Goal: Task Accomplishment & Management: Manage account settings

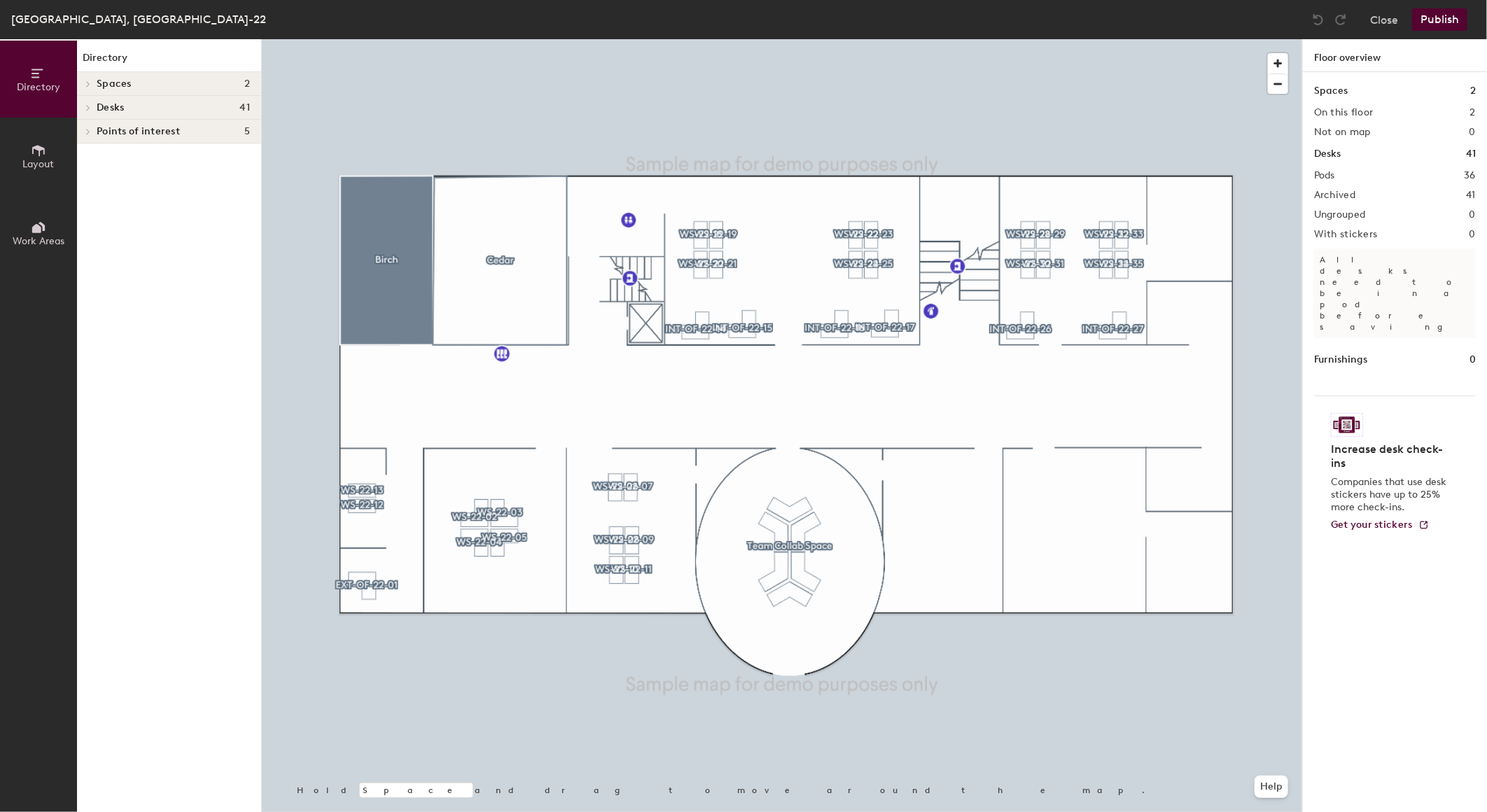
click at [1435, 16] on button "Publish" at bounding box center [1440, 20] width 55 height 23
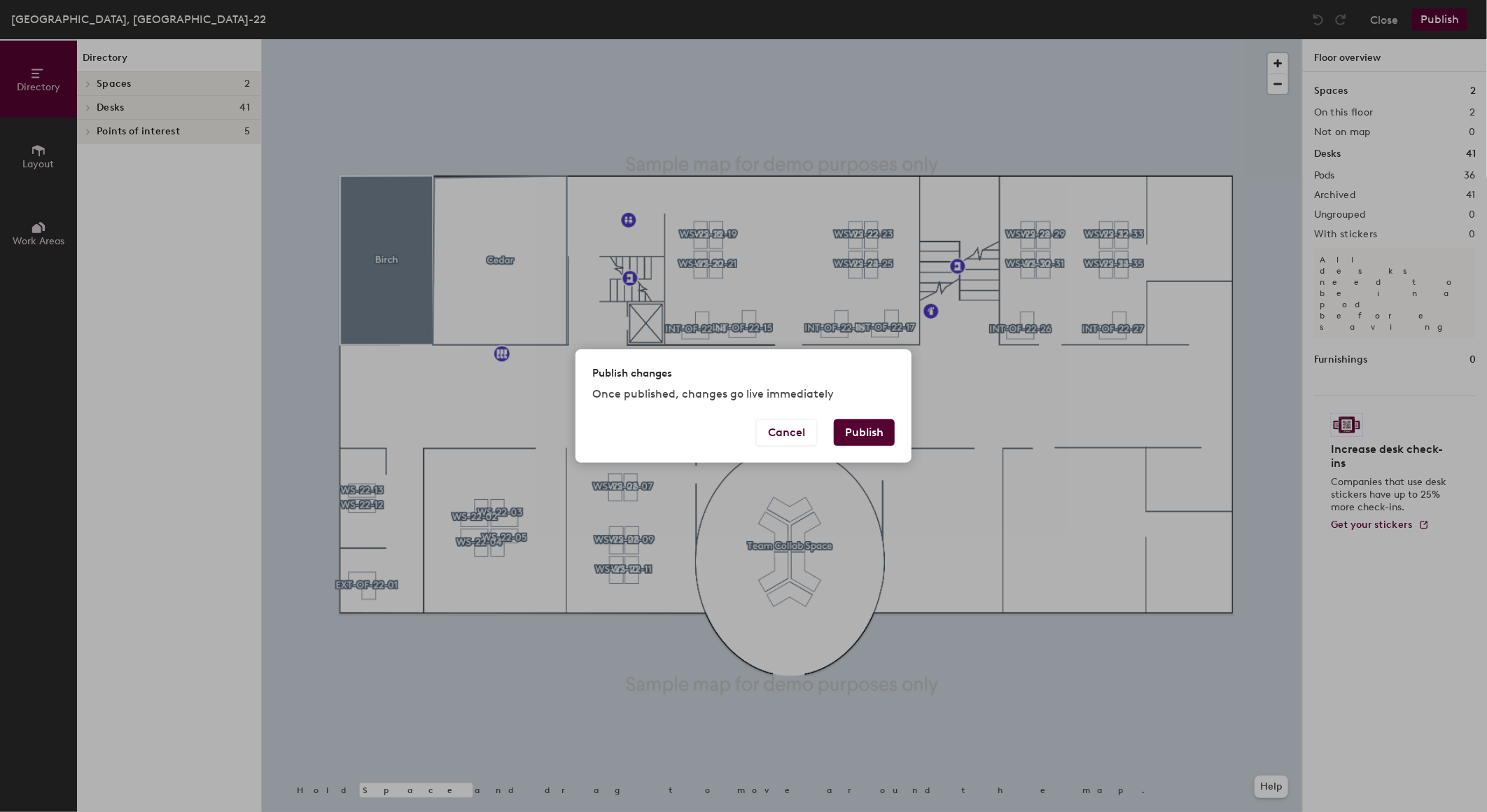
click at [863, 437] on button "Publish" at bounding box center [865, 432] width 61 height 27
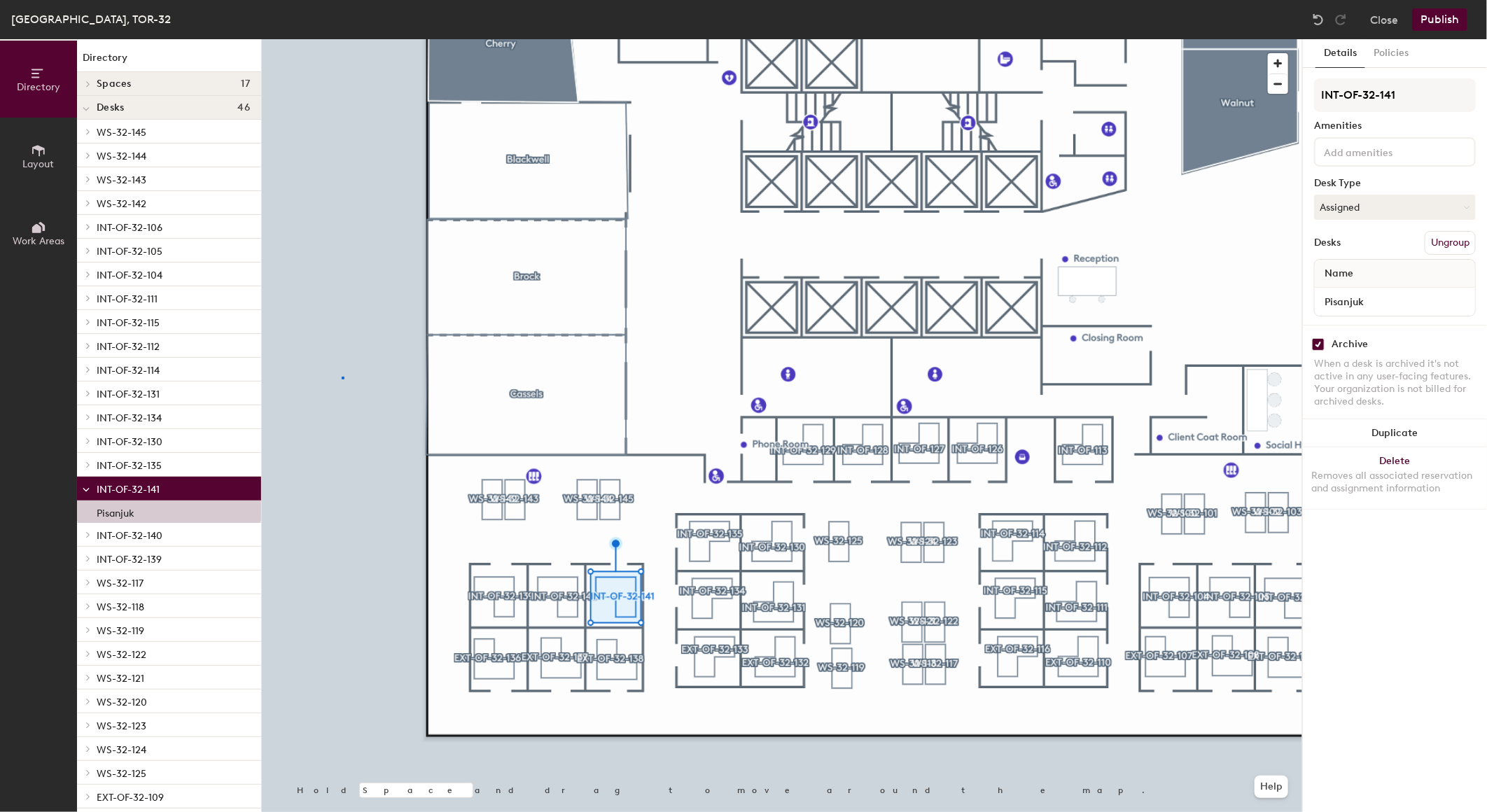
click at [341, 39] on div at bounding box center [782, 39] width 1040 height 0
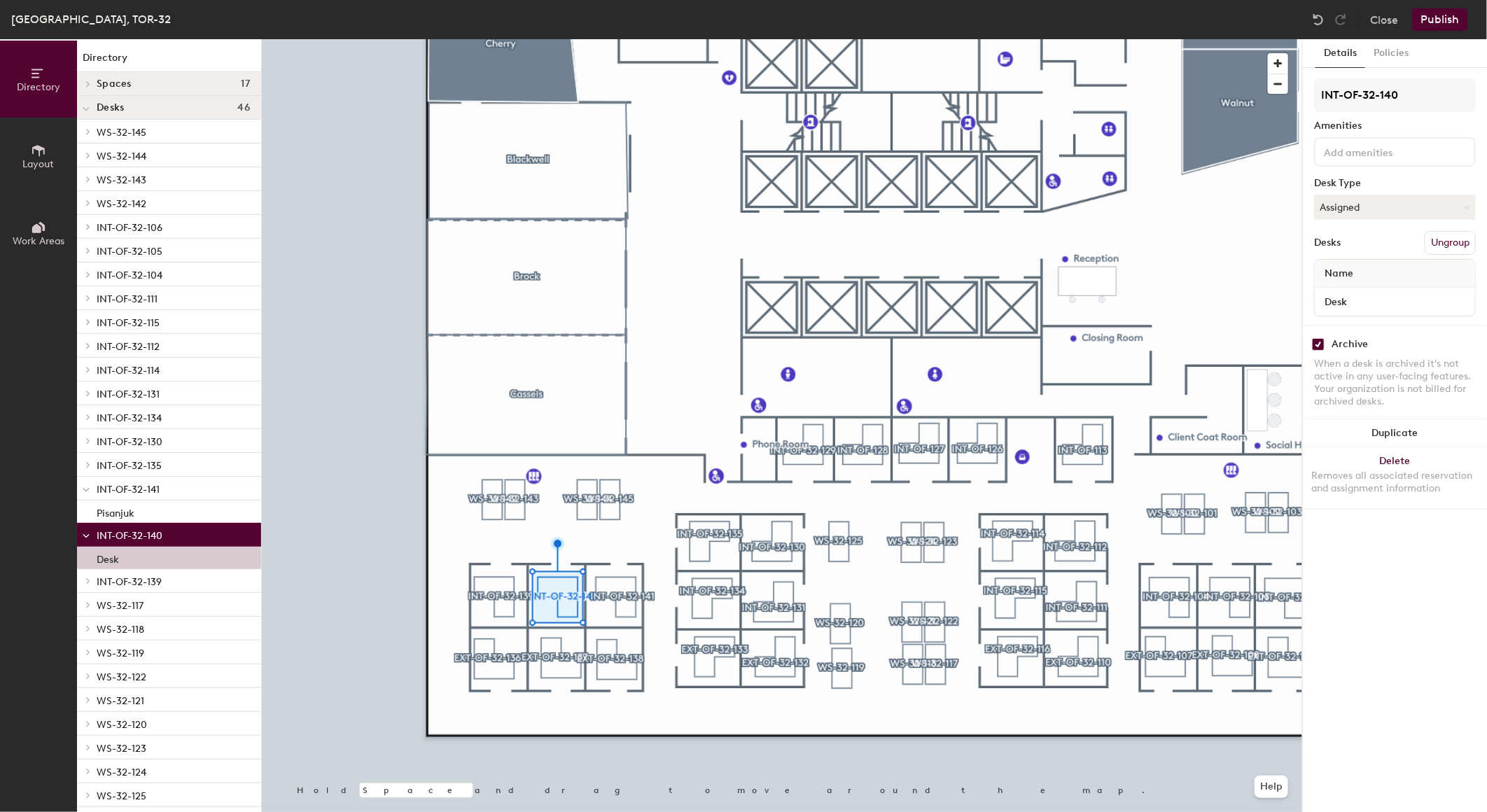
click at [1375, 650] on div "Details Policies INT-OF-32-140 Amenities Desk Type Assigned Desks Ungroup Name …" at bounding box center [1395, 426] width 184 height 773
click at [1379, 672] on div "Details Policies INT-OF-32-140 Amenities Desk Type Assigned Desks Ungroup Name …" at bounding box center [1395, 426] width 184 height 773
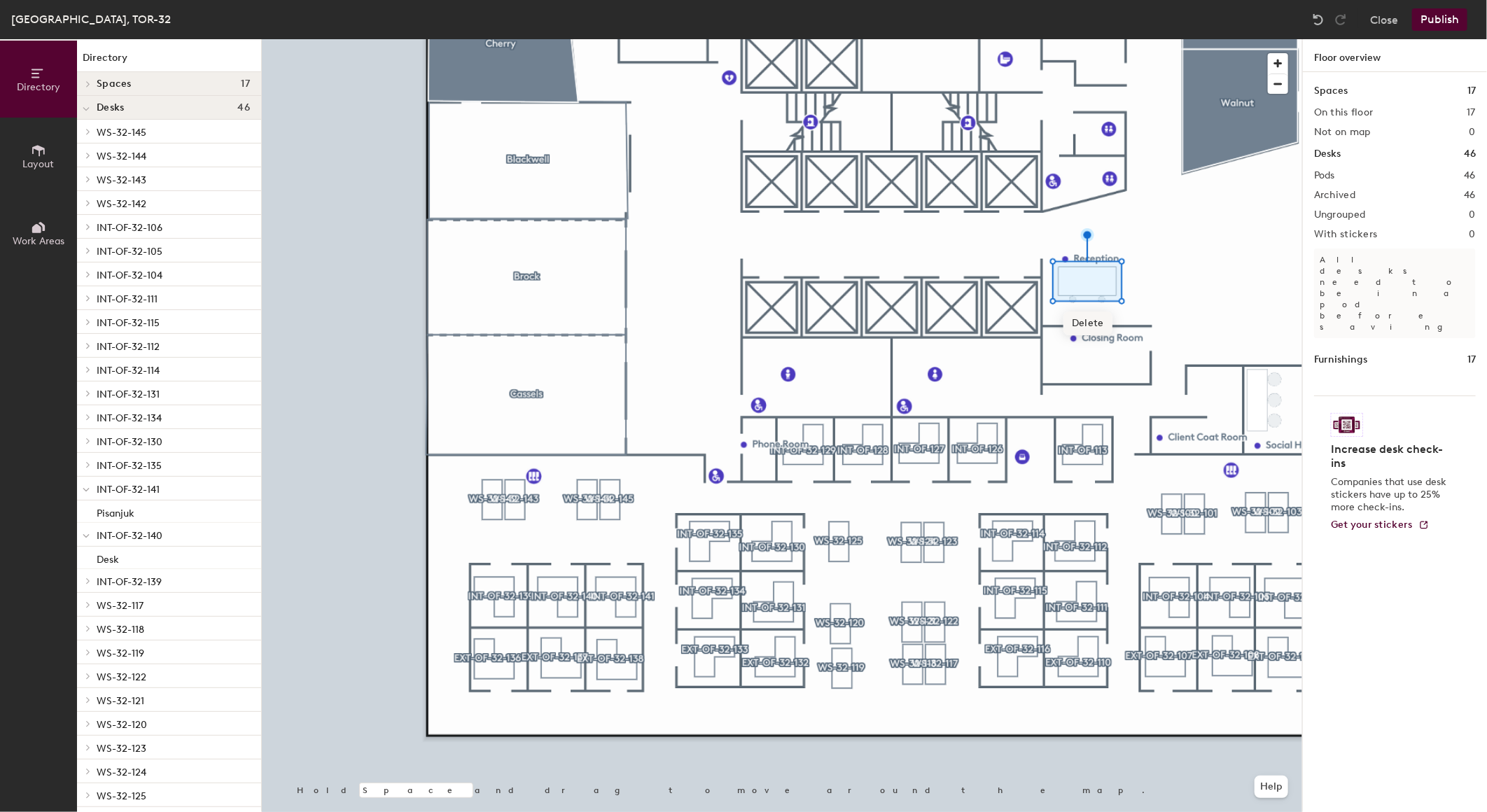
click at [712, 39] on div at bounding box center [782, 39] width 1040 height 0
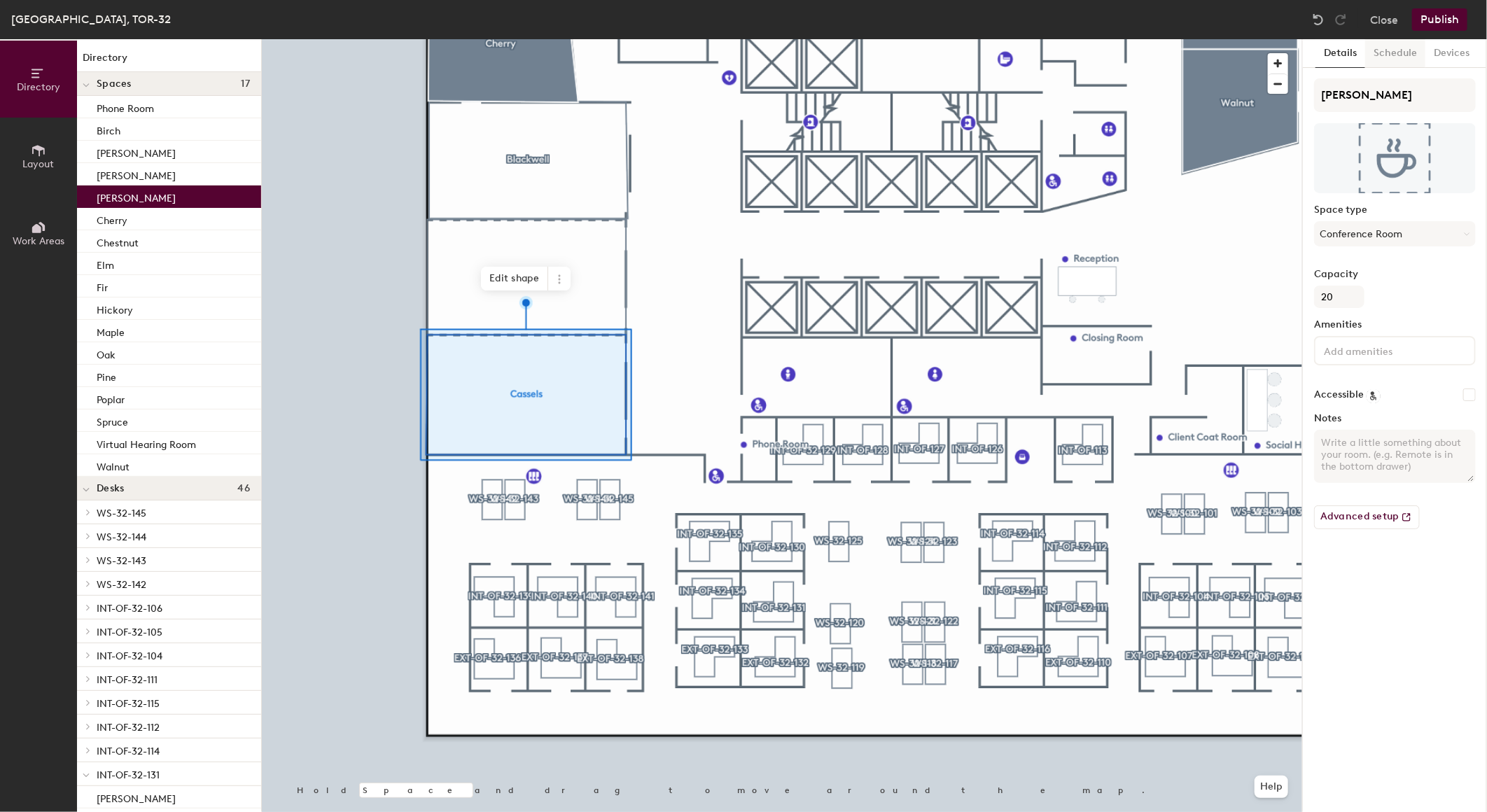
click at [1383, 55] on button "Schedule" at bounding box center [1395, 53] width 60 height 28
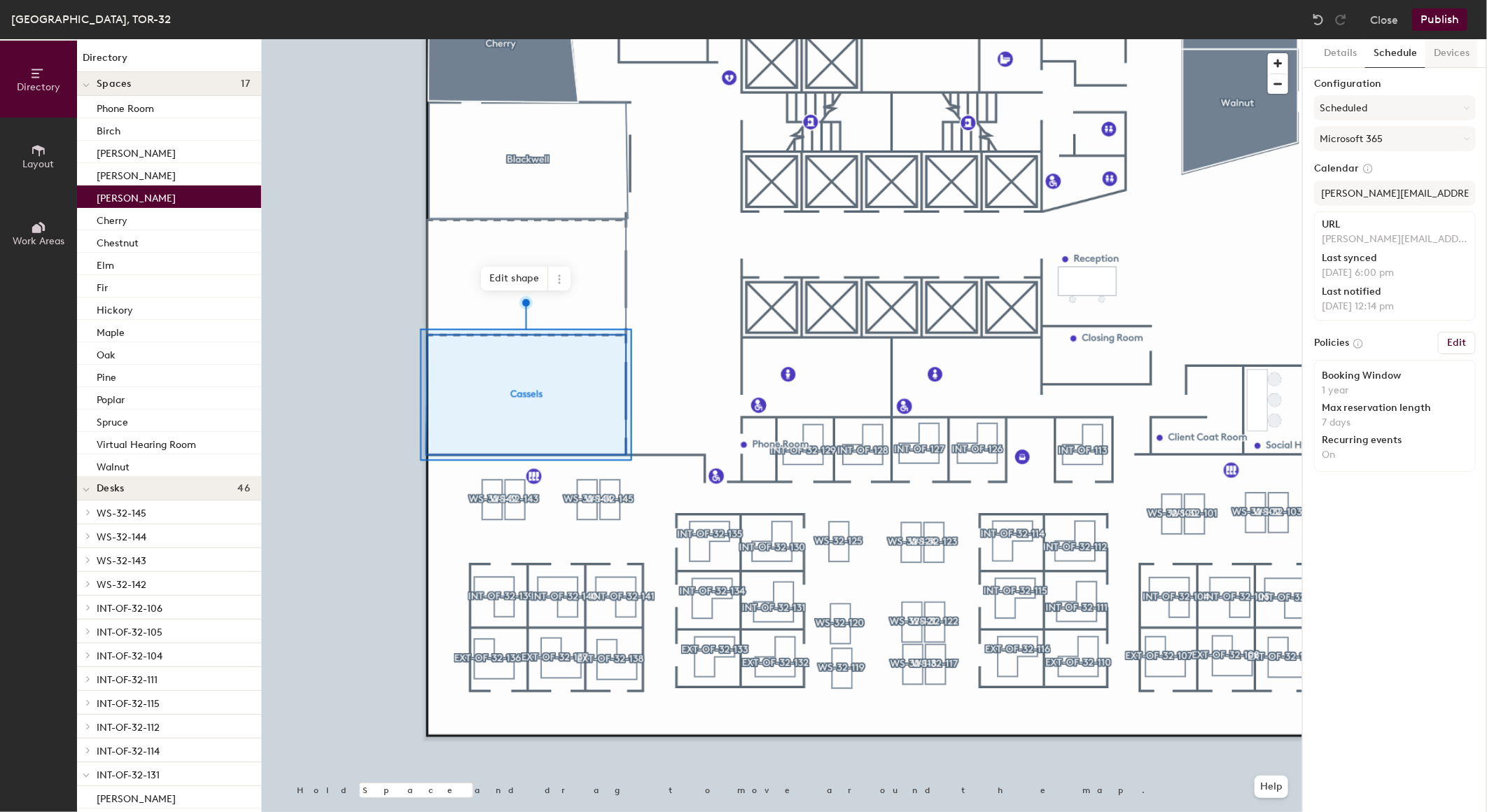
click at [1463, 53] on button "Devices" at bounding box center [1452, 53] width 52 height 28
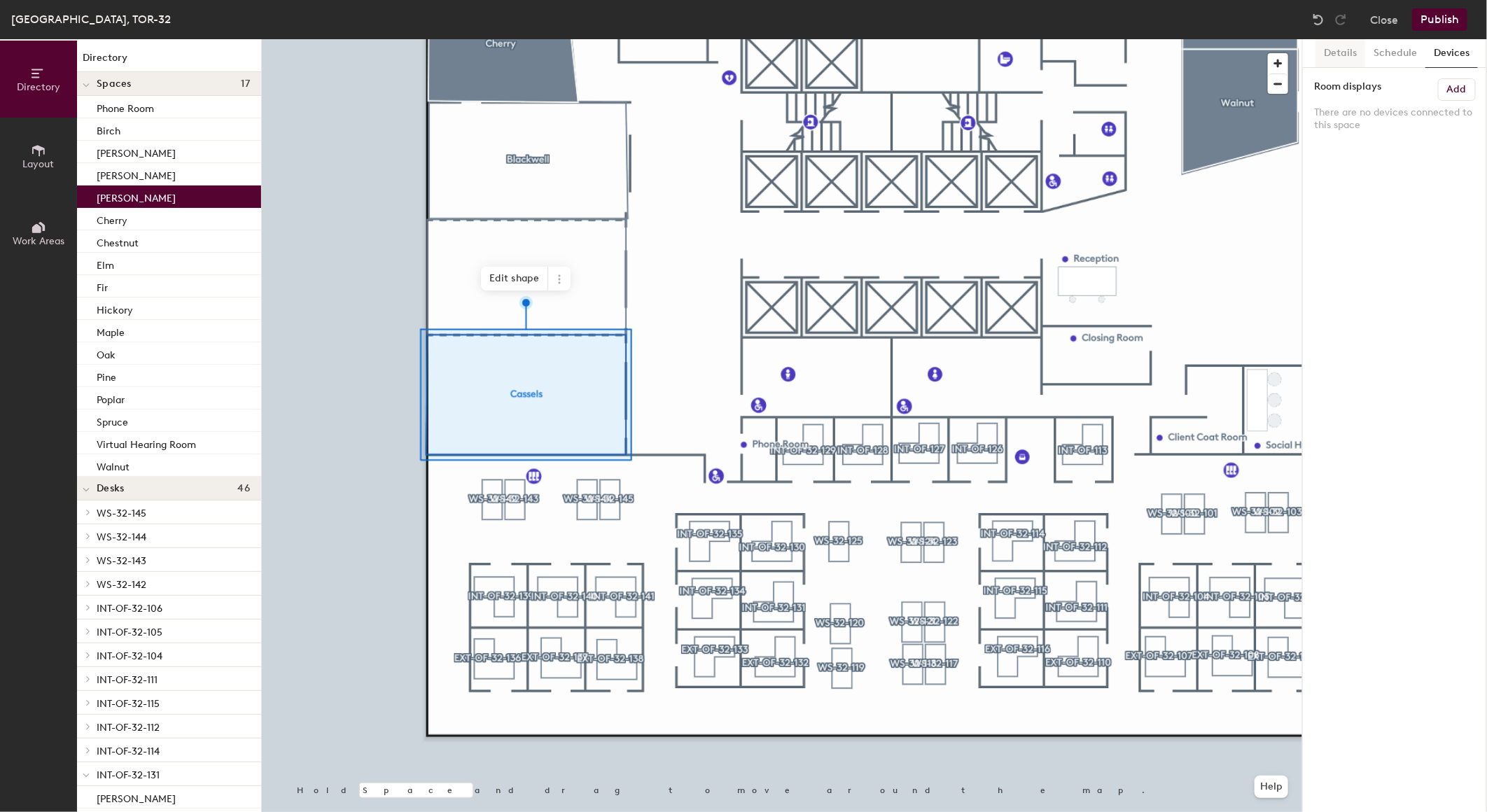
click at [1324, 49] on button "Details" at bounding box center [1340, 53] width 49 height 28
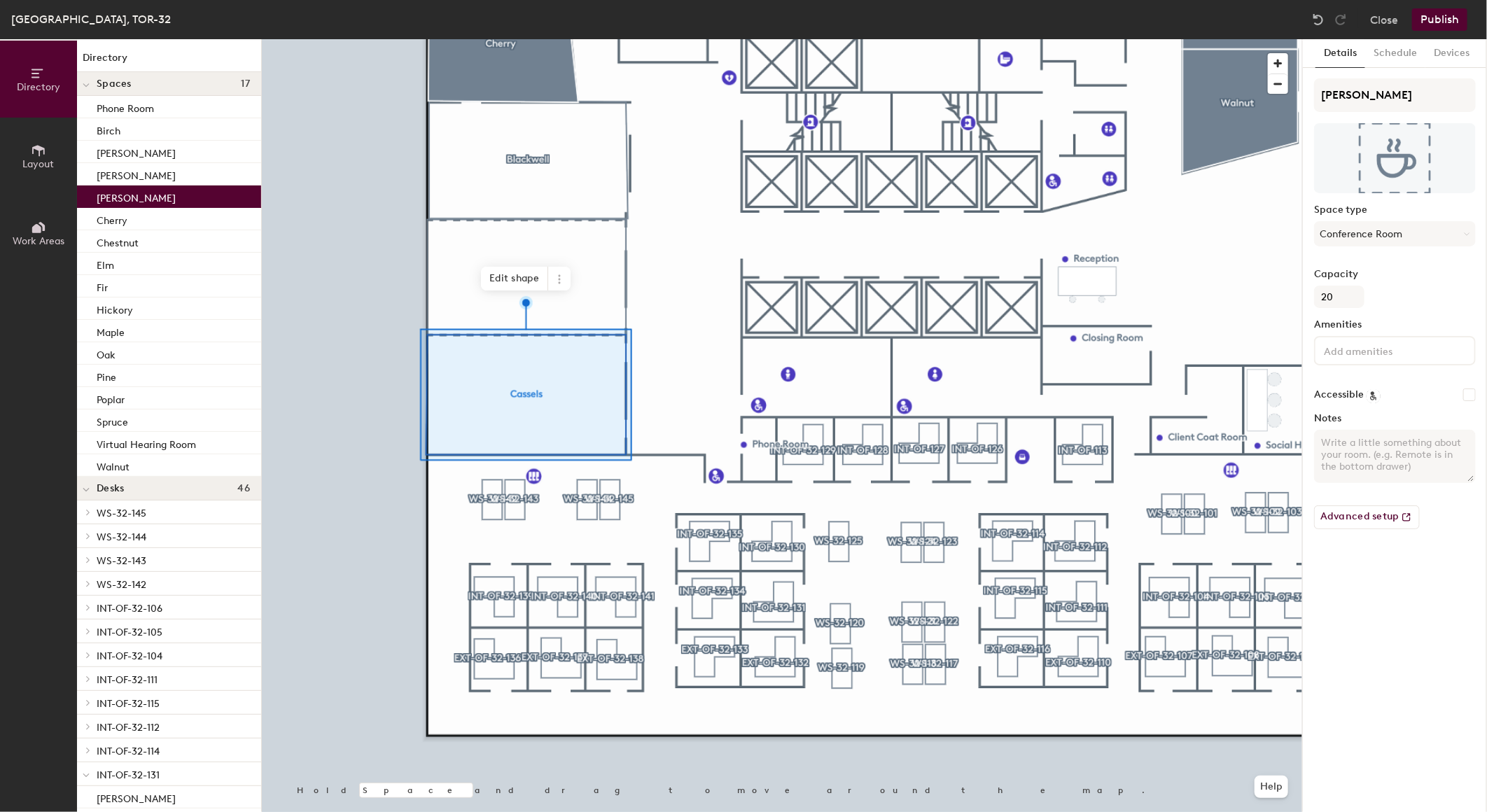
click at [1408, 653] on div "Details Schedule Devices Cassels Space type Conference Room Capacity 20 Ameniti…" at bounding box center [1395, 426] width 184 height 773
click at [1381, 512] on button "Advanced setup" at bounding box center [1367, 517] width 106 height 24
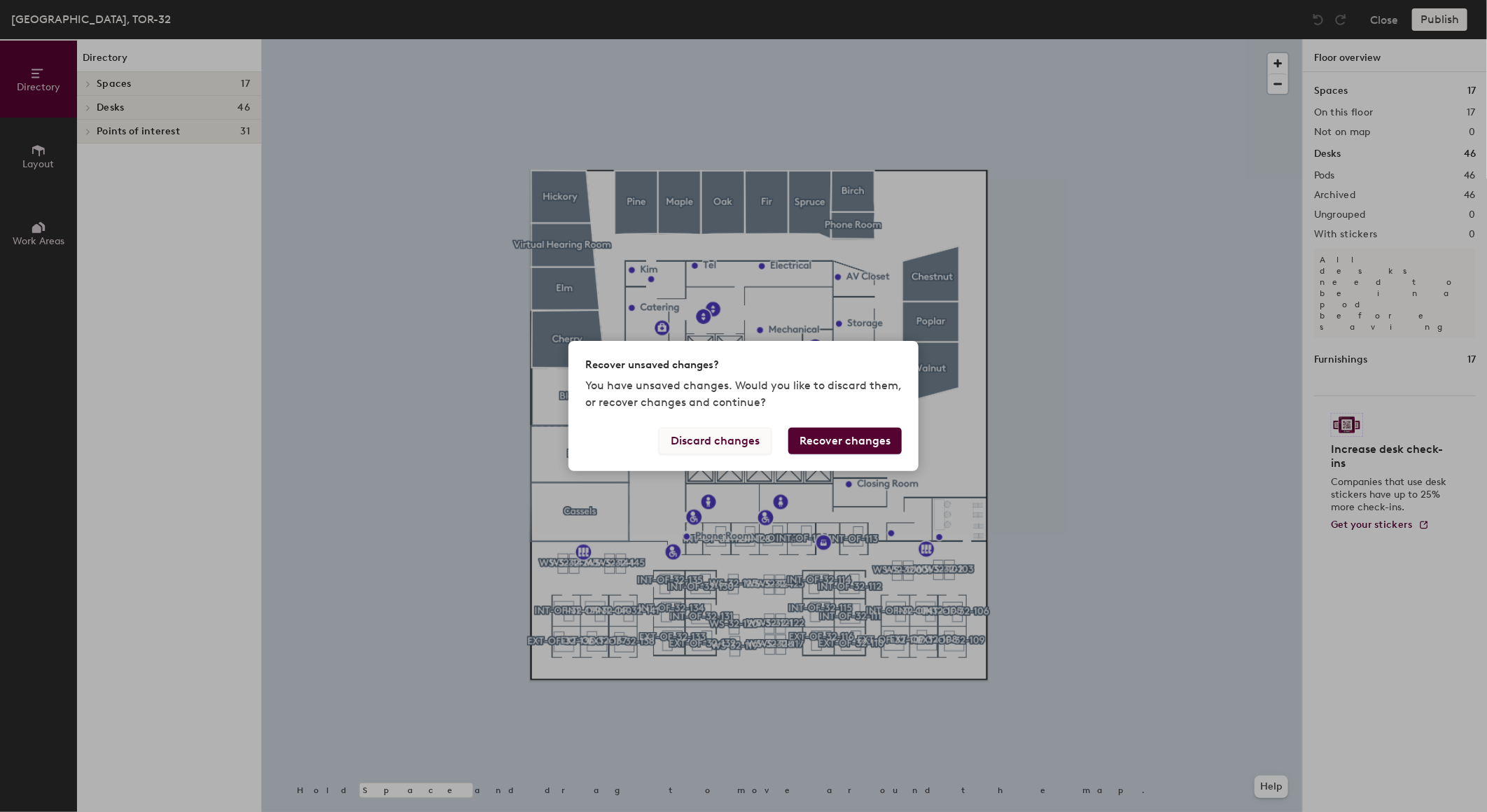
click at [712, 444] on button "Discard changes" at bounding box center [715, 441] width 113 height 27
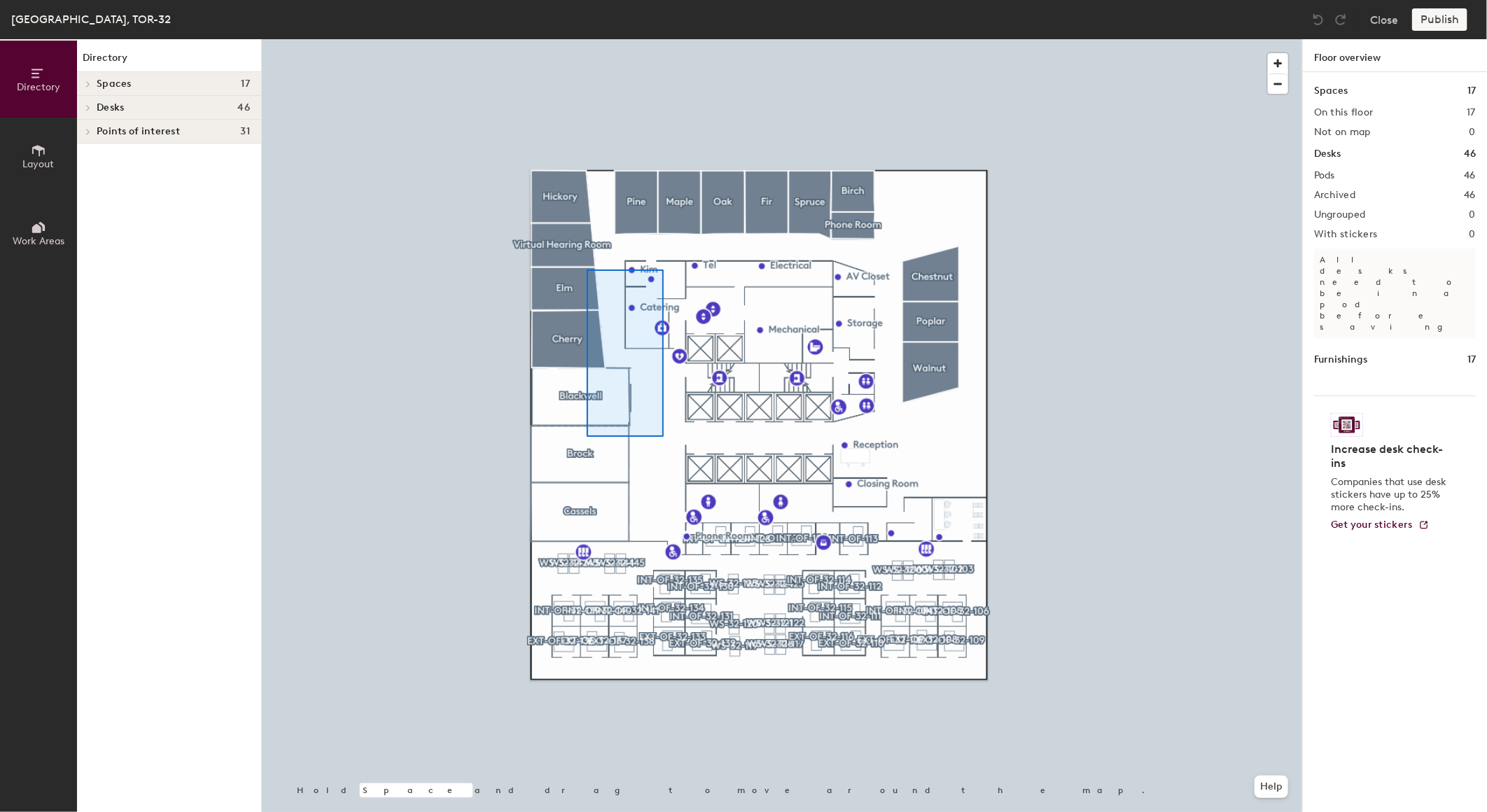
click at [586, 39] on div at bounding box center [782, 39] width 1040 height 0
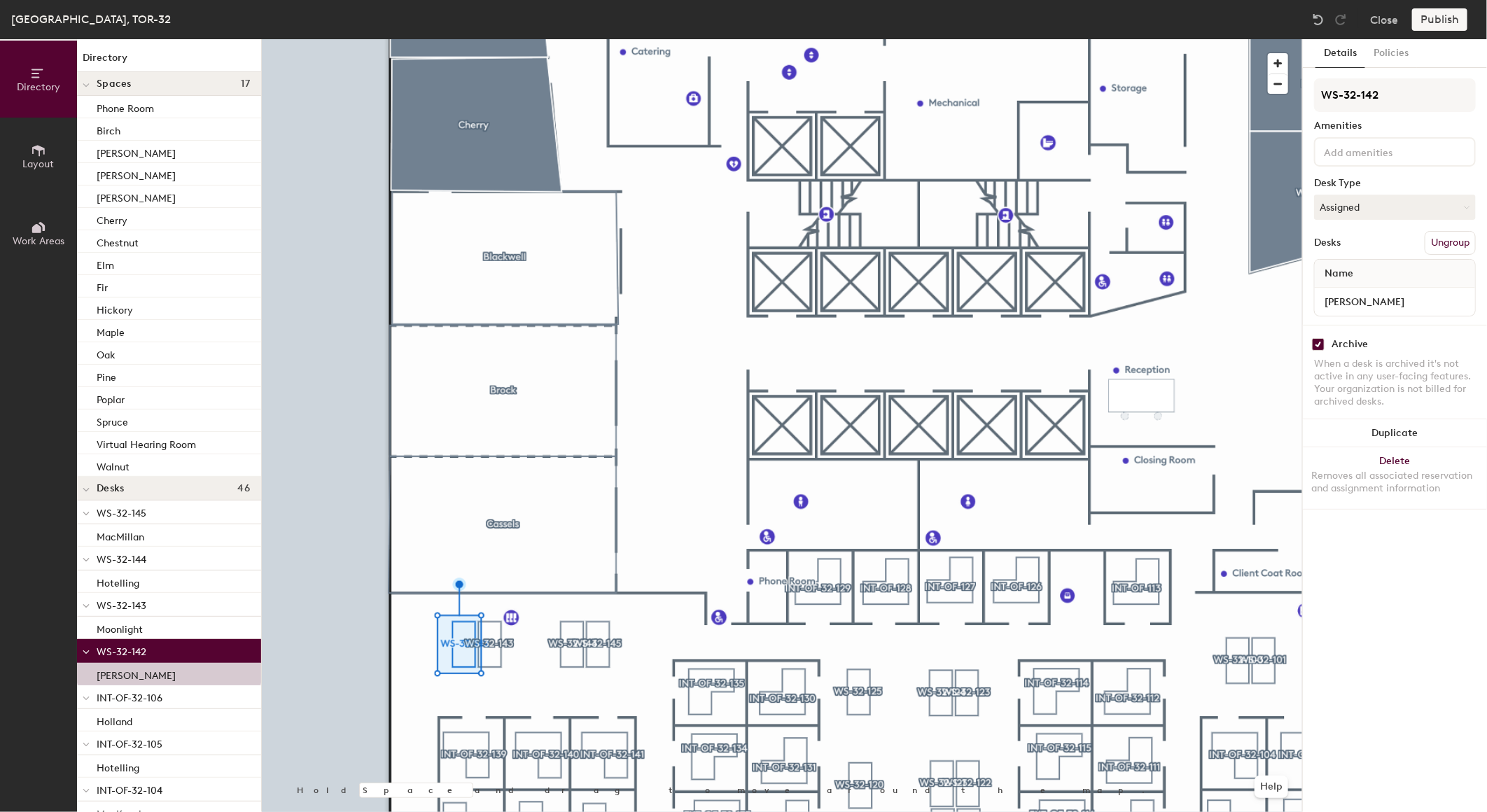
click at [1389, 679] on div "Details Policies WS-32-142 Amenities Desk Type Assigned Desks Ungroup Name [PER…" at bounding box center [1395, 426] width 184 height 773
click at [1406, 610] on div "Details Policies WS-32-142 Amenities Desk Type Assigned Desks Ungroup Name J.Hu…" at bounding box center [1395, 426] width 184 height 773
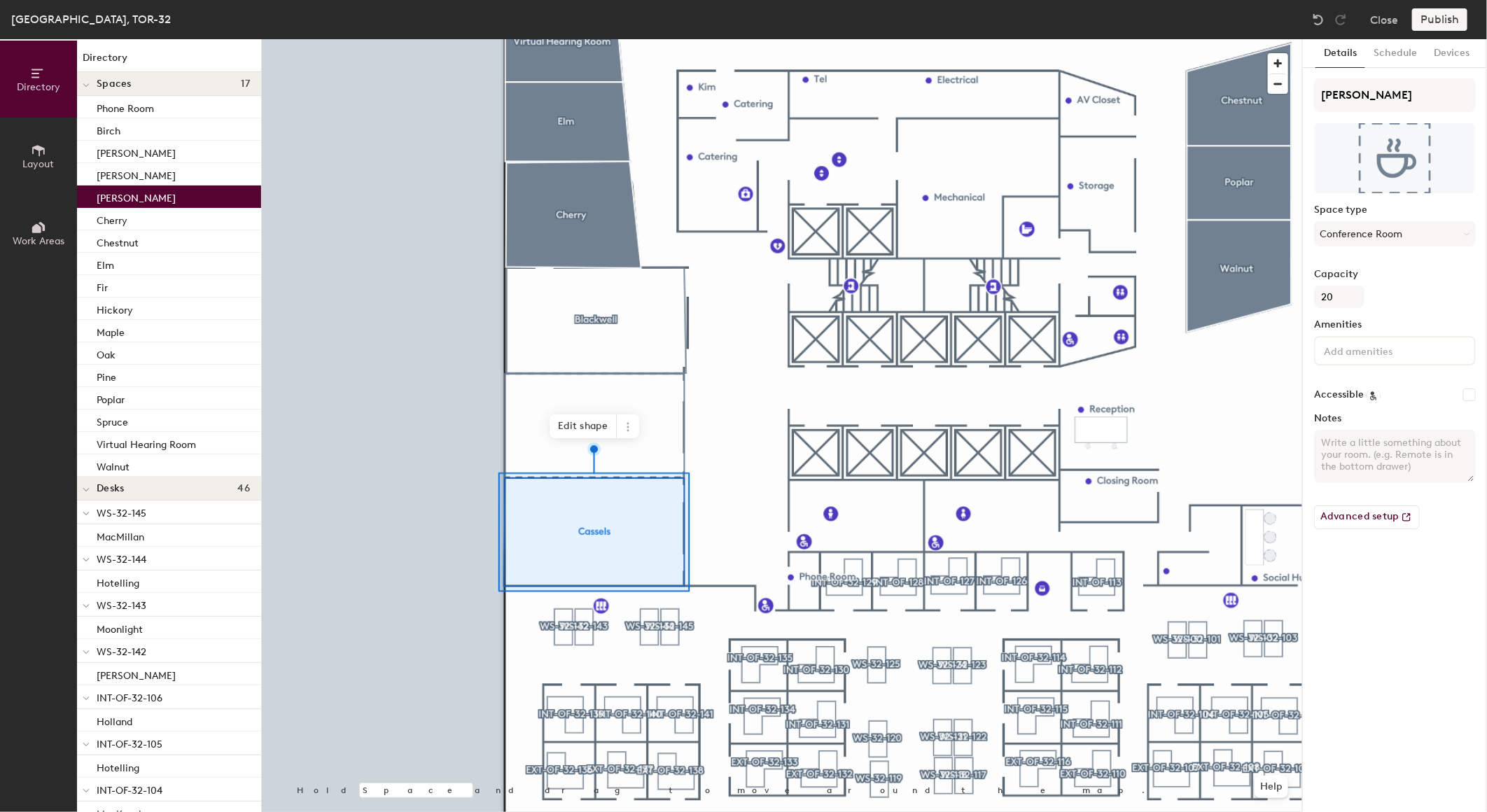
click at [1371, 453] on textarea "Notes" at bounding box center [1395, 456] width 162 height 53
click at [1405, 52] on button "Schedule" at bounding box center [1395, 53] width 60 height 28
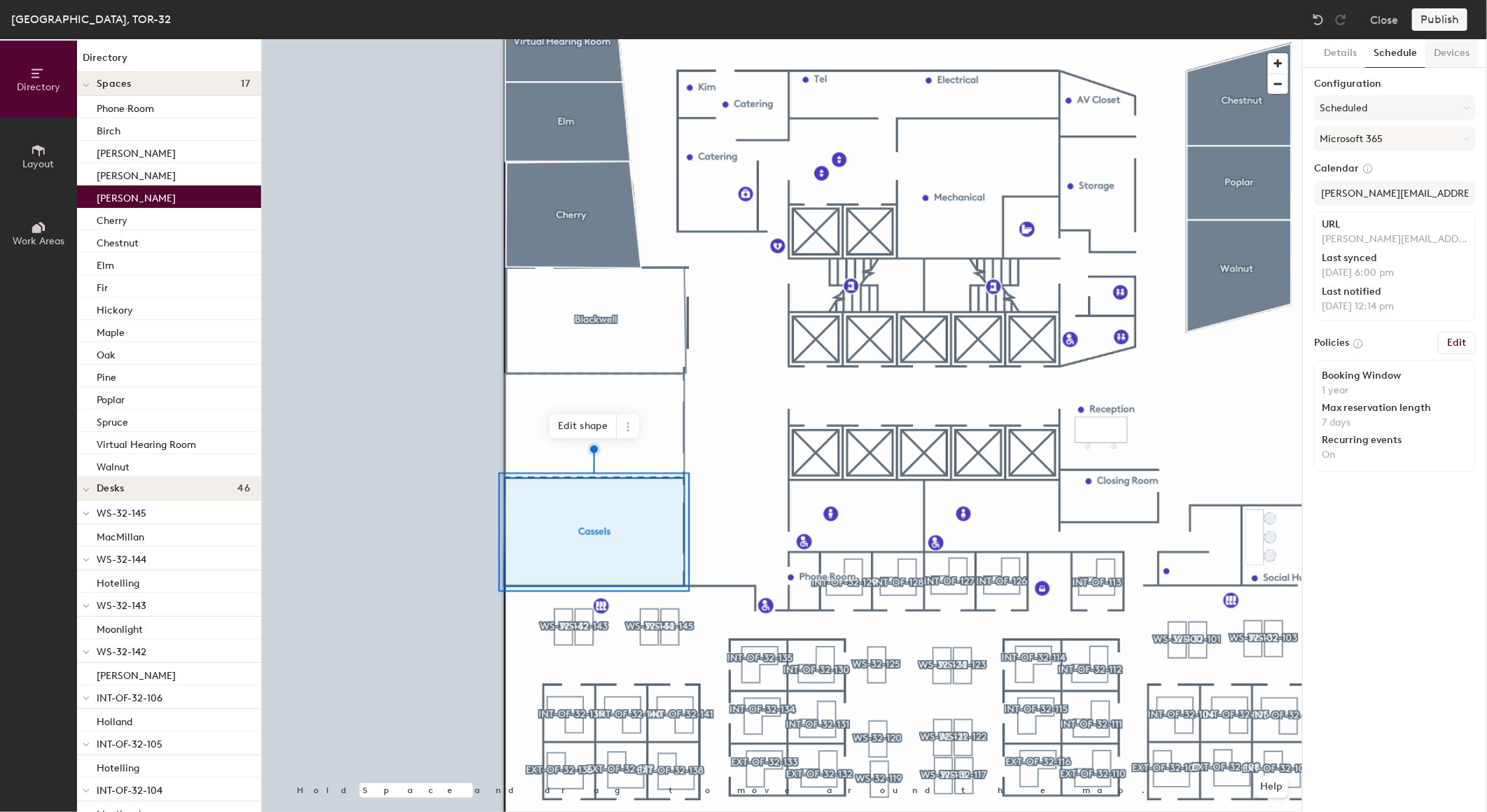
click at [1441, 55] on button "Devices" at bounding box center [1452, 53] width 52 height 28
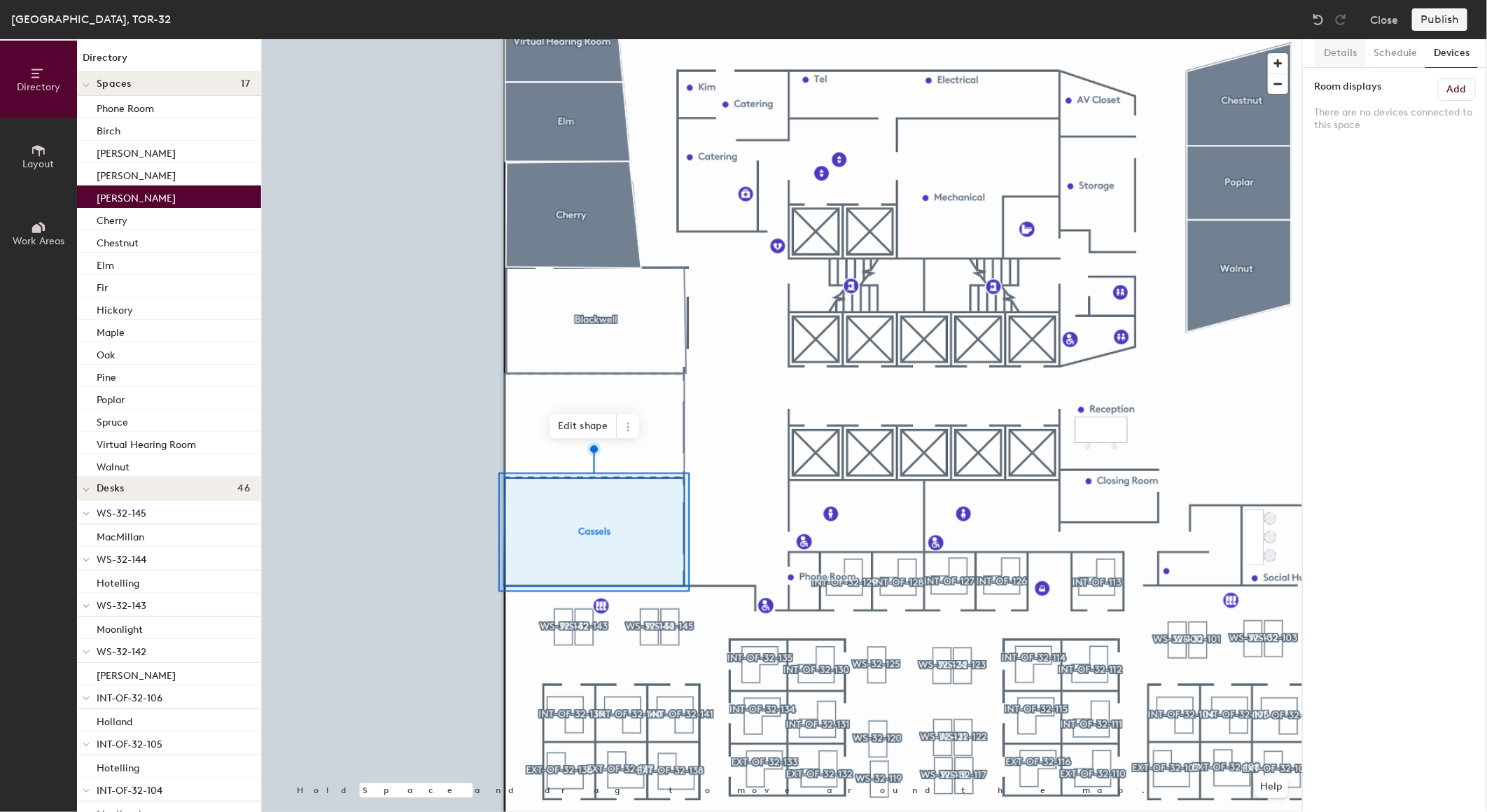
click at [1331, 54] on button "Details" at bounding box center [1340, 53] width 49 height 28
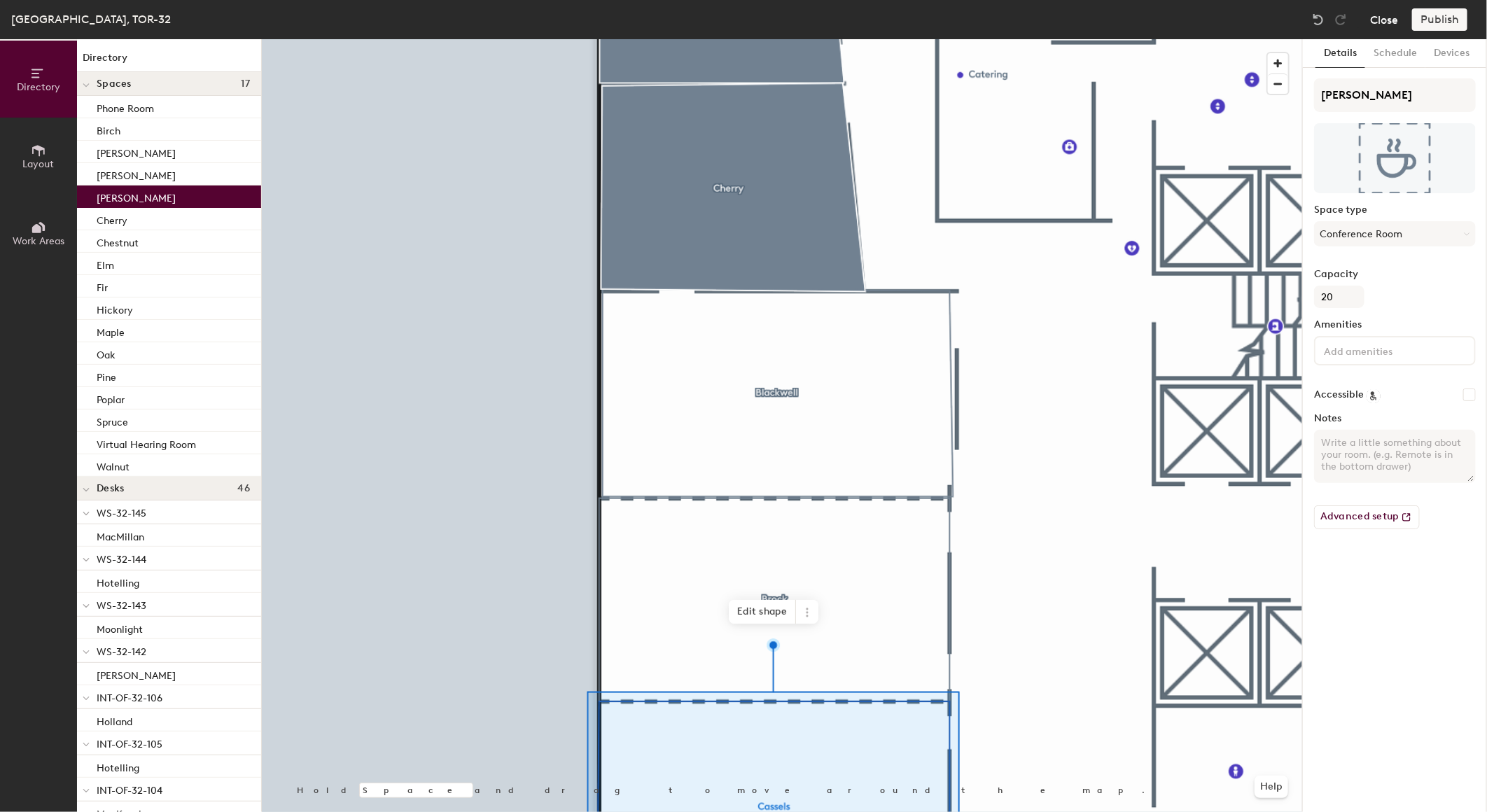
drag, startPoint x: 1401, startPoint y: 17, endPoint x: 1394, endPoint y: 17, distance: 7.0
click at [1400, 17] on div "Close Publish" at bounding box center [1392, 20] width 169 height 23
click at [1372, 21] on button "Close" at bounding box center [1384, 20] width 28 height 23
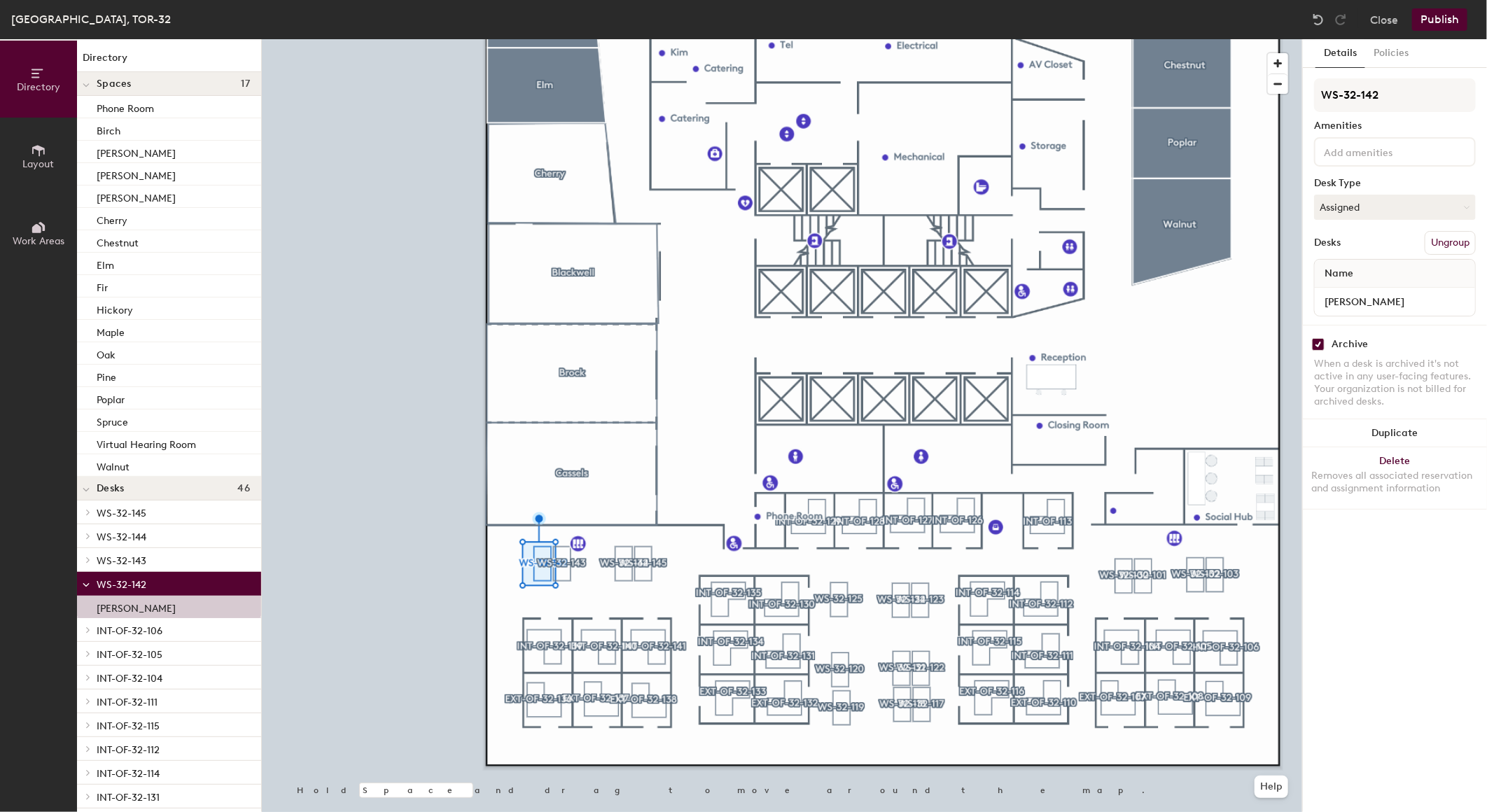
click at [1317, 338] on input "checkbox" at bounding box center [1318, 344] width 12 height 12
checkbox input "false"
click at [1451, 15] on button "Publish" at bounding box center [1440, 20] width 55 height 23
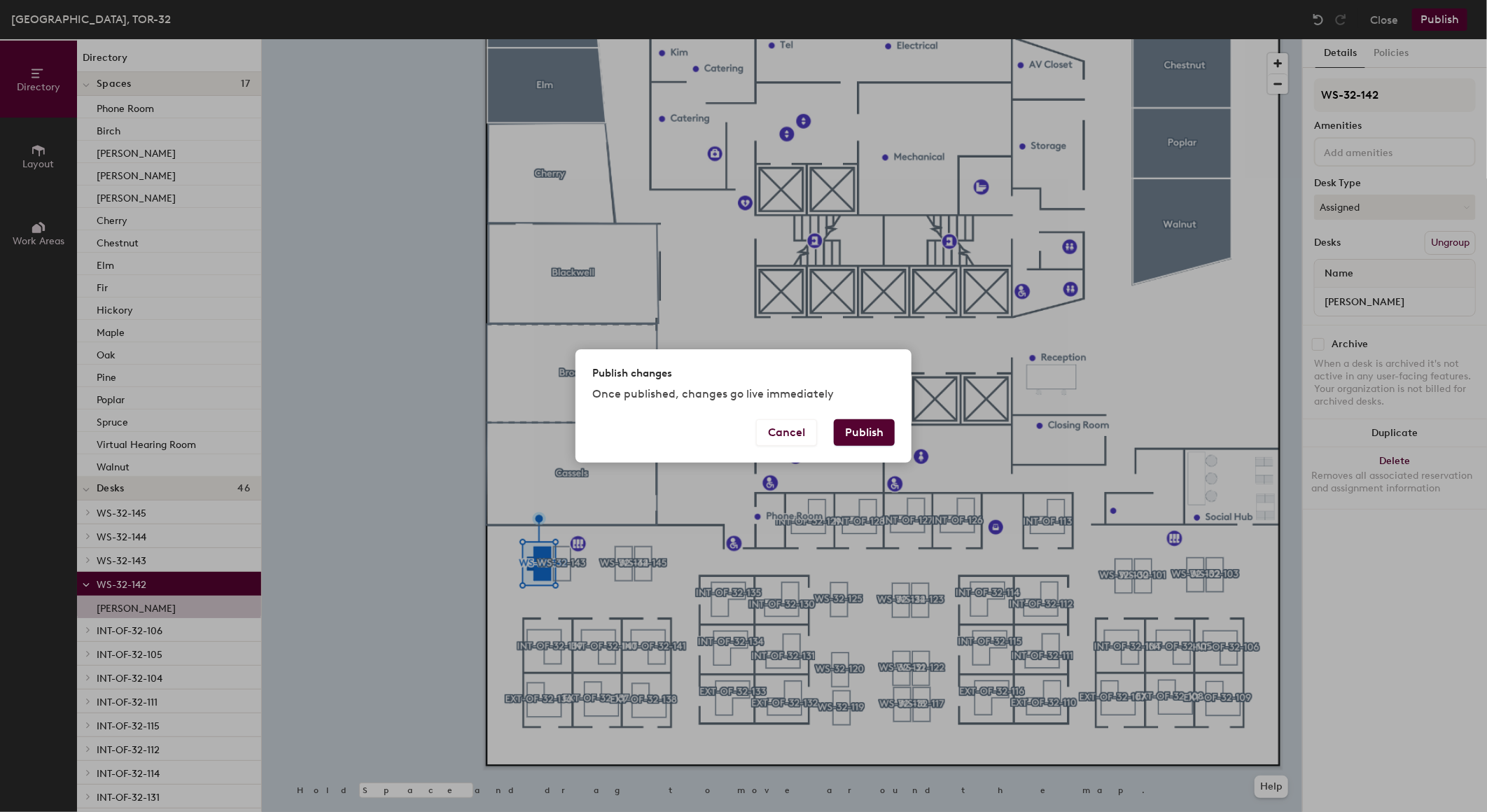
click at [872, 431] on button "Publish" at bounding box center [865, 432] width 61 height 27
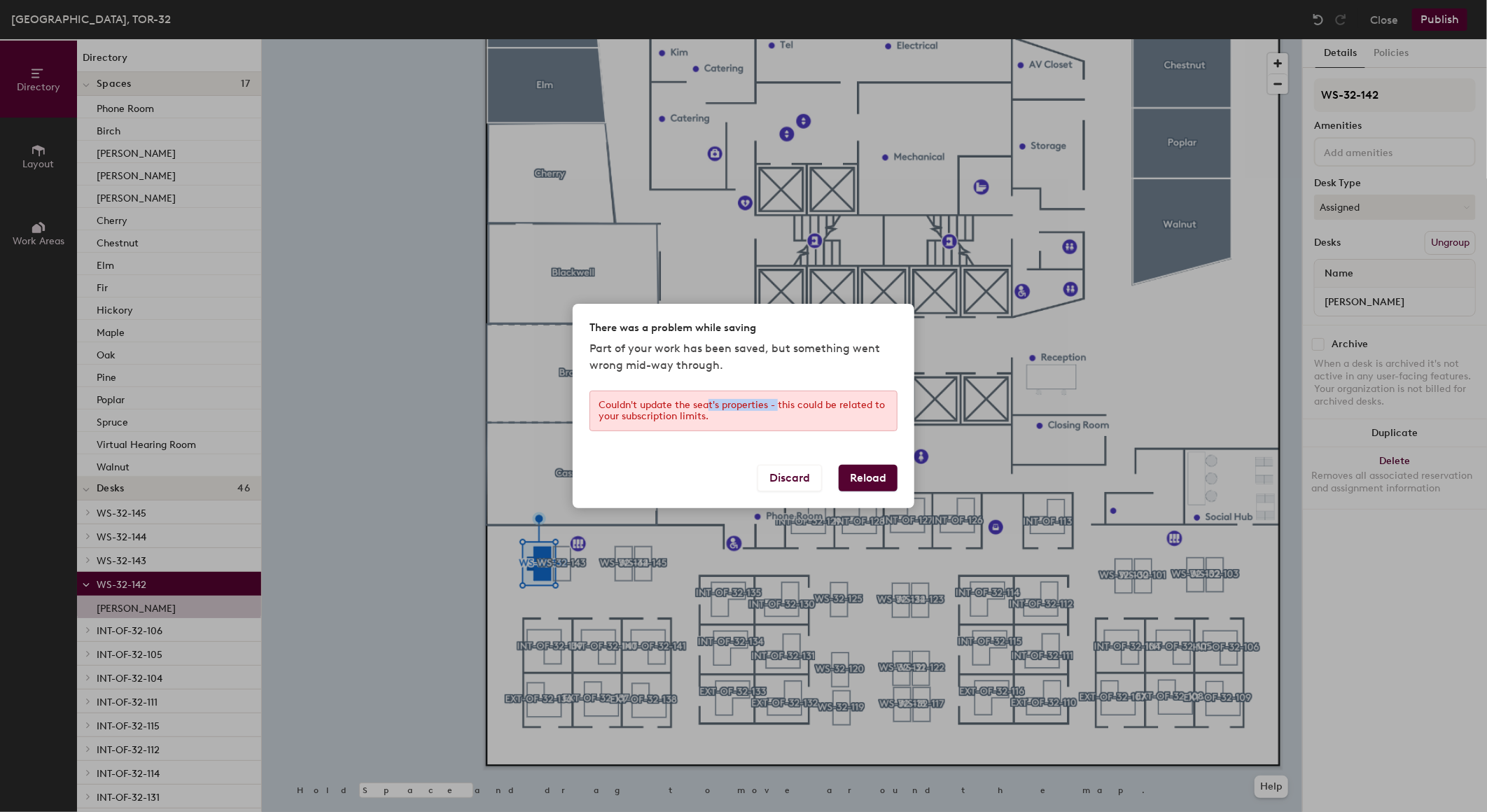
drag, startPoint x: 708, startPoint y: 400, endPoint x: 793, endPoint y: 405, distance: 85.1
click at [793, 405] on div "Couldn't update the seat's properties - this could be related to your subscript…" at bounding box center [743, 411] width 308 height 41
drag, startPoint x: 793, startPoint y: 405, endPoint x: 860, endPoint y: 407, distance: 67.0
click at [855, 406] on div "Couldn't update the seat's properties - this could be related to your subscript…" at bounding box center [743, 411] width 308 height 41
drag, startPoint x: 879, startPoint y: 410, endPoint x: 653, endPoint y: 402, distance: 226.1
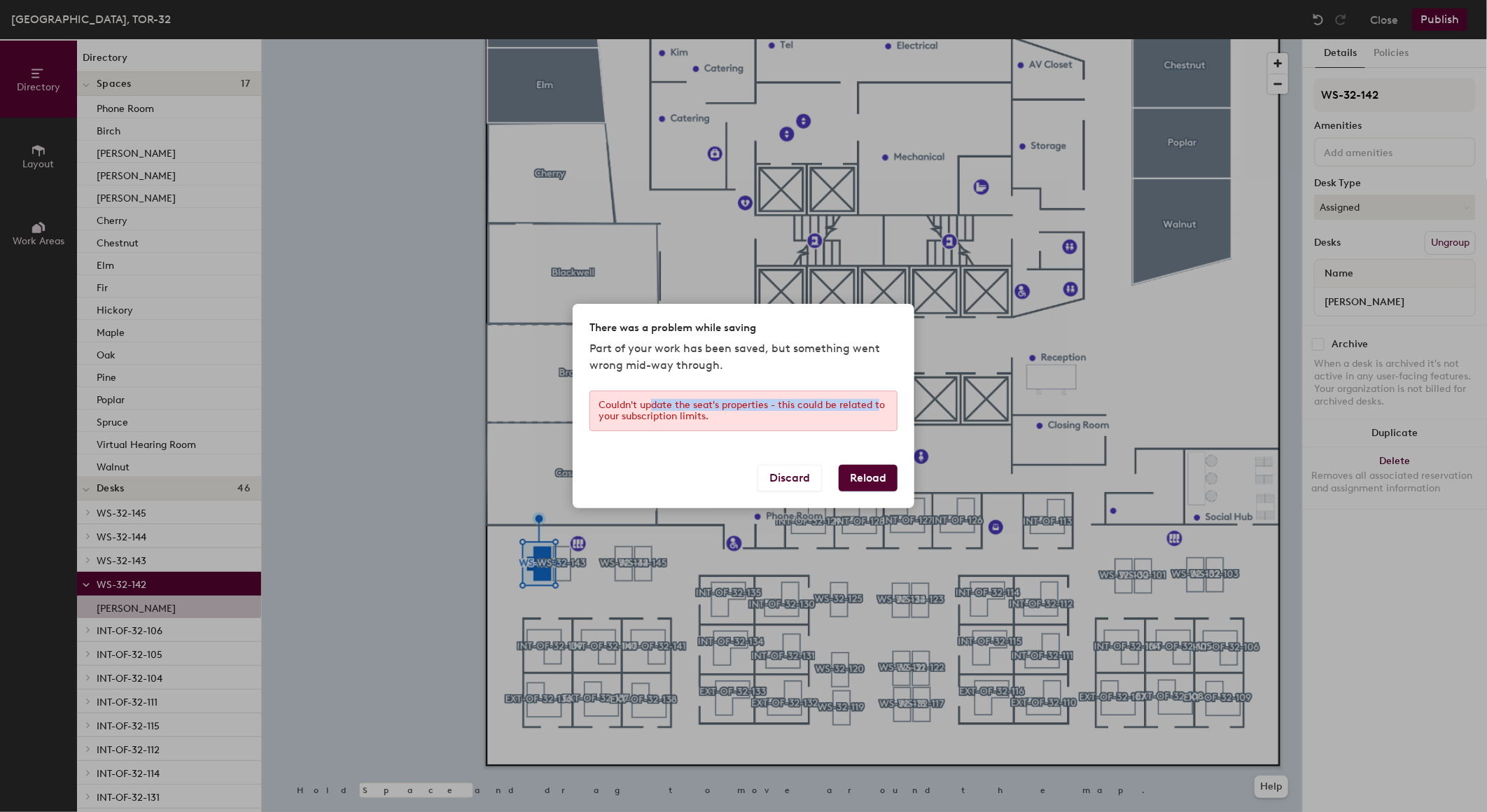
click at [653, 402] on div "Couldn't update the seat's properties - this could be related to your subscript…" at bounding box center [743, 411] width 308 height 41
drag, startPoint x: 653, startPoint y: 402, endPoint x: 739, endPoint y: 415, distance: 87.0
click at [739, 415] on div "Couldn't update the seat's properties - this could be related to your subscript…" at bounding box center [743, 411] width 308 height 41
drag, startPoint x: 674, startPoint y: 414, endPoint x: 788, endPoint y: 414, distance: 114.0
click at [788, 414] on div "Couldn't update the seat's properties - this could be related to your subscript…" at bounding box center [743, 411] width 308 height 41
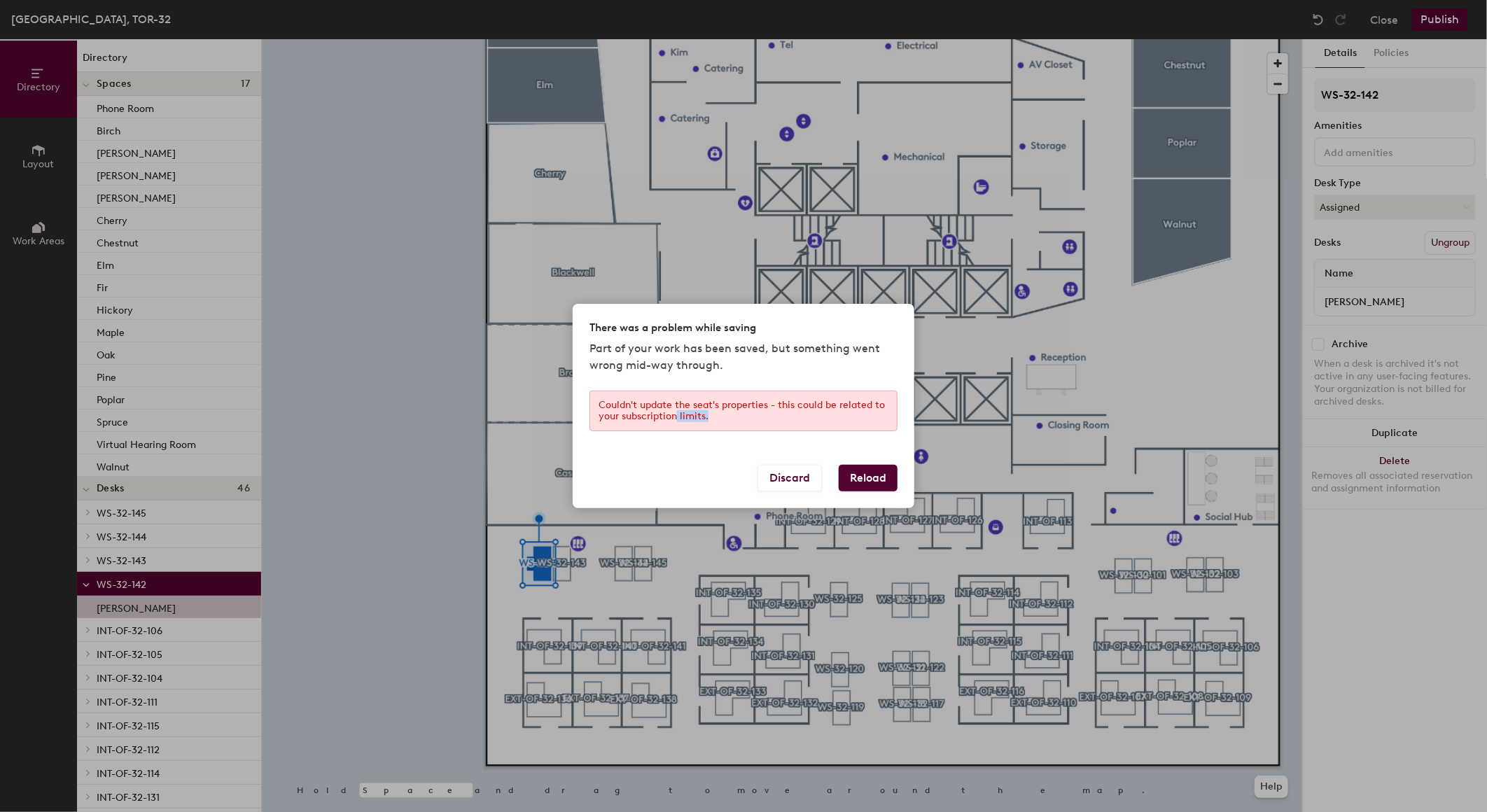
drag, startPoint x: 788, startPoint y: 414, endPoint x: 827, endPoint y: 412, distance: 39.1
click at [823, 412] on div "Couldn't update the seat's properties - this could be related to your subscript…" at bounding box center [743, 411] width 308 height 41
click at [828, 410] on div "Couldn't update the seat's properties - this could be related to your subscript…" at bounding box center [743, 411] width 308 height 41
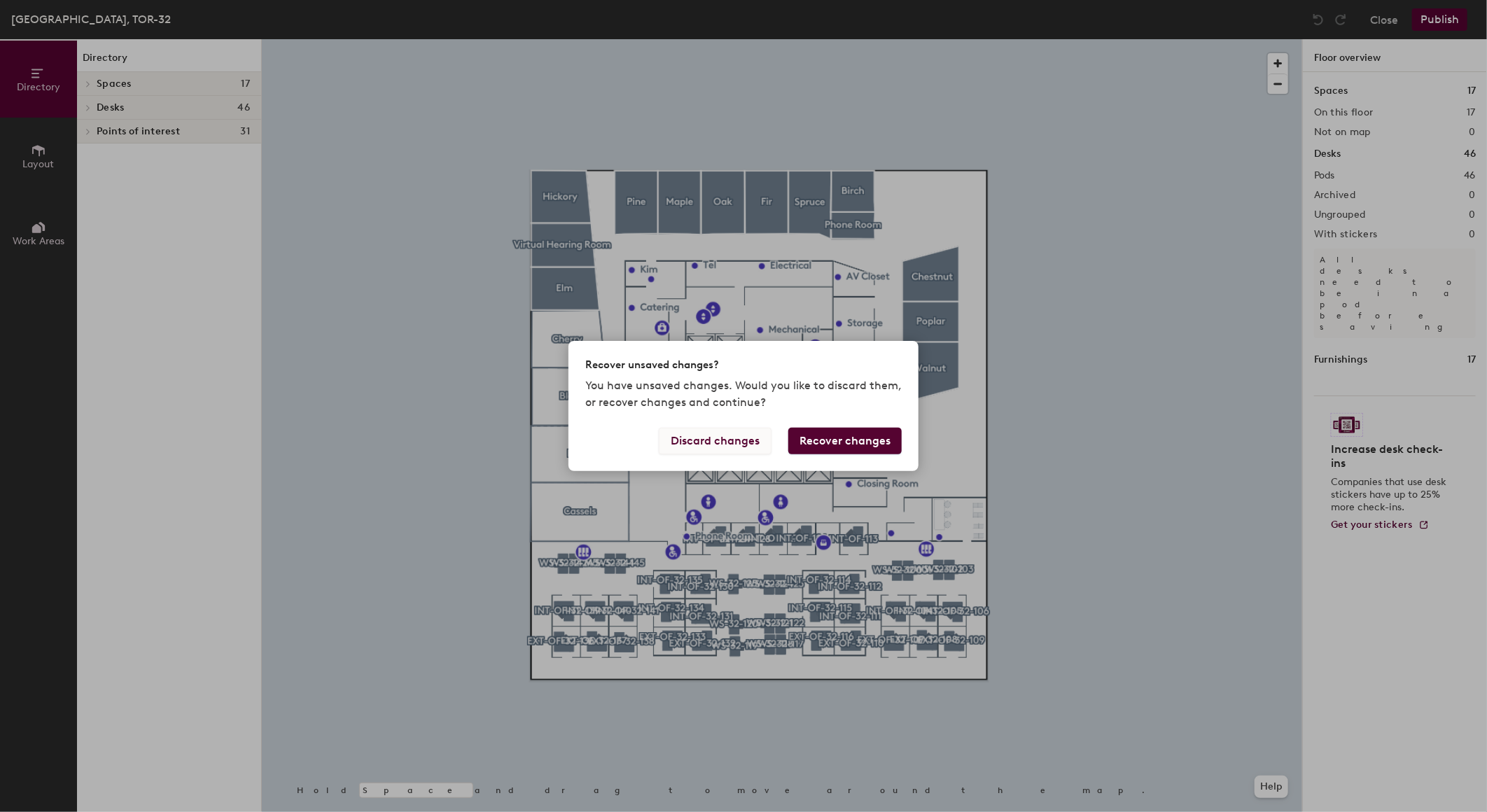
click at [731, 437] on button "Discard changes" at bounding box center [715, 441] width 113 height 27
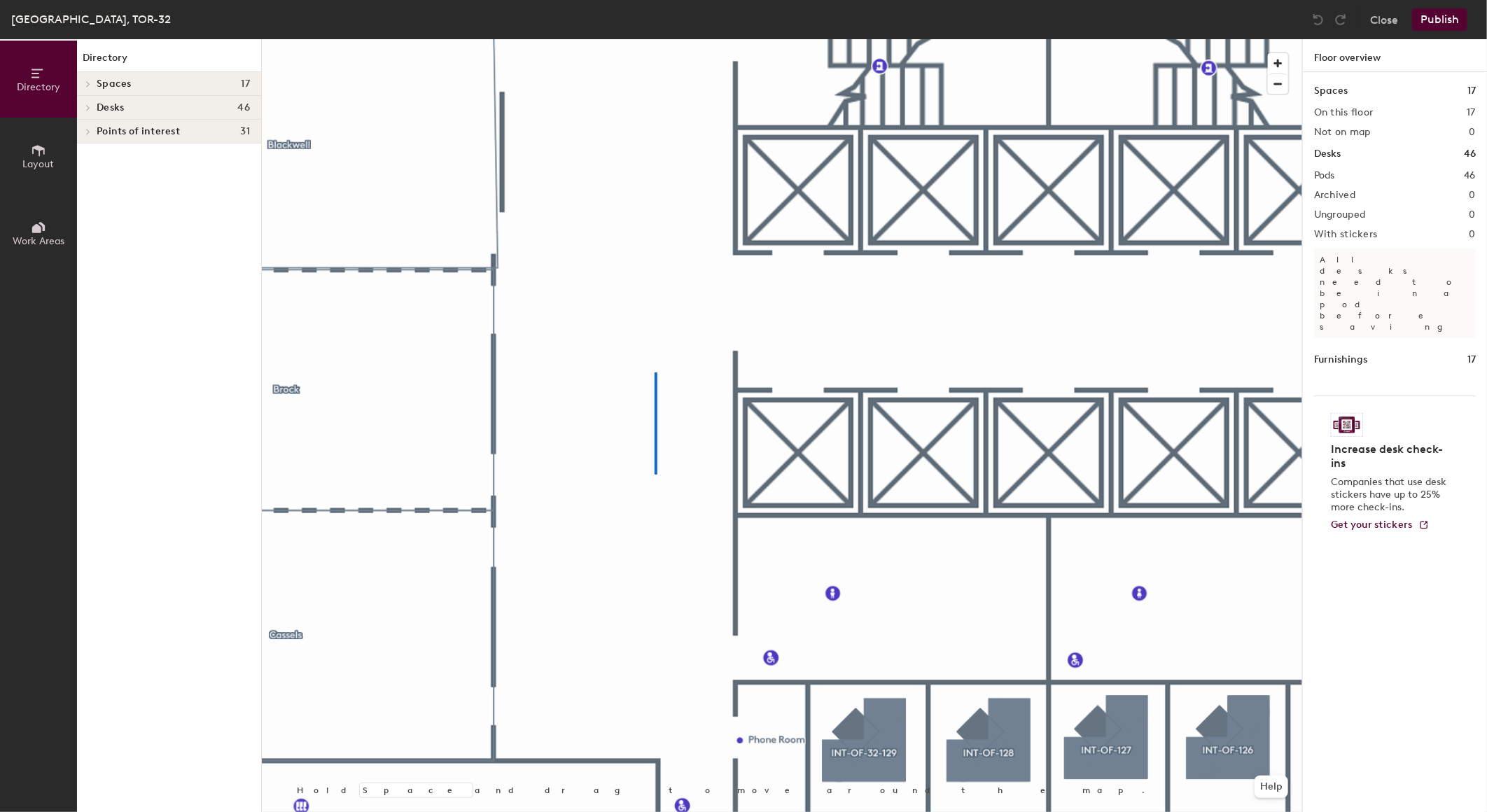
click at [654, 39] on div at bounding box center [782, 39] width 1040 height 0
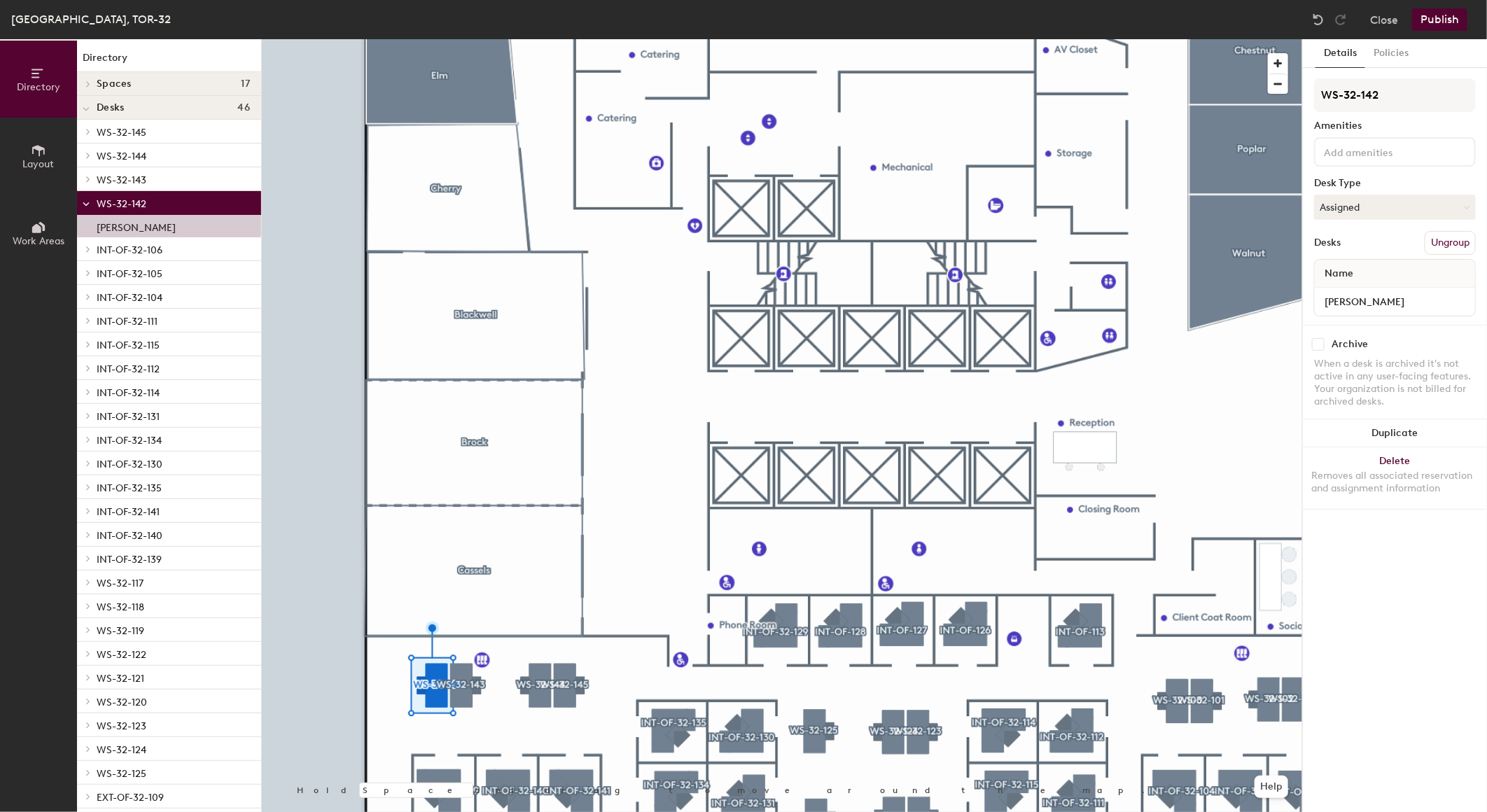
click at [1392, 634] on div "Details Policies WS-32-142 Amenities Desk Type Assigned Desks Ungroup Name [PER…" at bounding box center [1395, 426] width 184 height 773
click at [1371, 679] on div "Details Policies WS-32-142 Amenities Desk Type Assigned Desks Ungroup Name [PER…" at bounding box center [1395, 426] width 184 height 773
click at [665, 39] on div at bounding box center [782, 39] width 1040 height 0
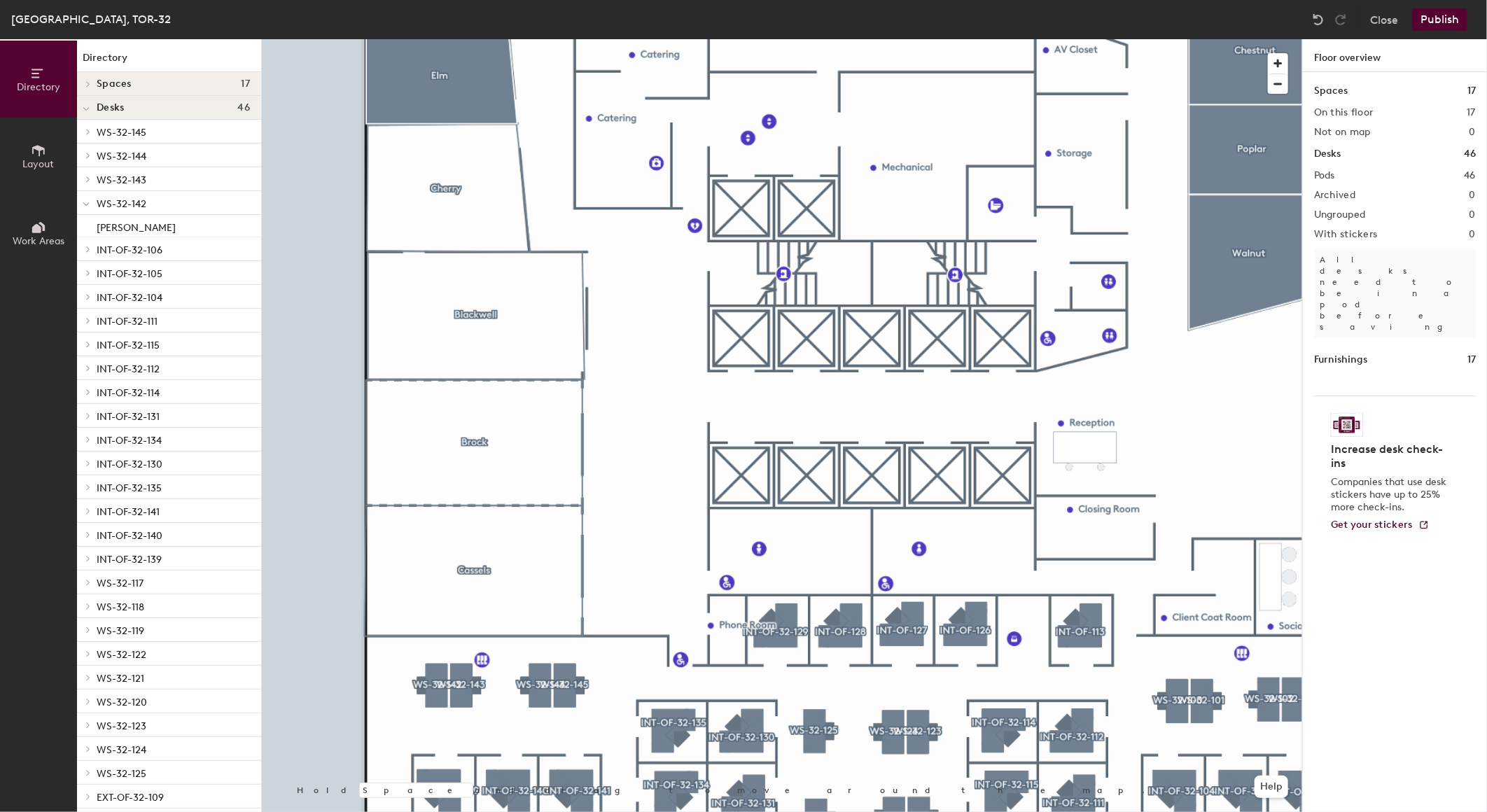
click at [1446, 22] on button "Publish" at bounding box center [1440, 20] width 55 height 23
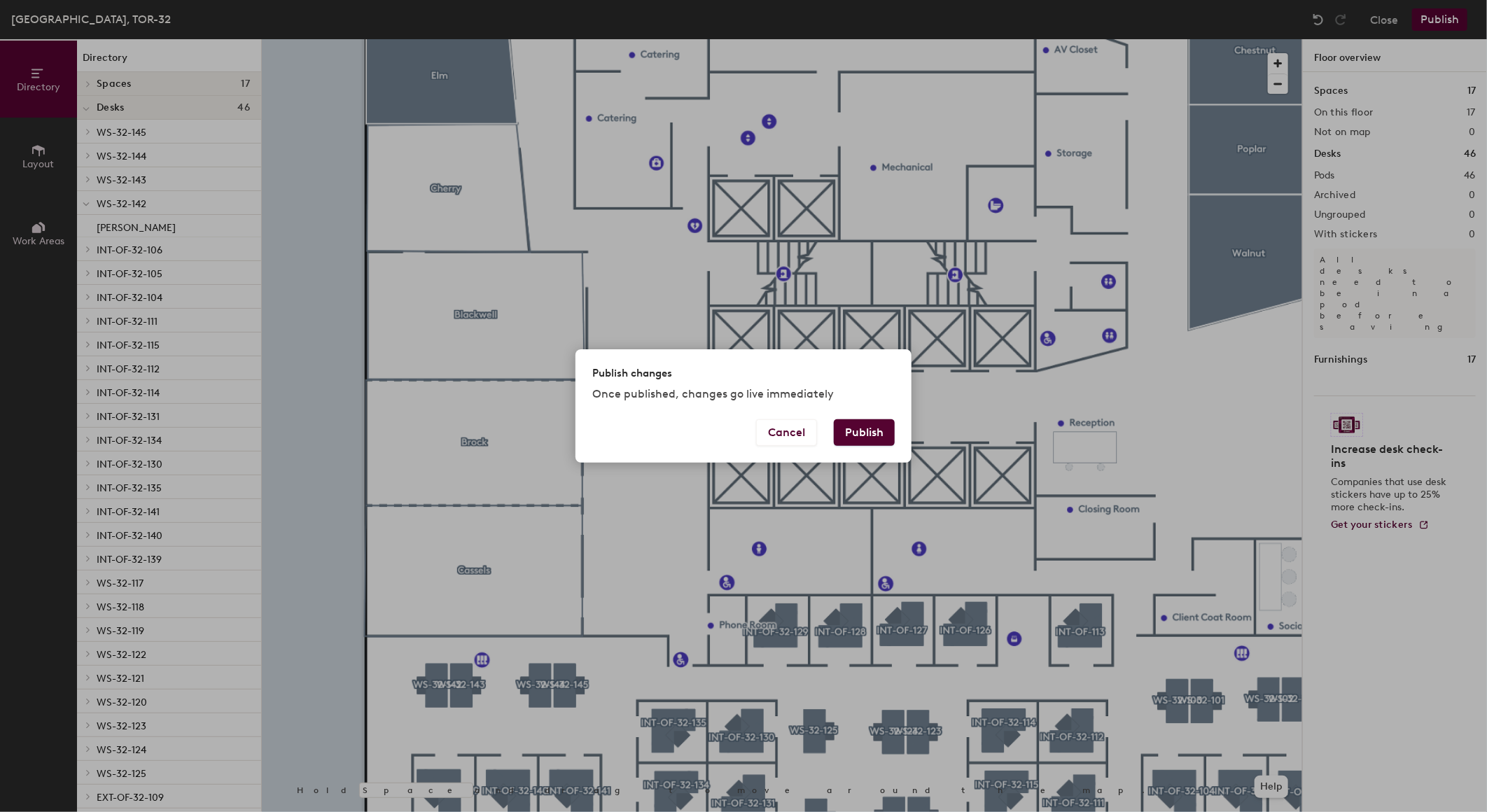
click at [883, 439] on button "Publish" at bounding box center [865, 432] width 61 height 27
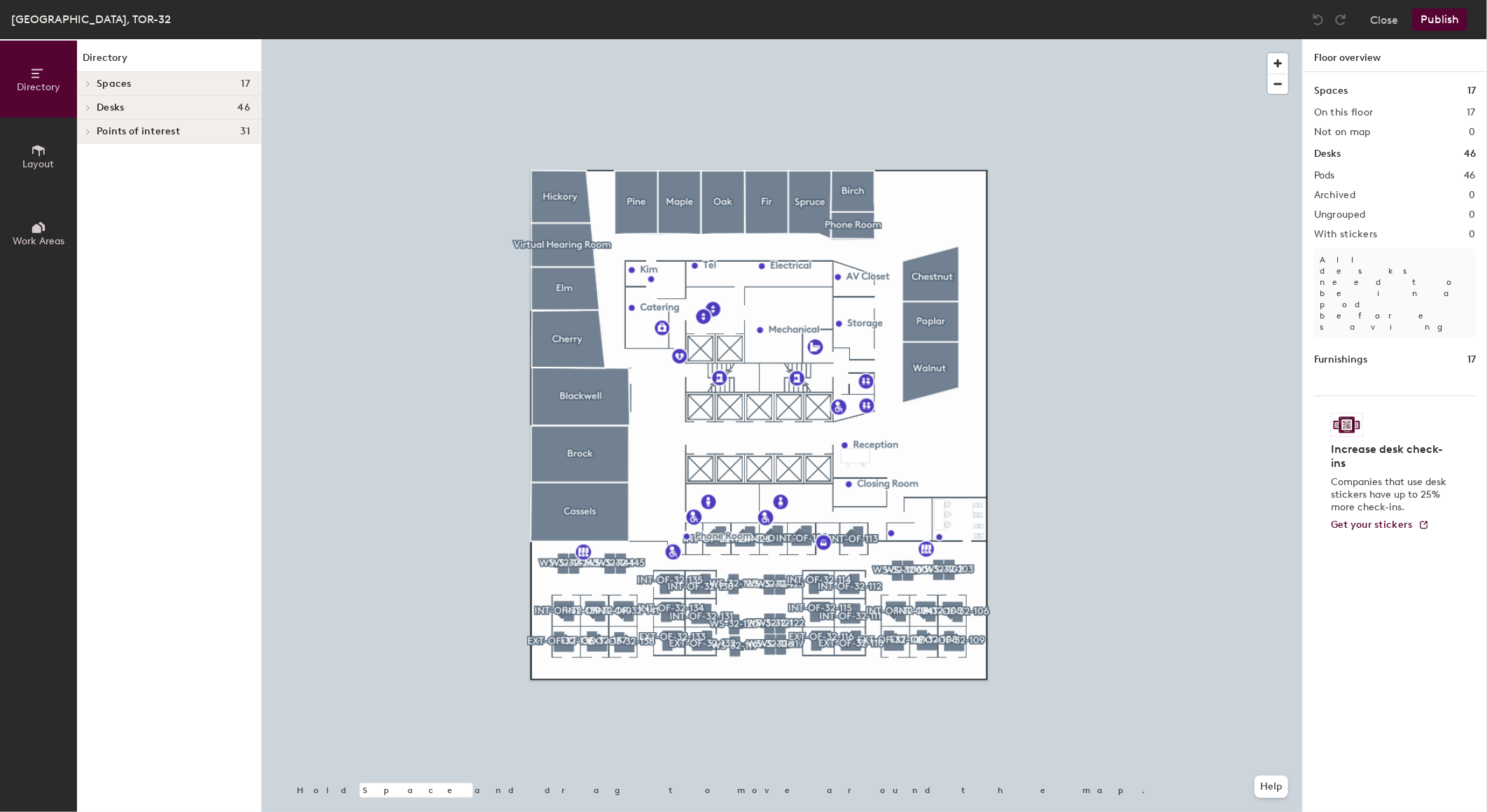
click at [1432, 11] on button "Publish" at bounding box center [1440, 20] width 55 height 23
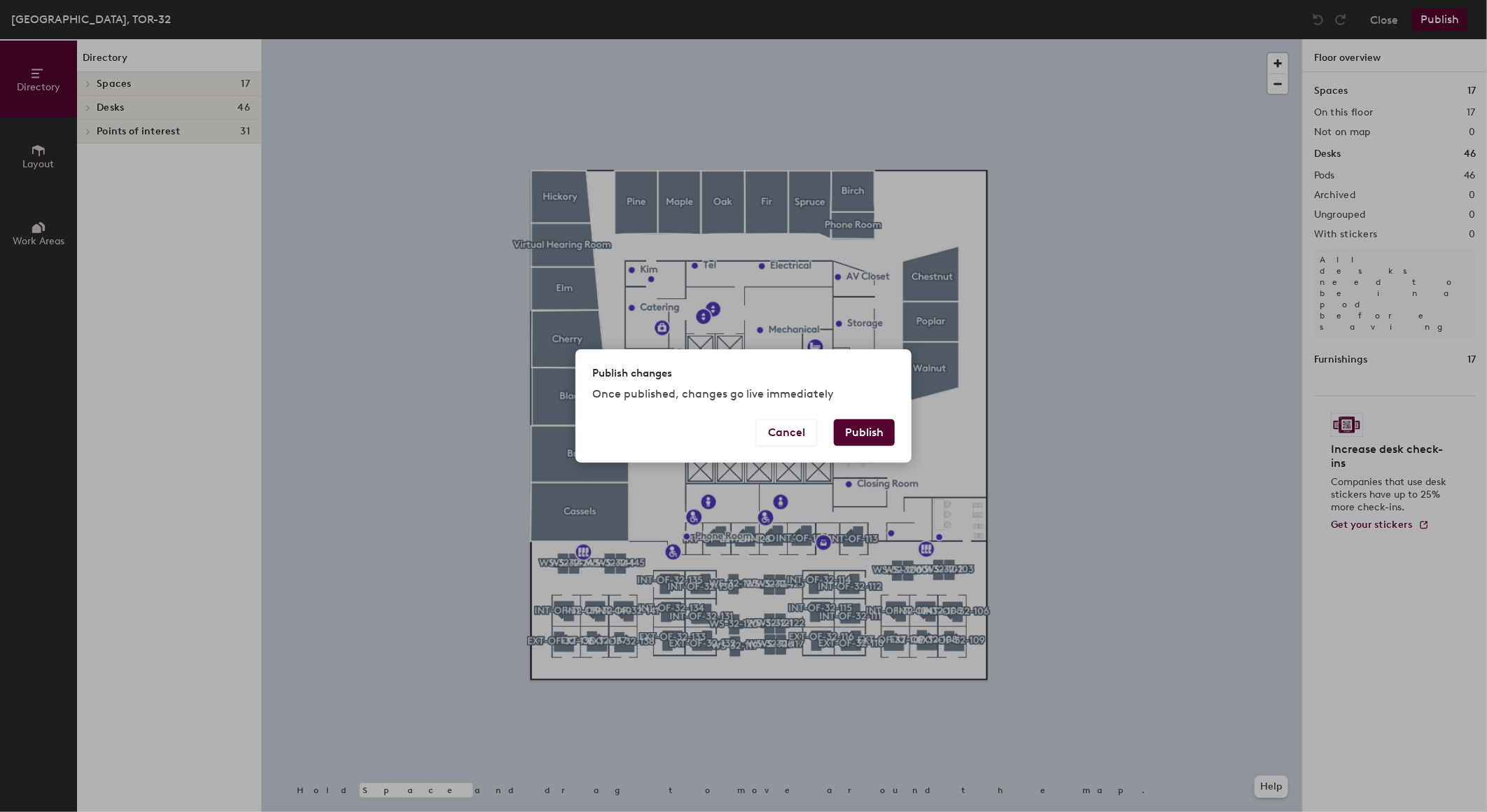
click at [855, 431] on button "Publish" at bounding box center [865, 432] width 61 height 27
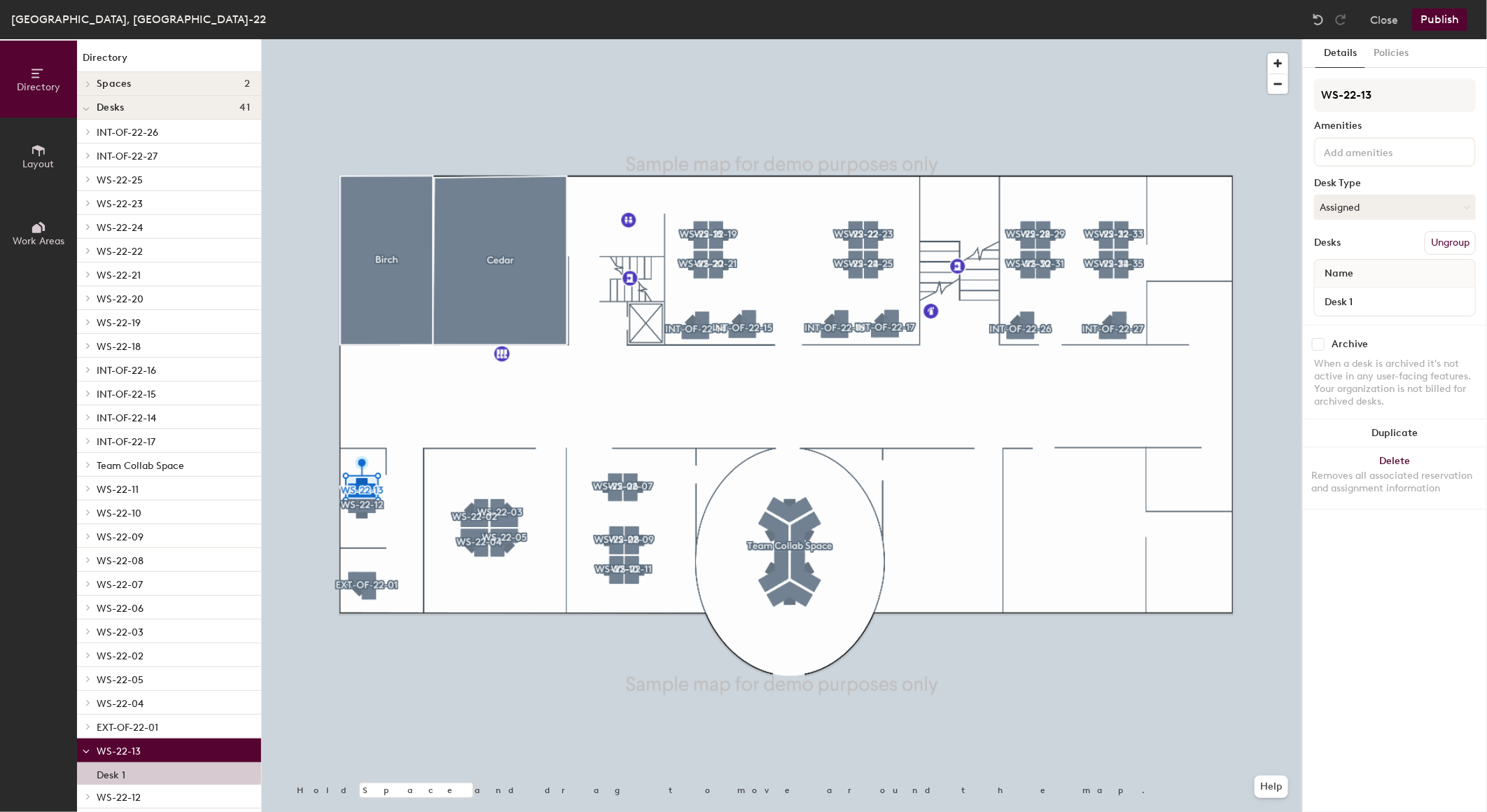
click at [1430, 25] on button "Publish" at bounding box center [1440, 20] width 55 height 23
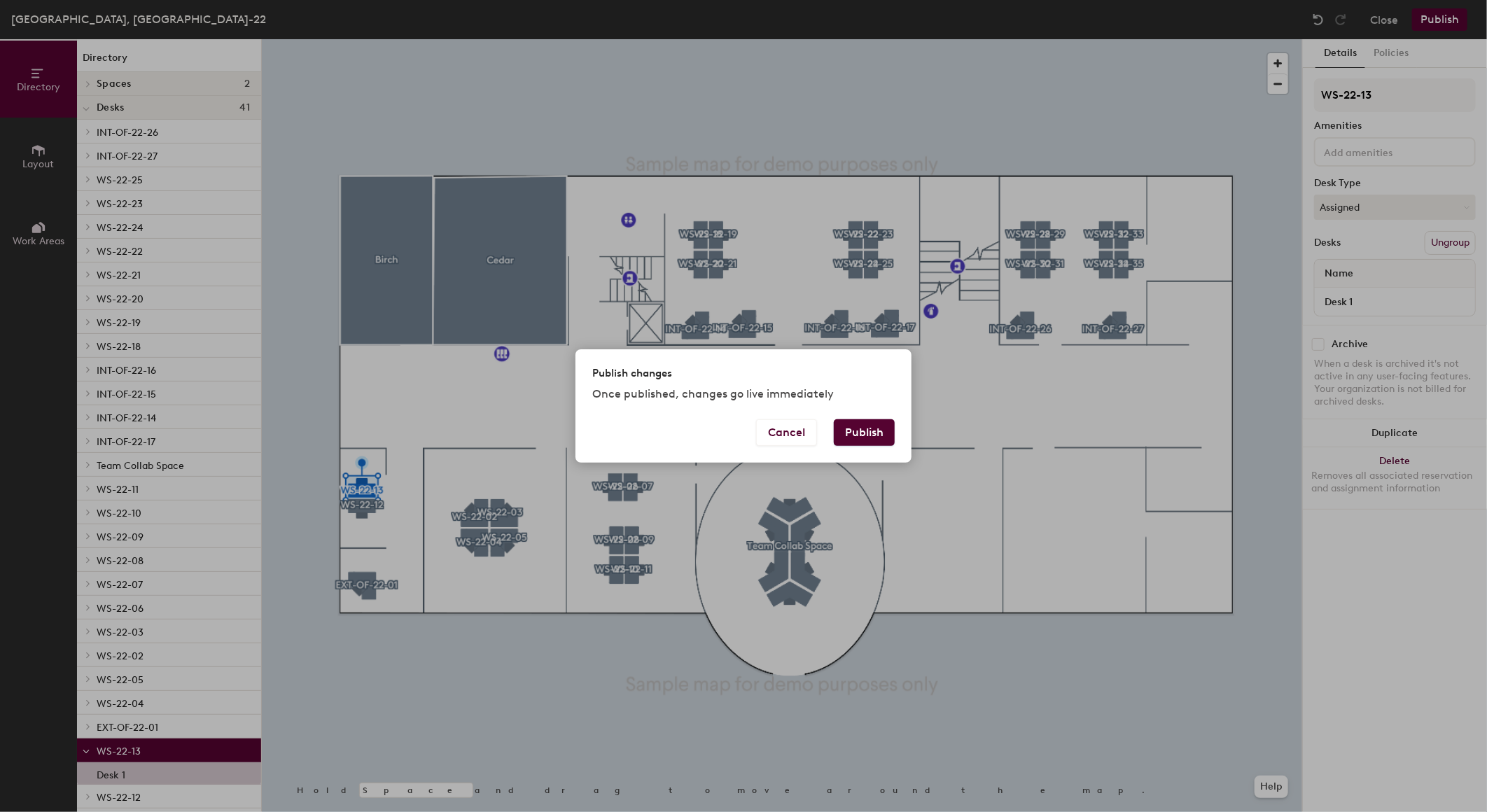
drag, startPoint x: 861, startPoint y: 422, endPoint x: 842, endPoint y: 414, distance: 20.6
click at [861, 423] on button "Publish" at bounding box center [865, 432] width 61 height 27
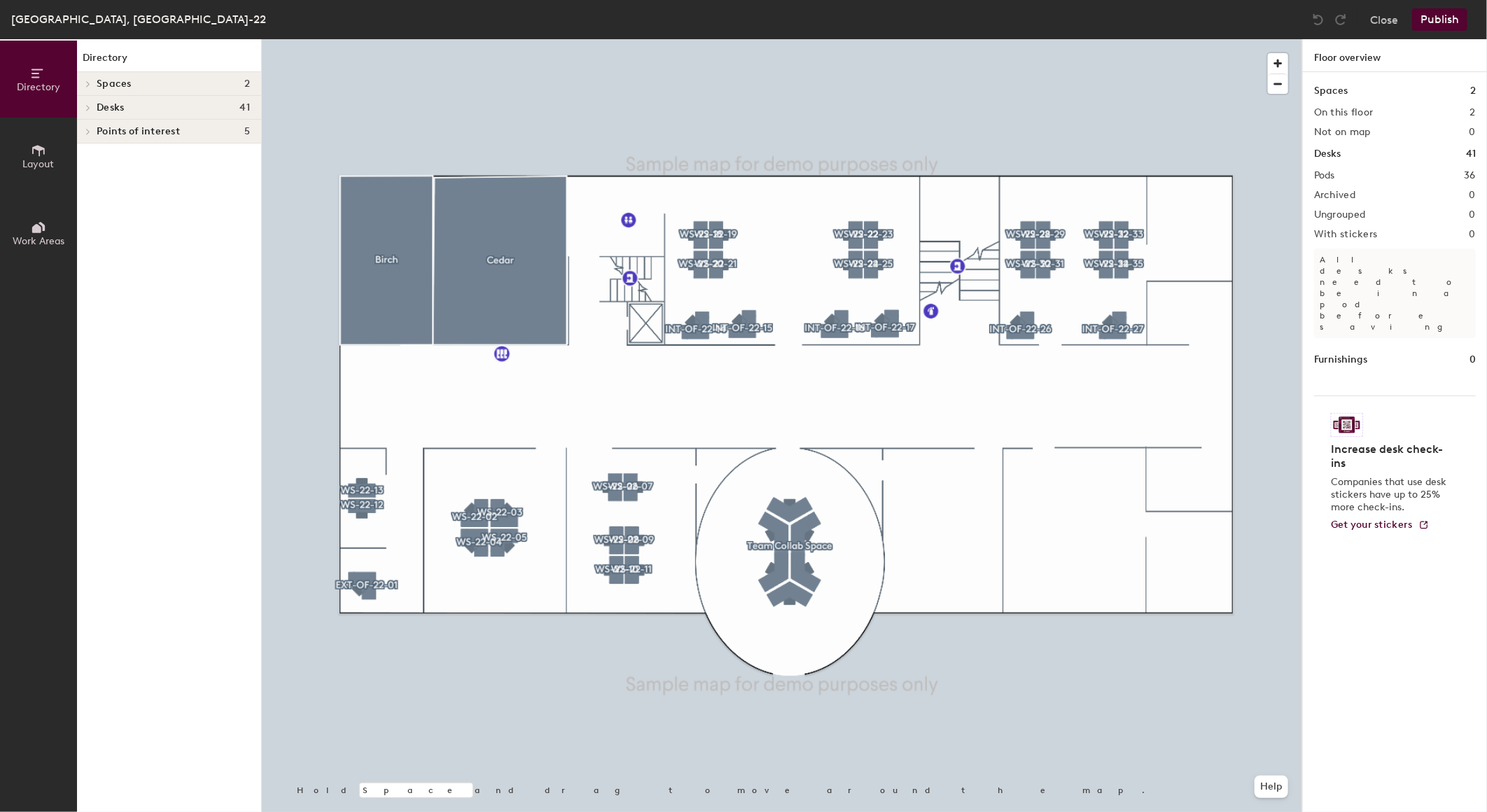
click at [35, 143] on icon at bounding box center [38, 150] width 15 height 15
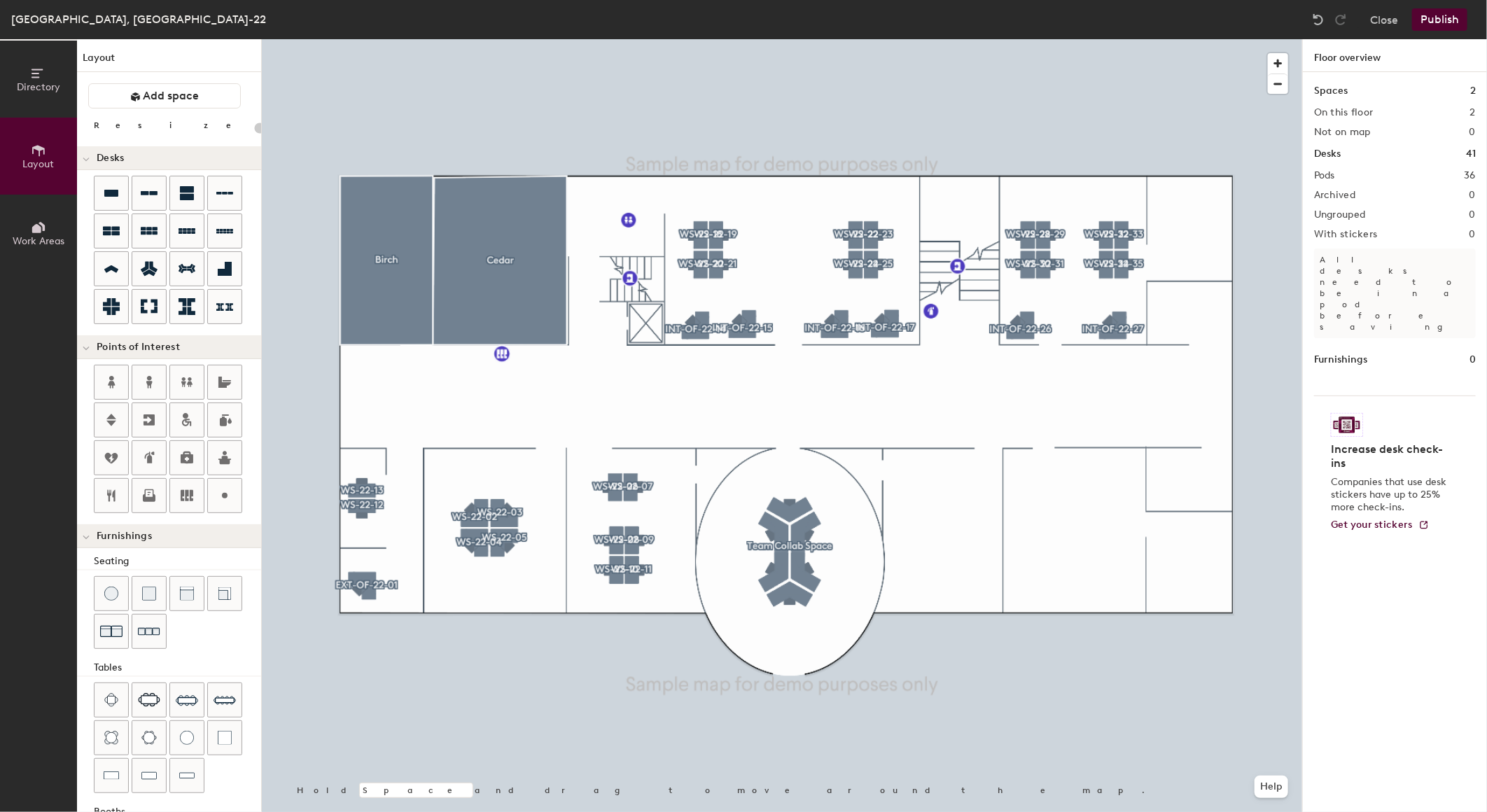
click at [1439, 20] on button "Publish" at bounding box center [1440, 20] width 55 height 23
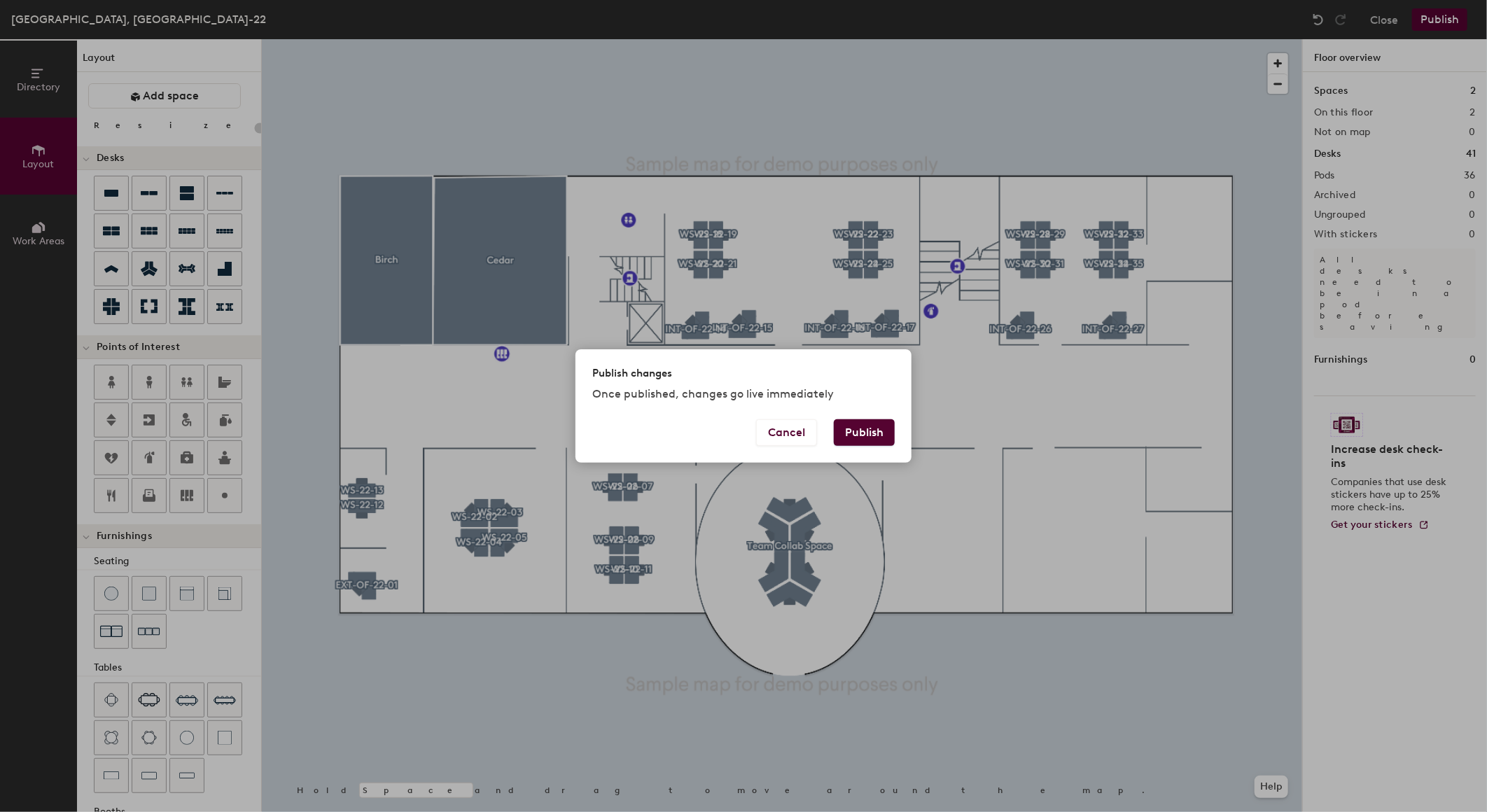
click at [857, 435] on button "Publish" at bounding box center [865, 432] width 61 height 27
type input "20"
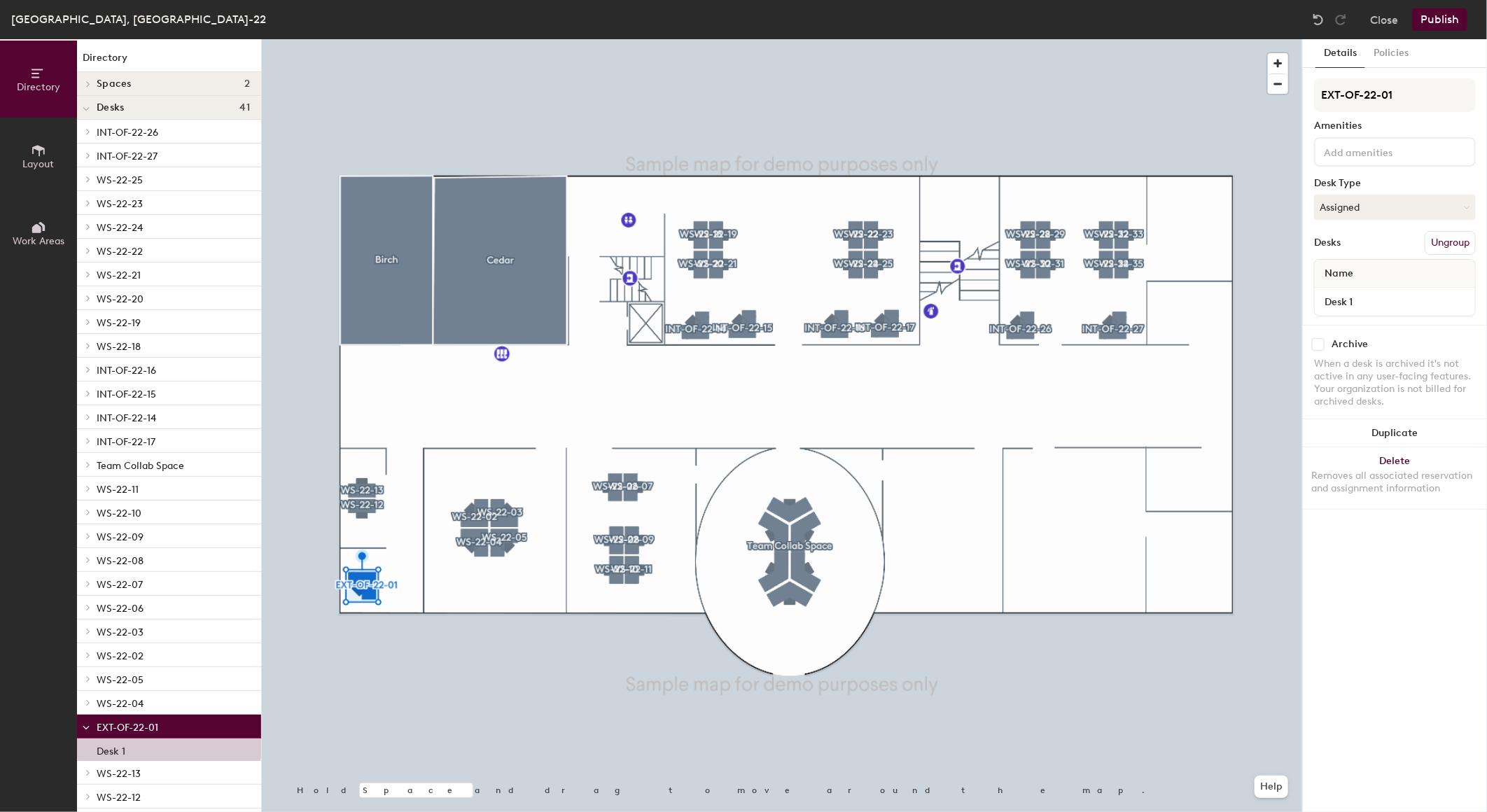
click at [1307, 348] on div "Archive When a desk is archived it's not active in any user-facing features. Yo…" at bounding box center [1395, 375] width 184 height 100
click at [1315, 341] on input "checkbox" at bounding box center [1318, 344] width 12 height 12
click at [1318, 341] on input "checkbox" at bounding box center [1318, 344] width 12 height 12
checkbox input "false"
drag, startPoint x: 1376, startPoint y: 635, endPoint x: 1380, endPoint y: 626, distance: 9.8
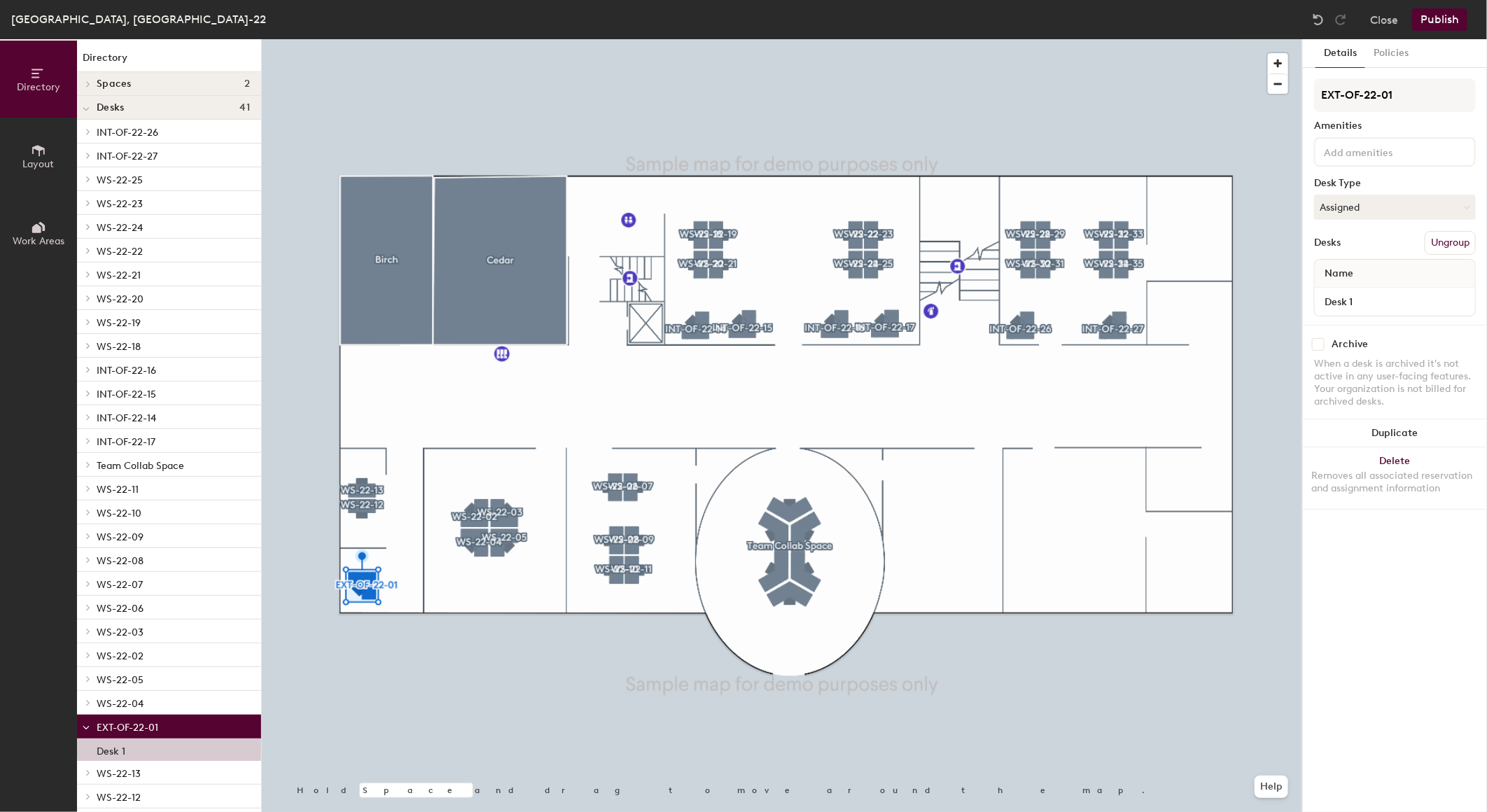
click at [1378, 634] on div "Details Policies EXT-OF-22-01 Amenities Desk Type Assigned Desks Ungroup Name D…" at bounding box center [1395, 426] width 184 height 773
click at [1454, 20] on button "Publish" at bounding box center [1440, 20] width 55 height 23
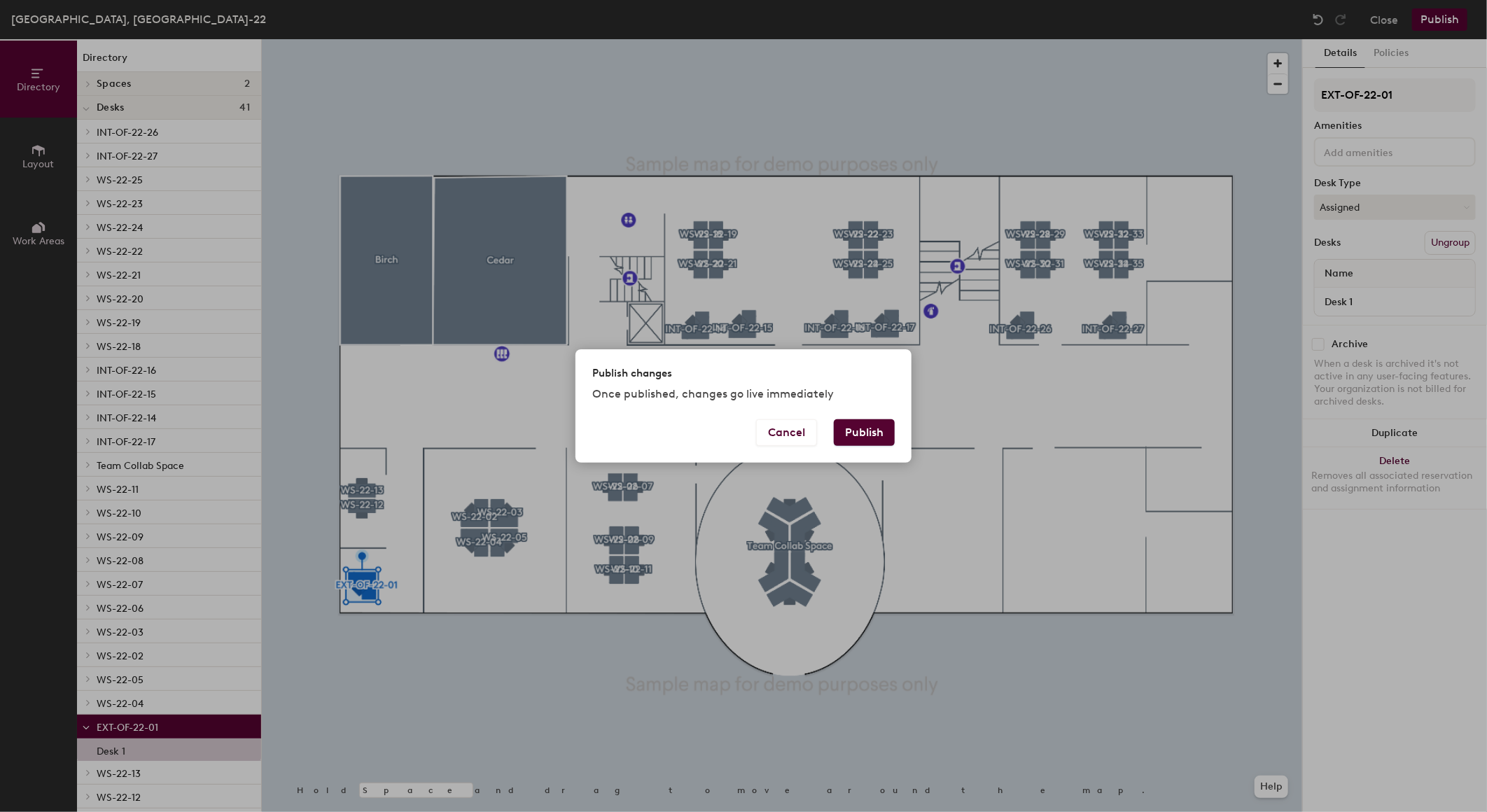
click at [871, 427] on button "Publish" at bounding box center [865, 432] width 61 height 27
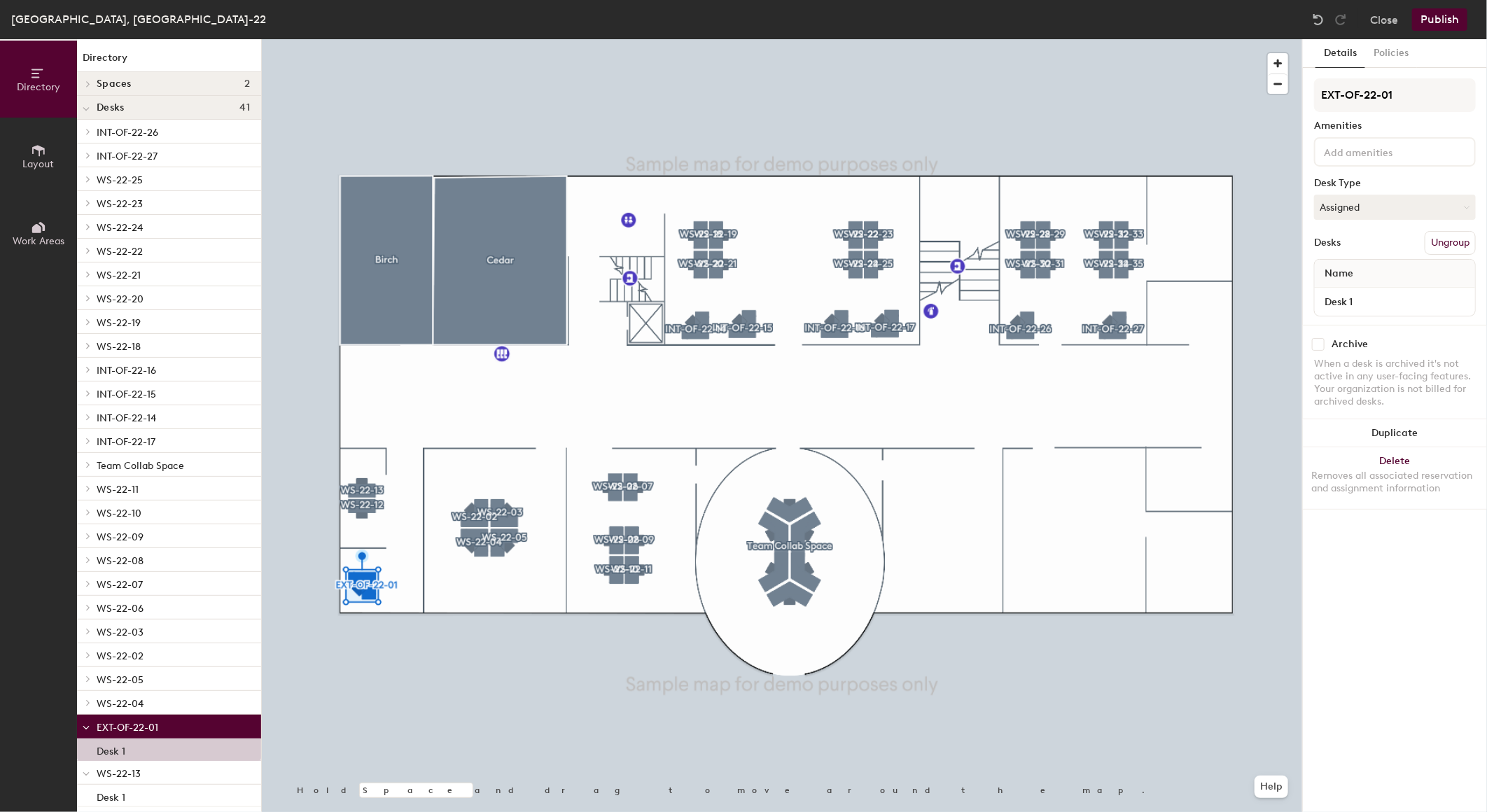
click at [1440, 23] on button "Publish" at bounding box center [1440, 20] width 55 height 23
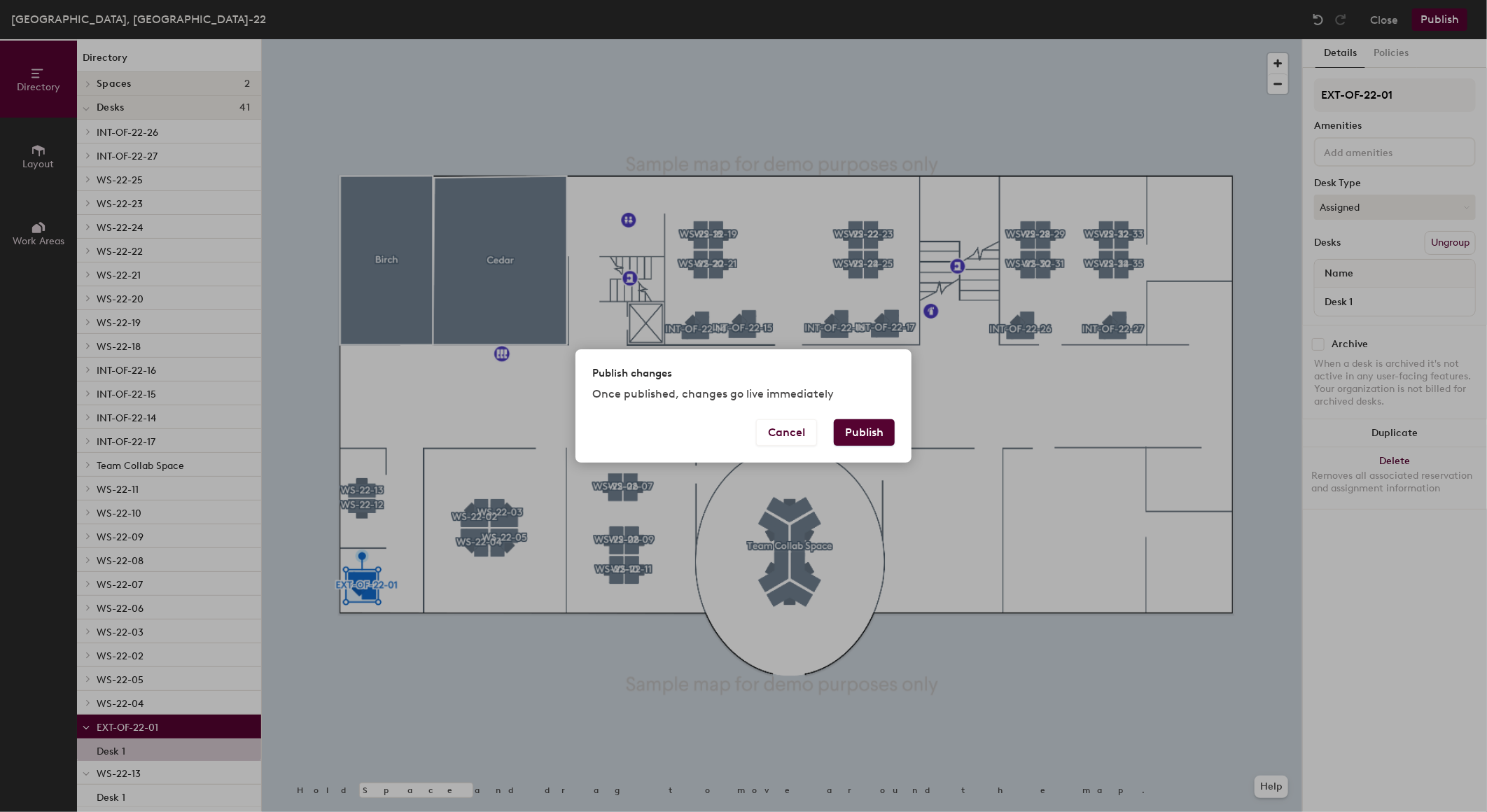
click at [880, 437] on button "Publish" at bounding box center [865, 432] width 61 height 27
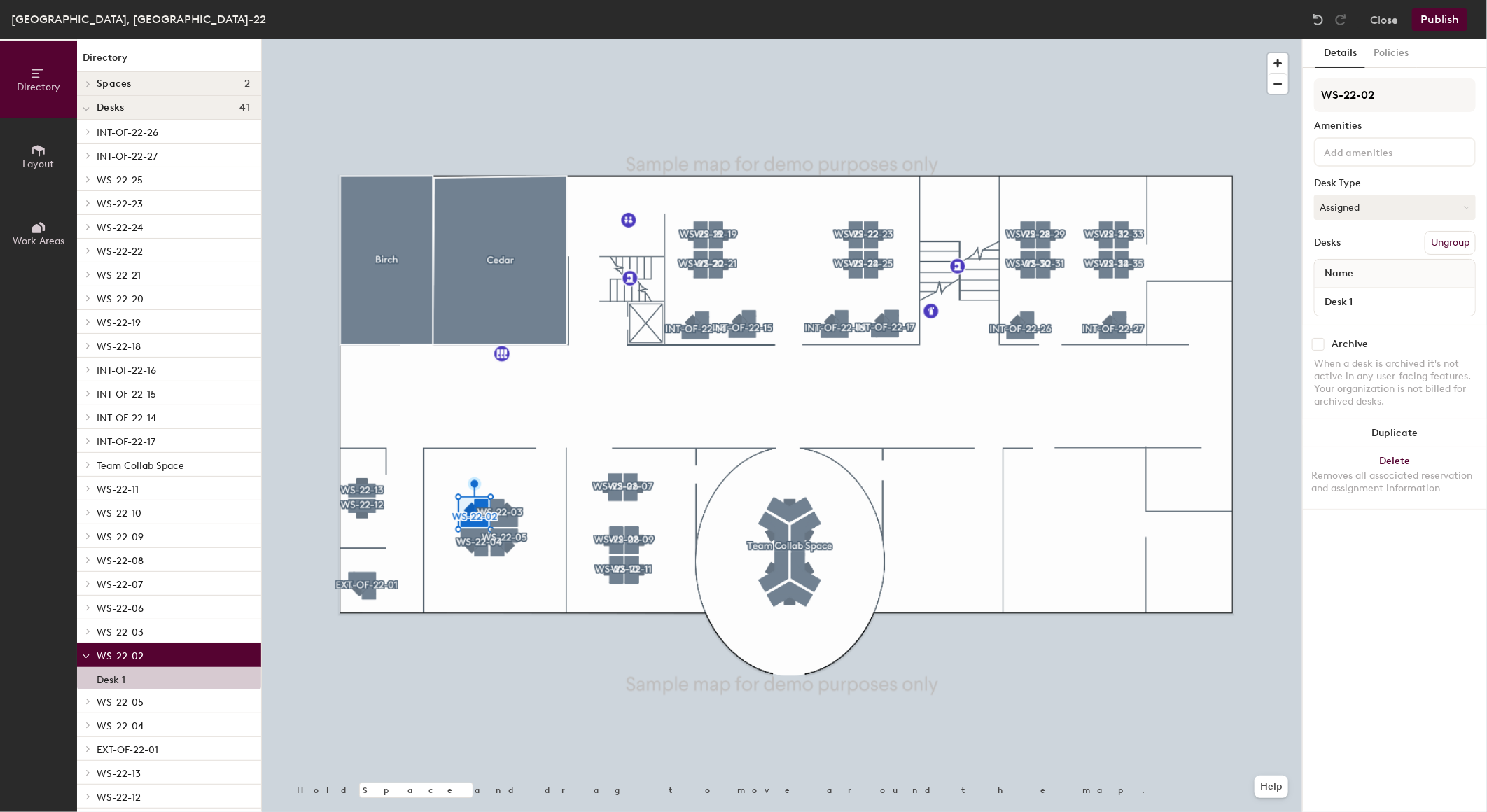
click at [1423, 17] on button "Publish" at bounding box center [1440, 20] width 55 height 23
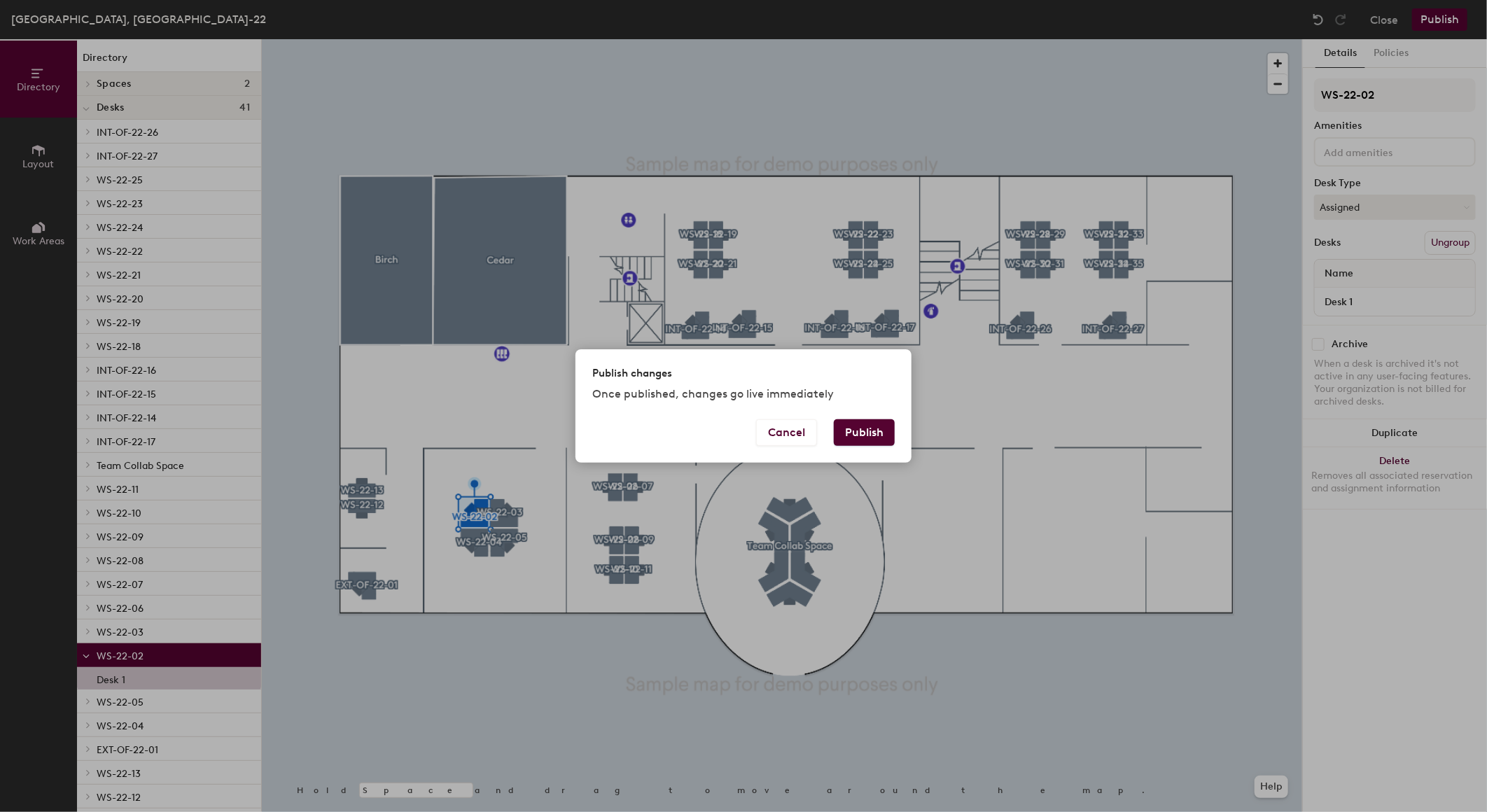
click at [862, 424] on button "Publish" at bounding box center [865, 432] width 61 height 27
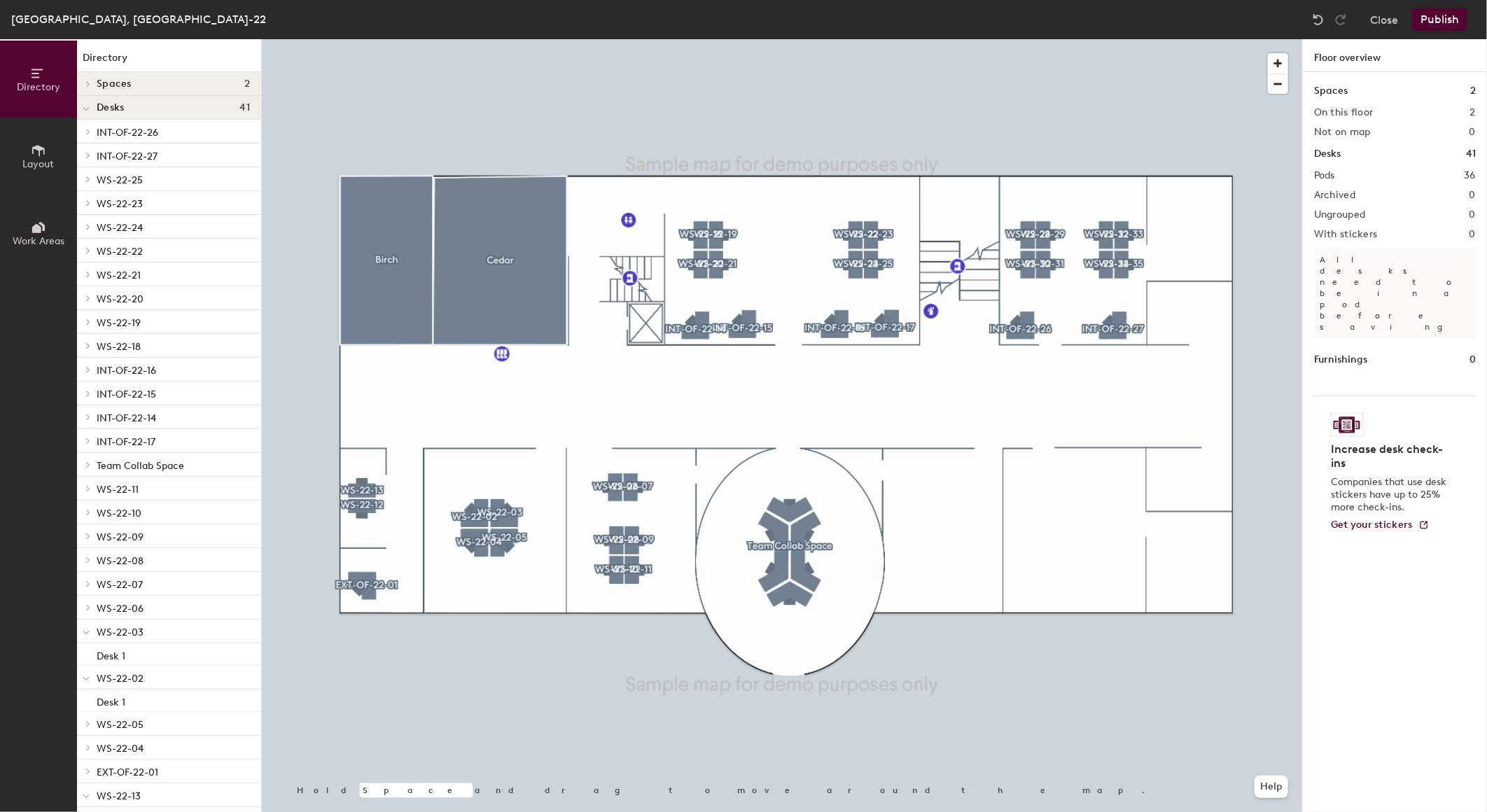
click at [878, 2] on div "[GEOGRAPHIC_DATA], [GEOGRAPHIC_DATA]-22 Close Publish" at bounding box center [743, 20] width 1487 height 39
click at [1424, 25] on button "Publish" at bounding box center [1440, 20] width 55 height 23
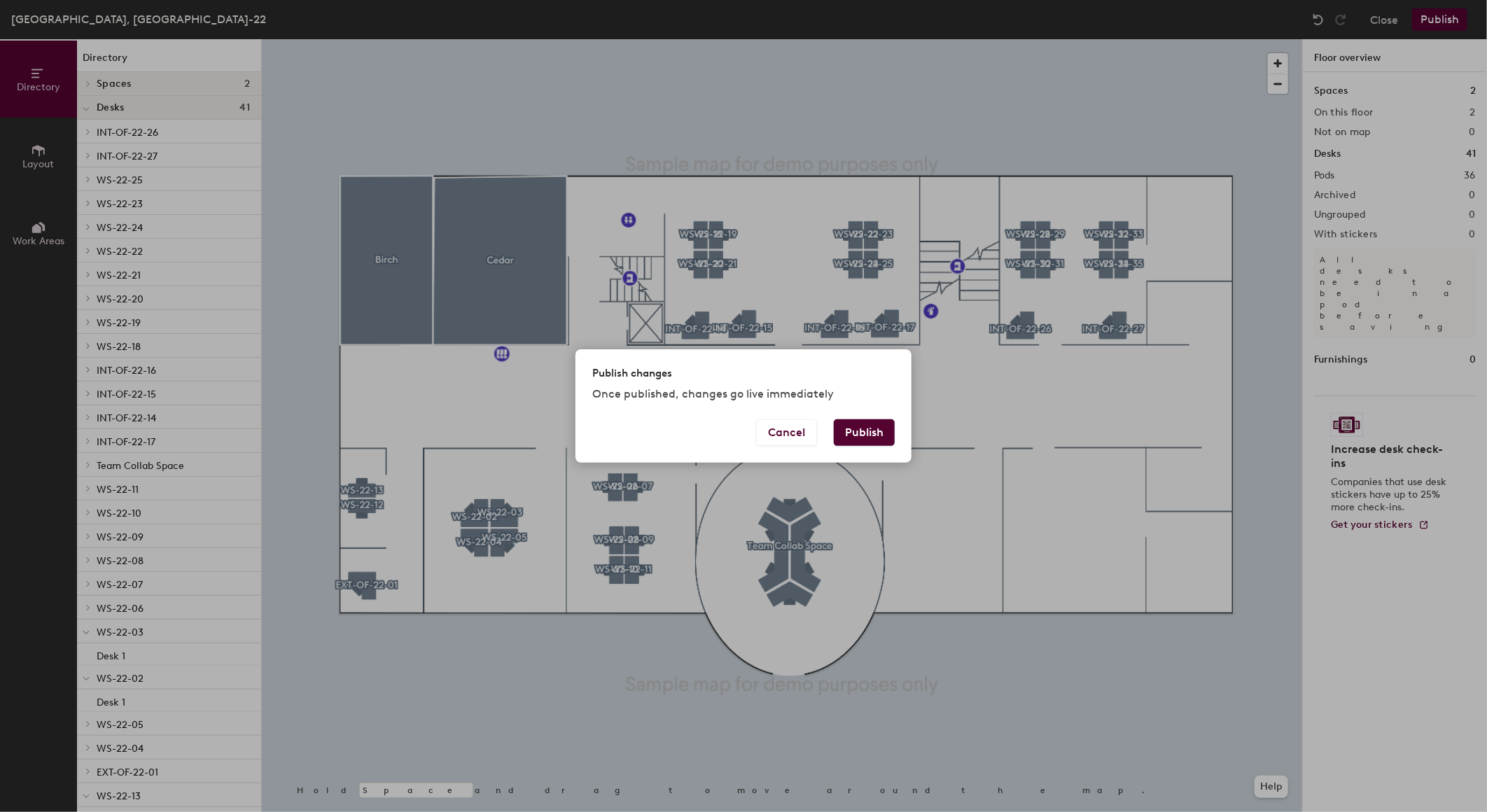
click at [842, 432] on button "Publish" at bounding box center [865, 432] width 61 height 27
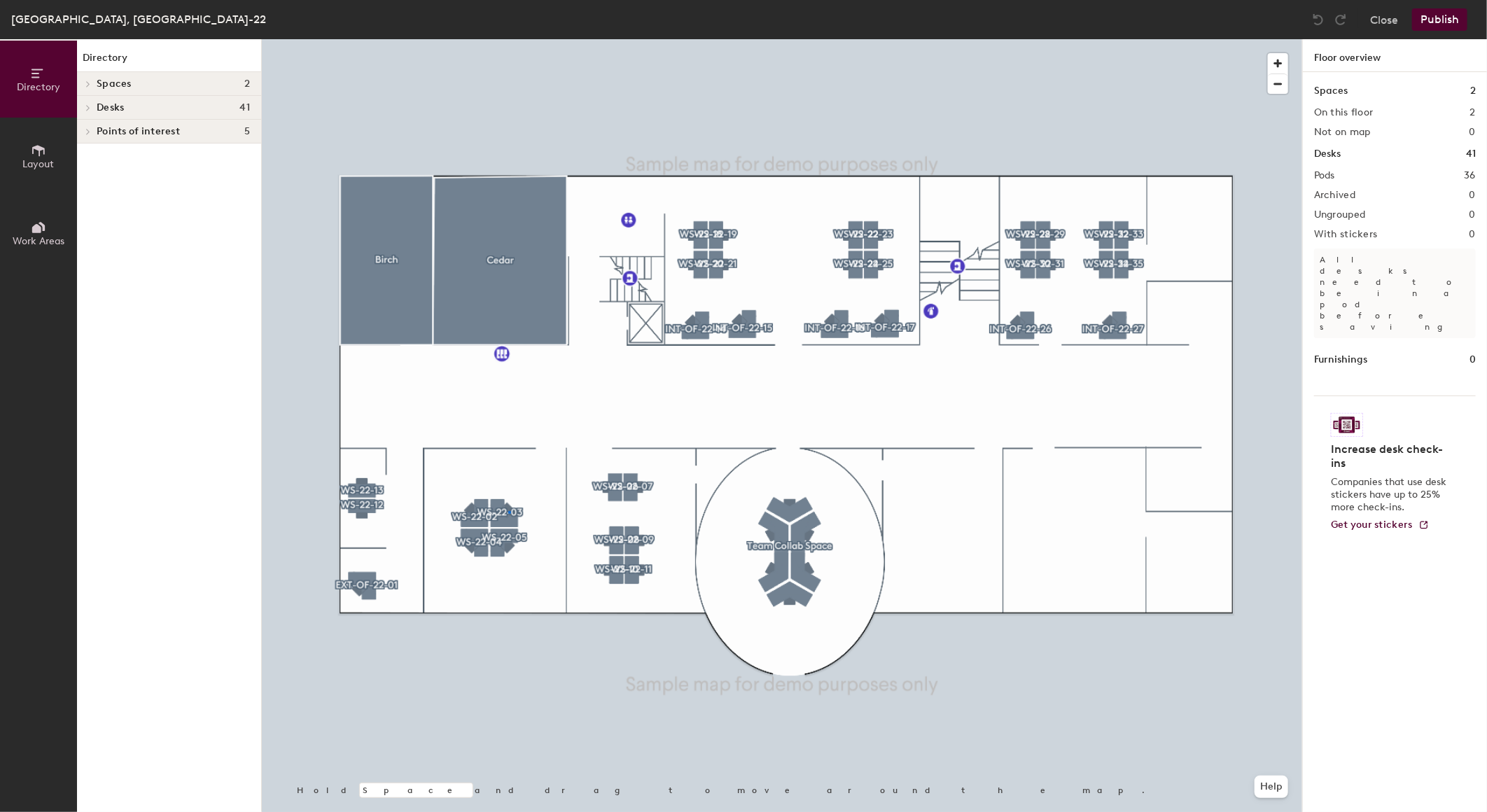
click at [508, 39] on div at bounding box center [782, 39] width 1040 height 0
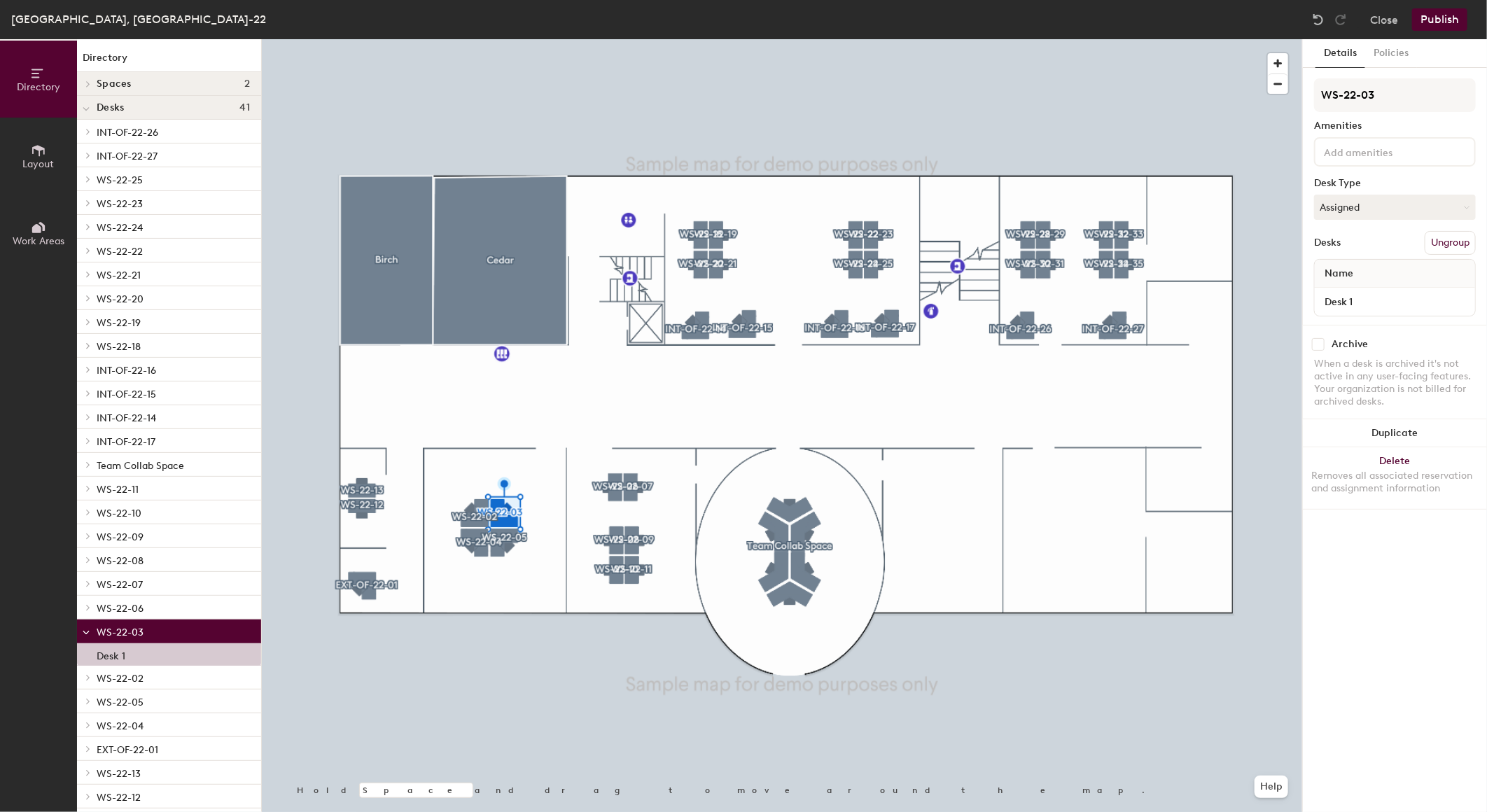
click at [1320, 341] on input "checkbox" at bounding box center [1318, 344] width 12 height 12
checkbox input "true"
click at [1452, 12] on button "Publish" at bounding box center [1440, 20] width 55 height 23
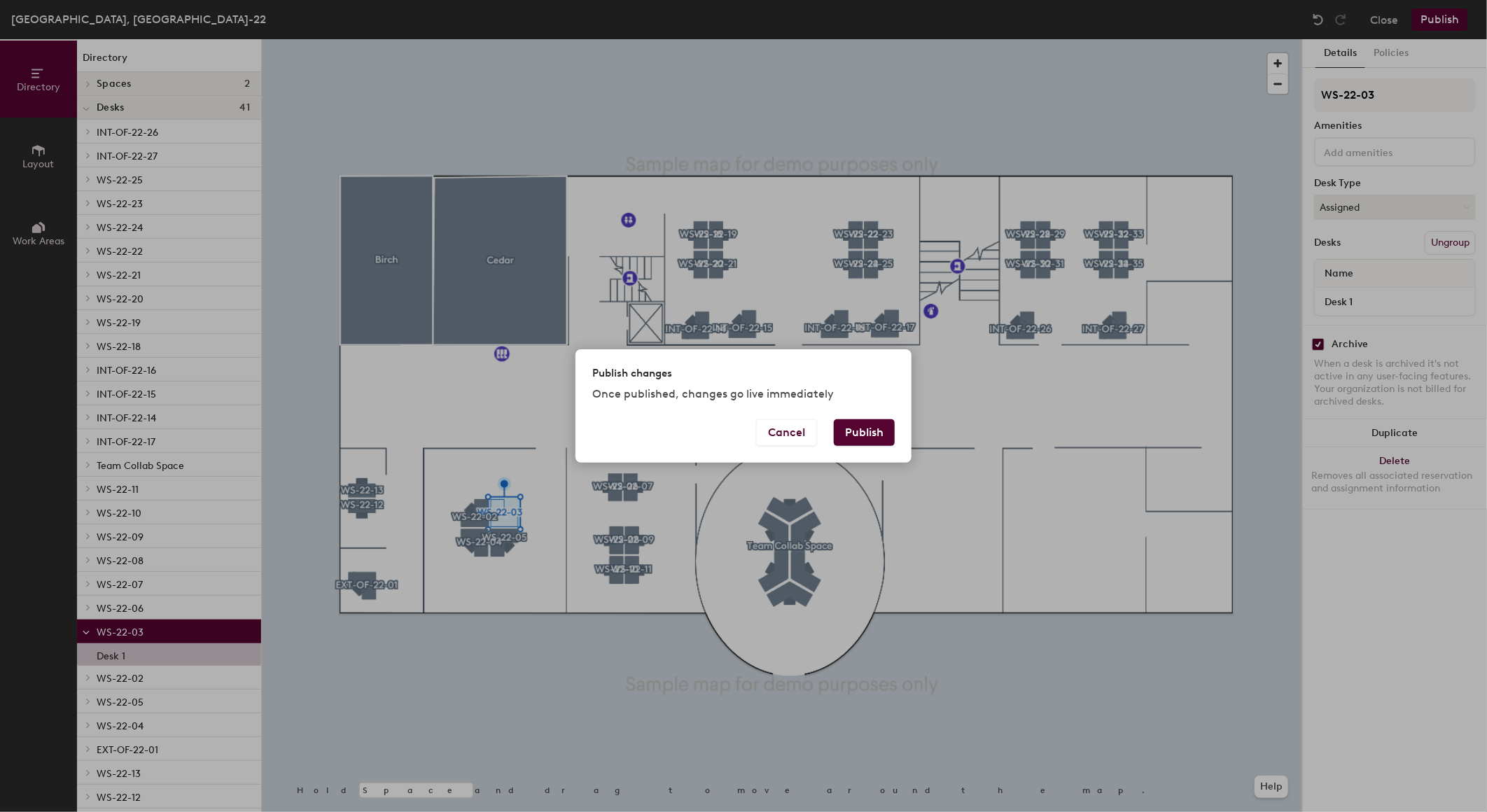
click at [873, 430] on button "Publish" at bounding box center [865, 432] width 61 height 27
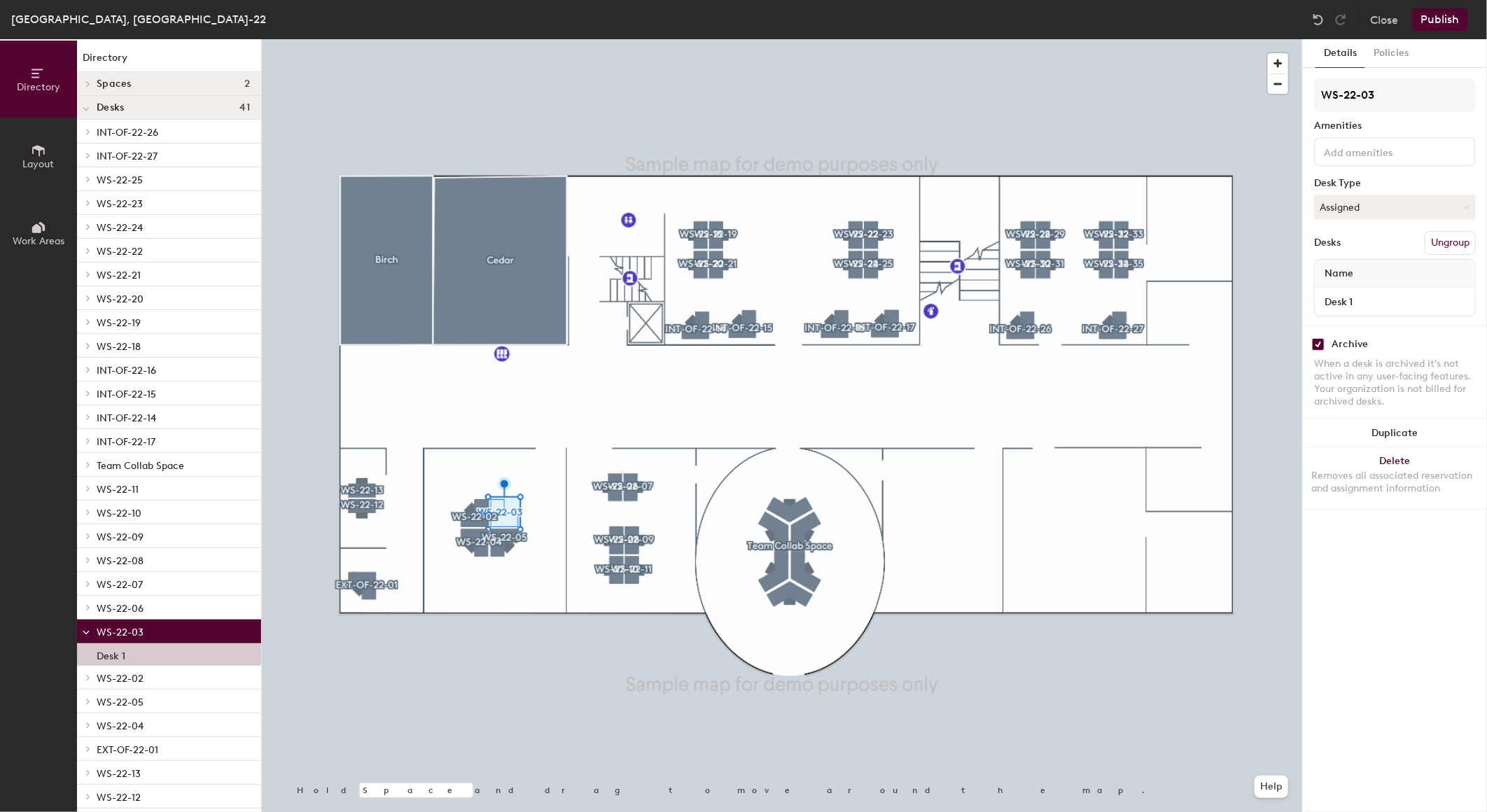
click at [1318, 341] on input "checkbox" at bounding box center [1318, 344] width 12 height 12
checkbox input "false"
click at [1447, 21] on button "Publish" at bounding box center [1440, 20] width 55 height 23
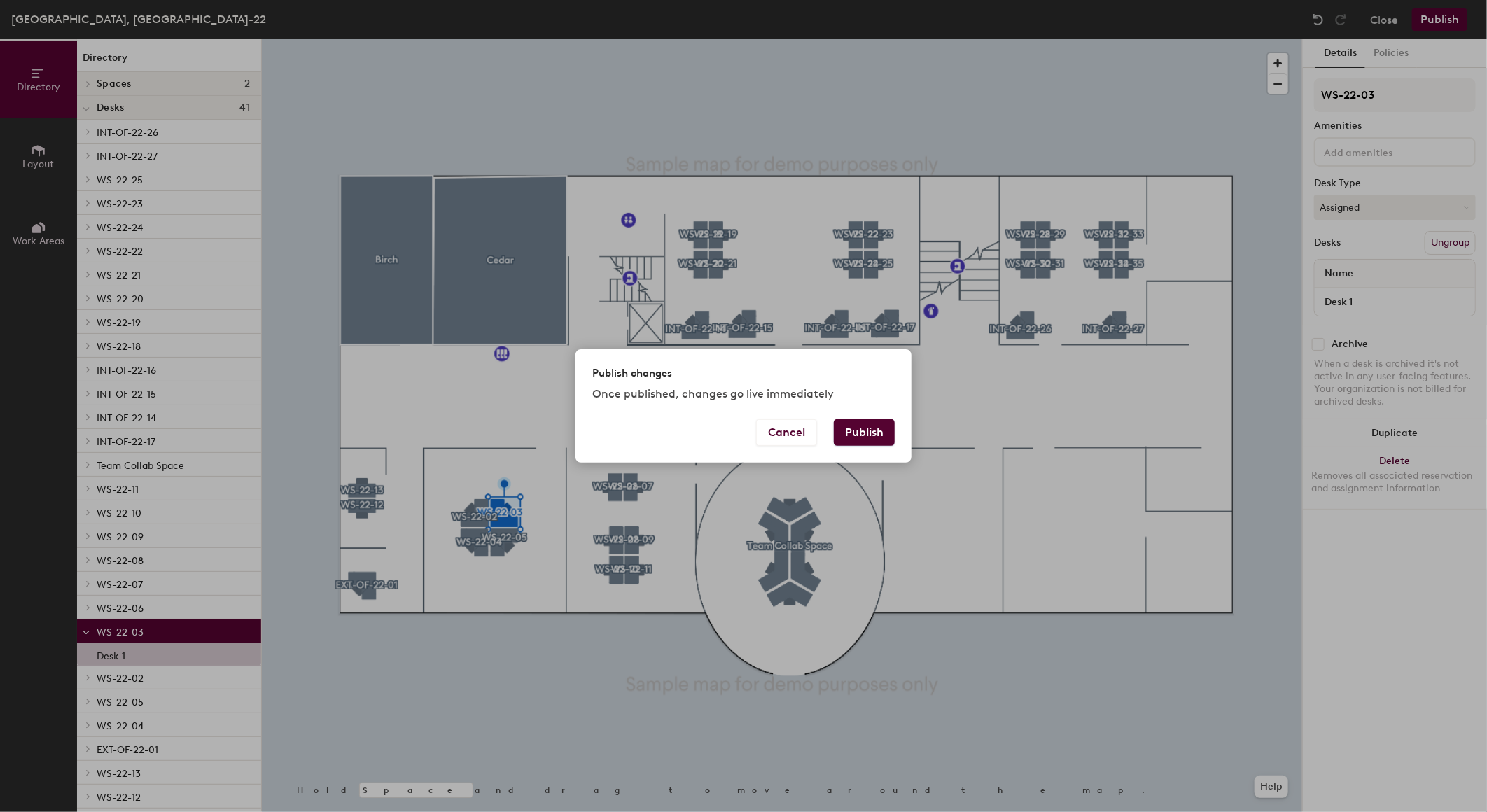
click at [864, 428] on button "Publish" at bounding box center [865, 432] width 61 height 27
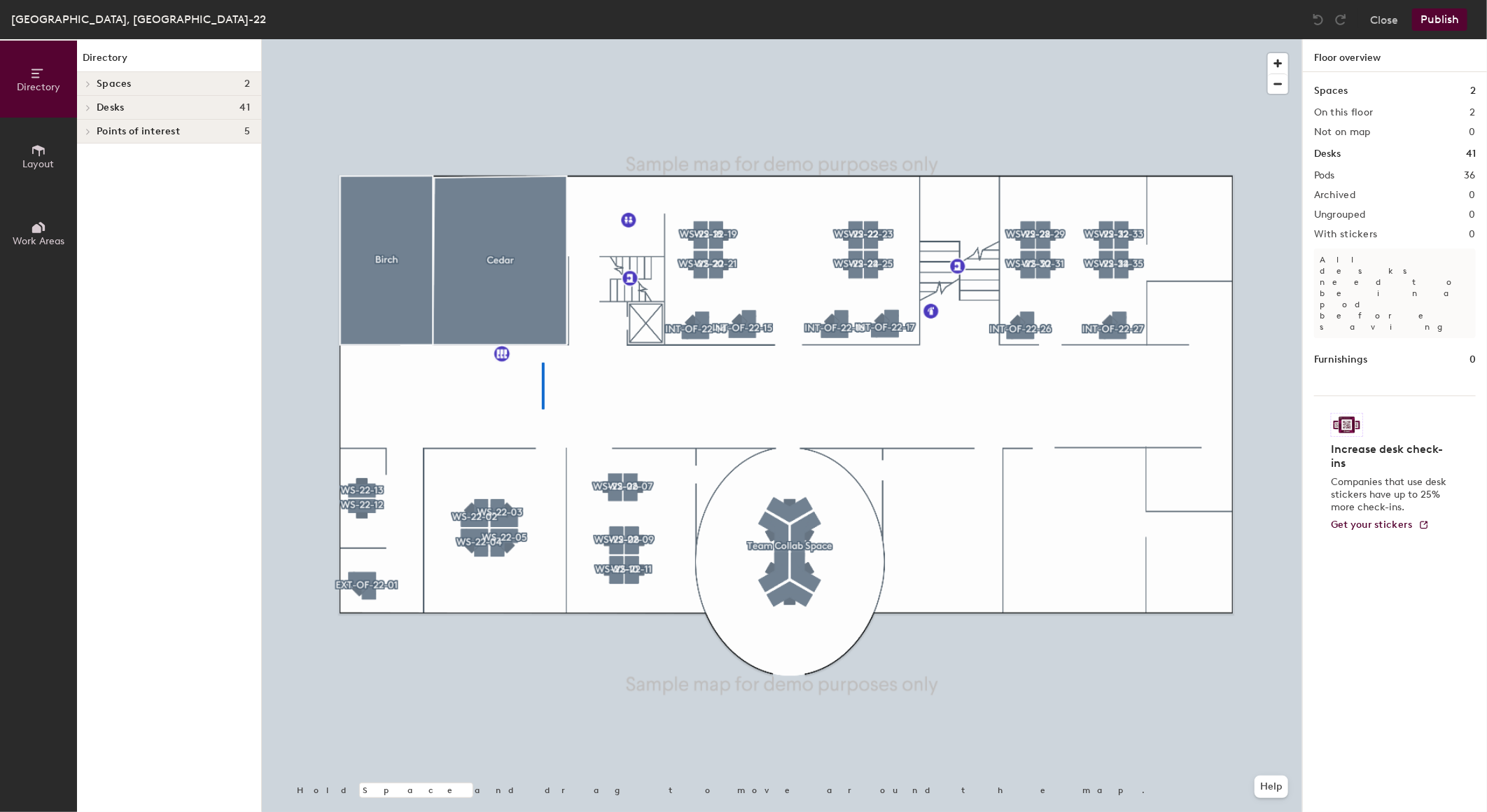
click at [543, 39] on div at bounding box center [782, 39] width 1040 height 0
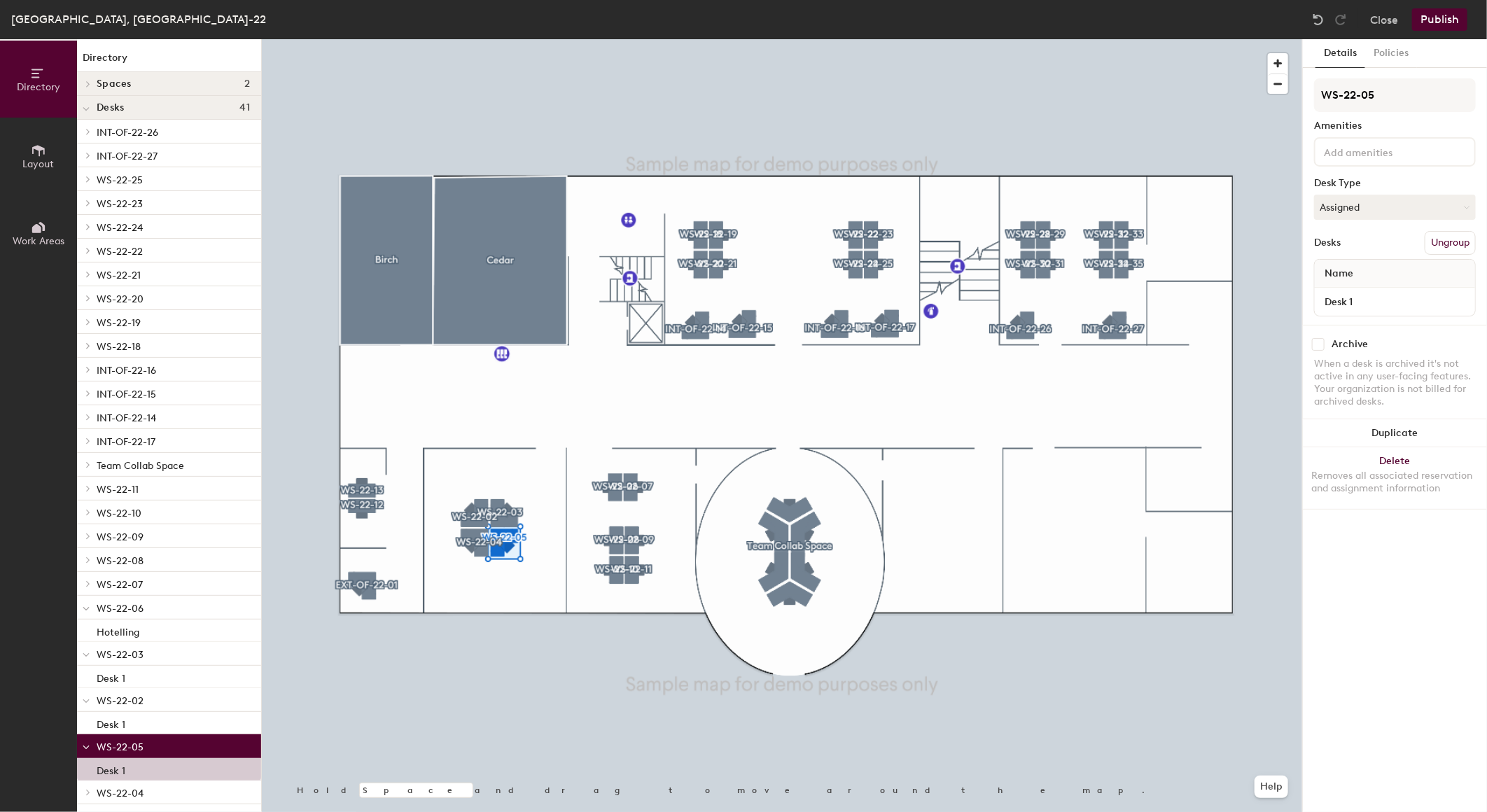
click at [1443, 19] on button "Publish" at bounding box center [1440, 20] width 55 height 23
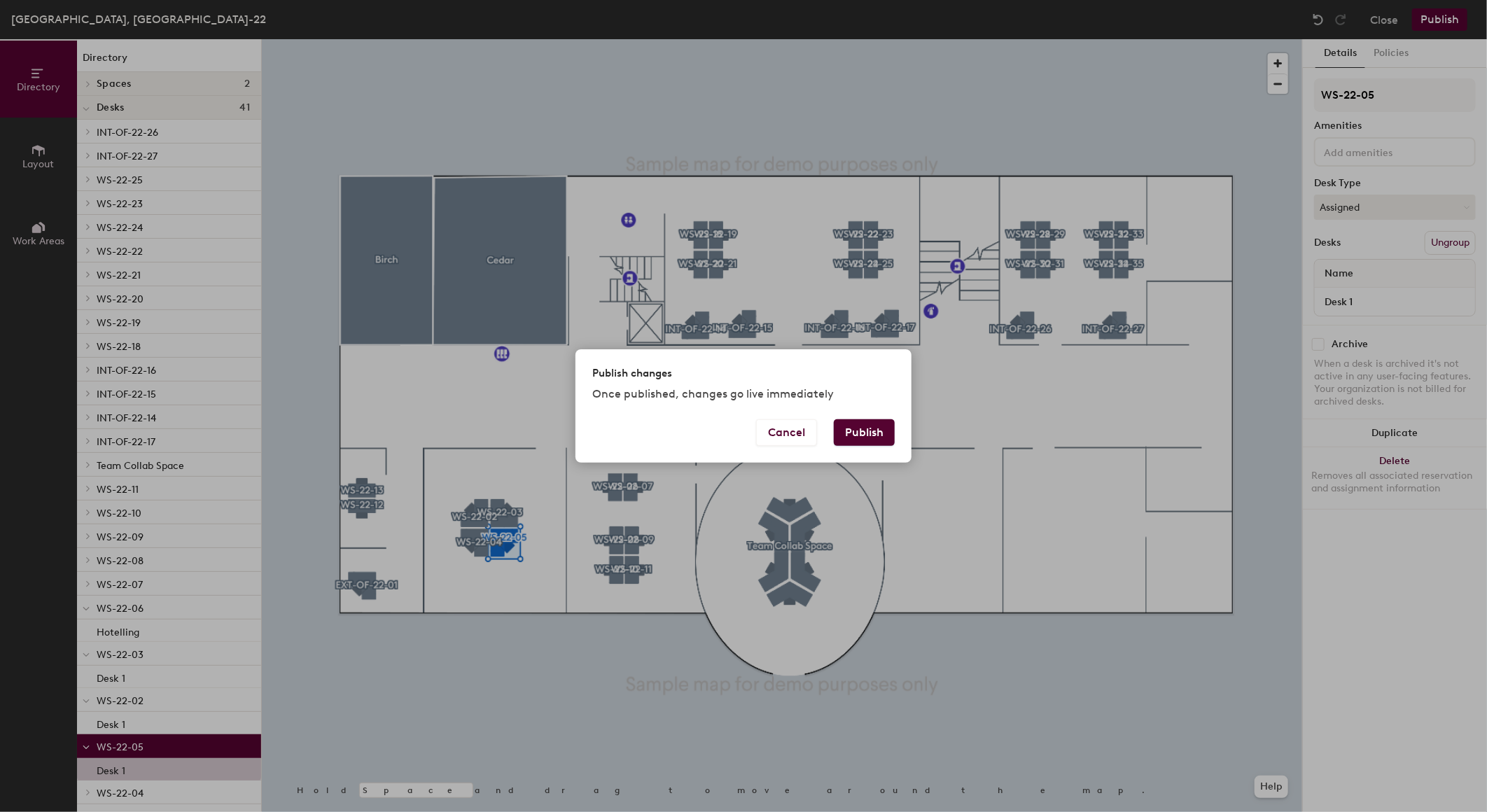
click at [865, 437] on button "Publish" at bounding box center [865, 432] width 61 height 27
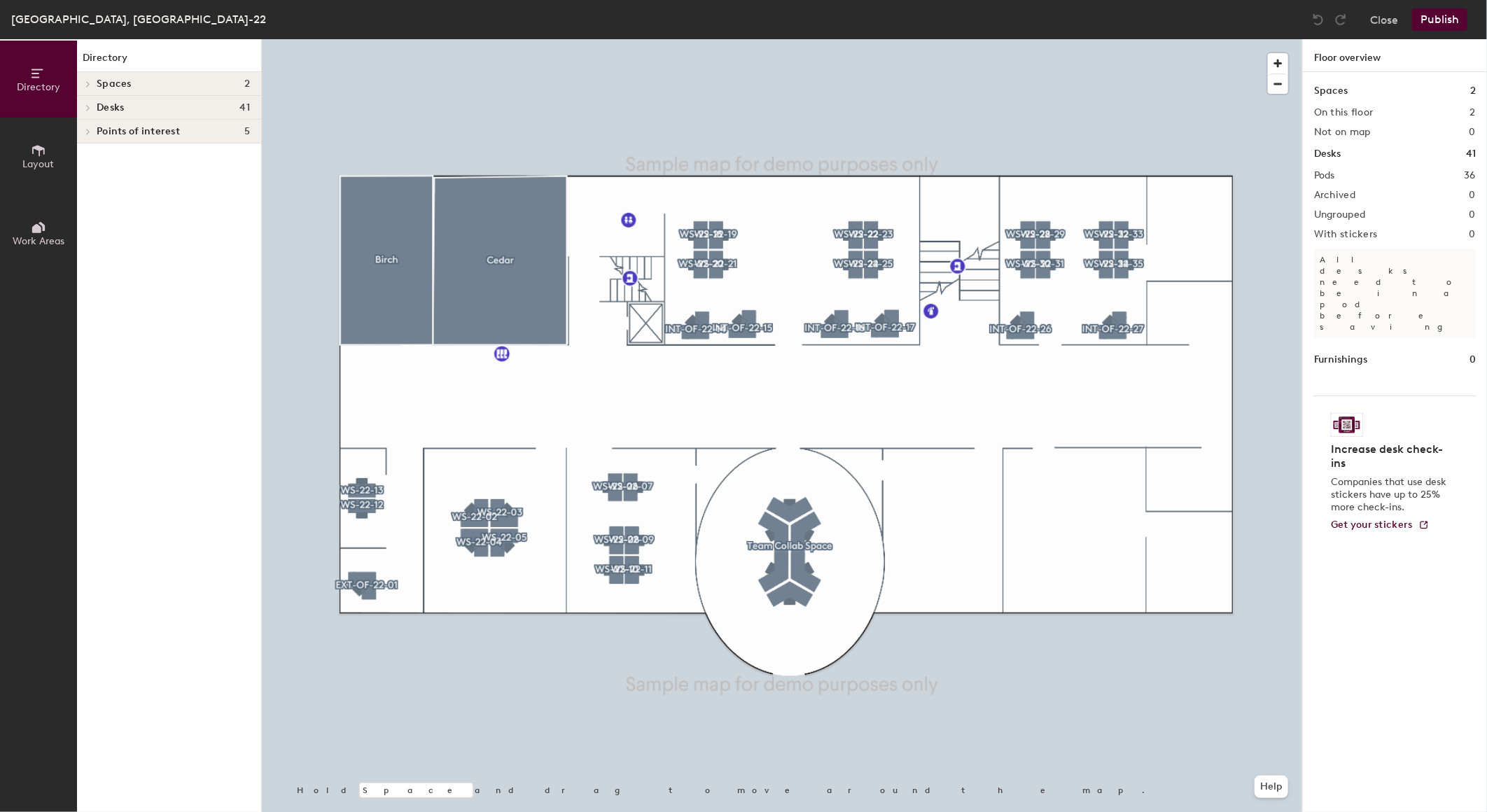
click at [33, 164] on span "Layout" at bounding box center [39, 164] width 31 height 12
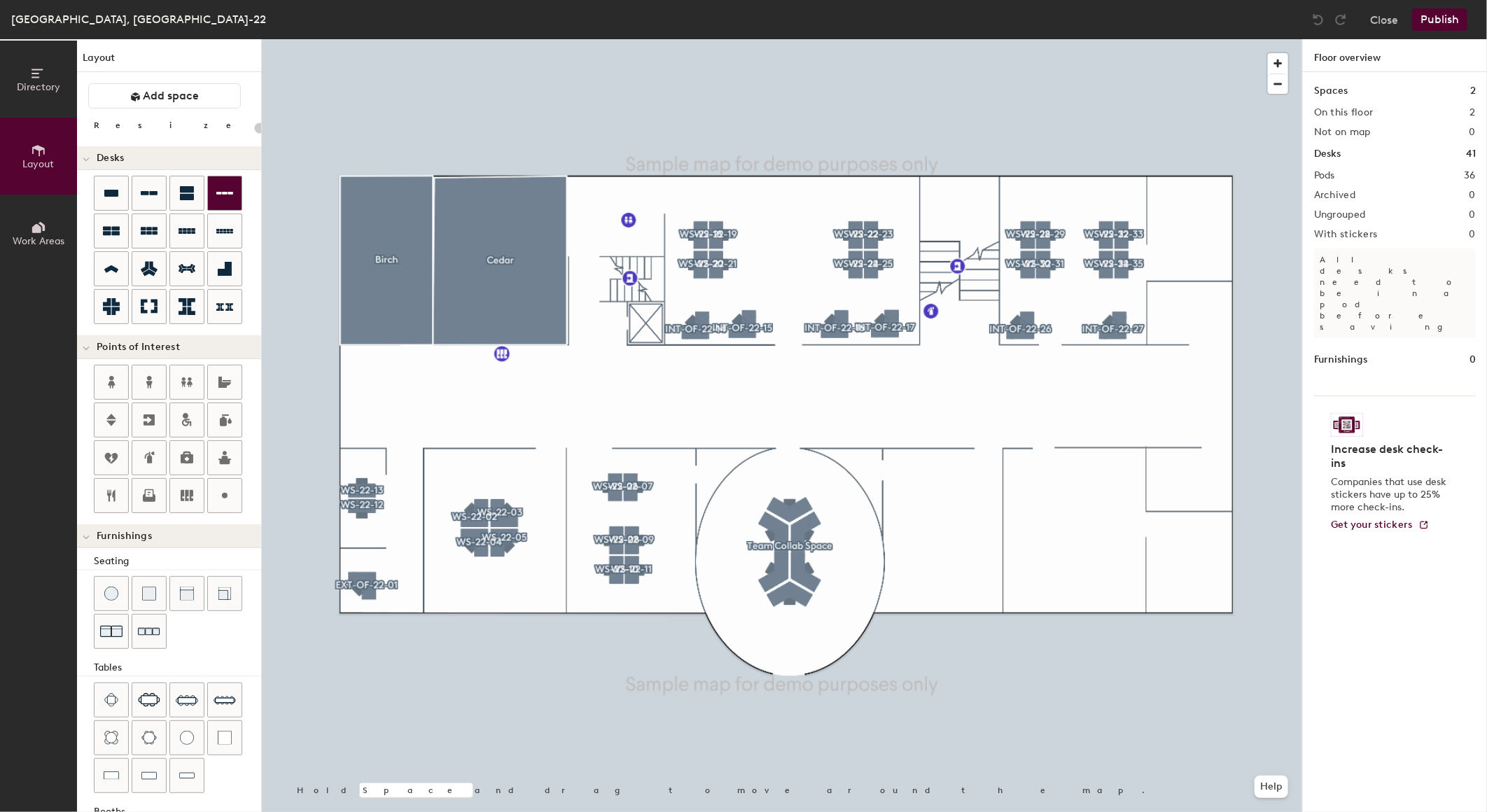
click at [920, 478] on div "Directory Layout Work Areas Layout Add space Resize Desks Points of Interest Fu…" at bounding box center [743, 426] width 1487 height 773
drag, startPoint x: 186, startPoint y: 191, endPoint x: 884, endPoint y: 554, distance: 786.7
click at [883, 39] on div at bounding box center [782, 39] width 1040 height 0
type input "180"
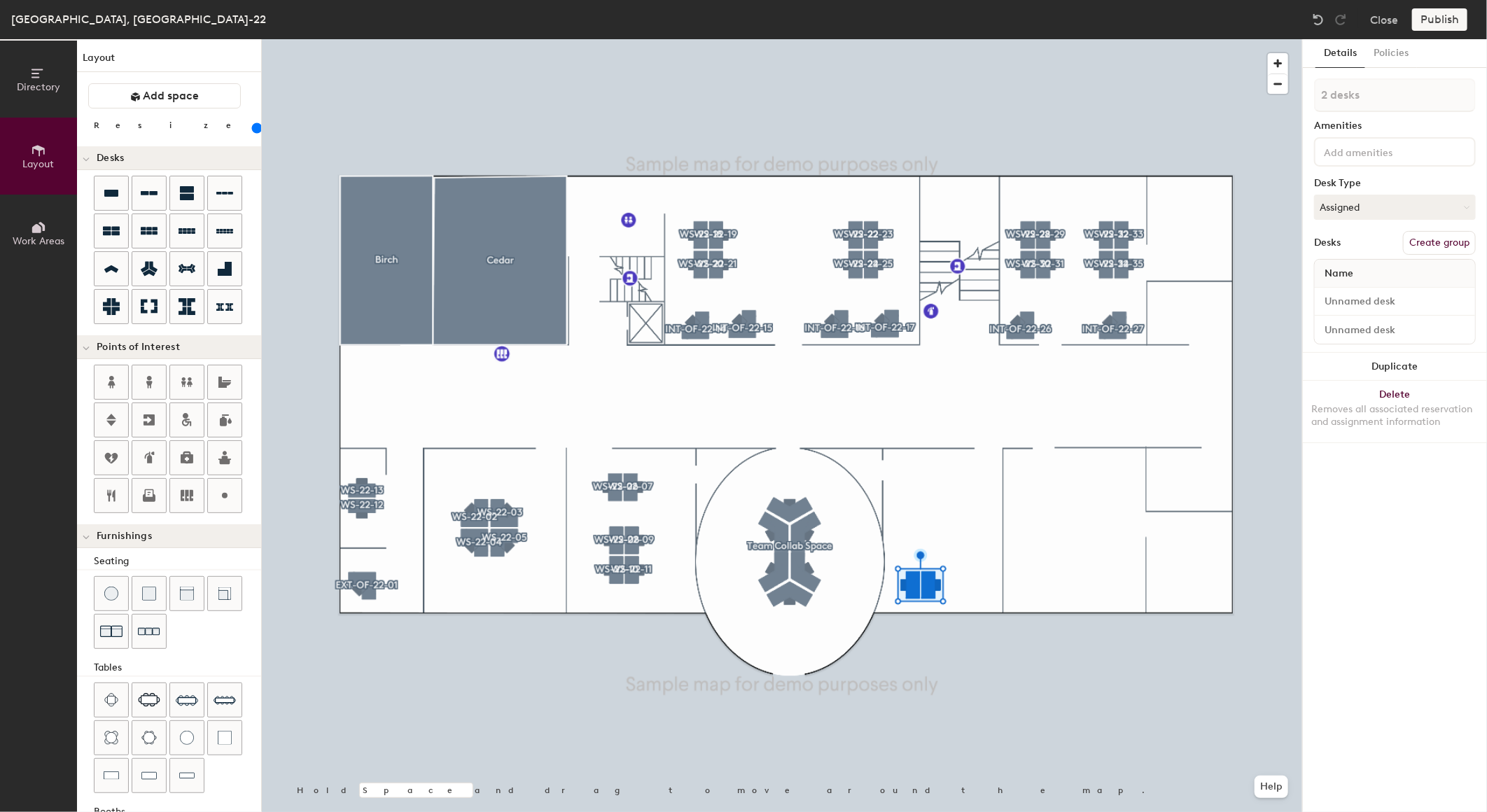
click at [1375, 143] on input at bounding box center [1384, 151] width 126 height 17
drag, startPoint x: 1399, startPoint y: 618, endPoint x: 1400, endPoint y: 436, distance: 182.0
click at [1400, 616] on div "Details Policies 2 desks Amenities Desk Type Assigned Desks Create group Name D…" at bounding box center [1395, 426] width 184 height 773
click at [1363, 259] on div "Name" at bounding box center [1395, 301] width 162 height 85
drag, startPoint x: 1443, startPoint y: 234, endPoint x: 1416, endPoint y: 245, distance: 29.2
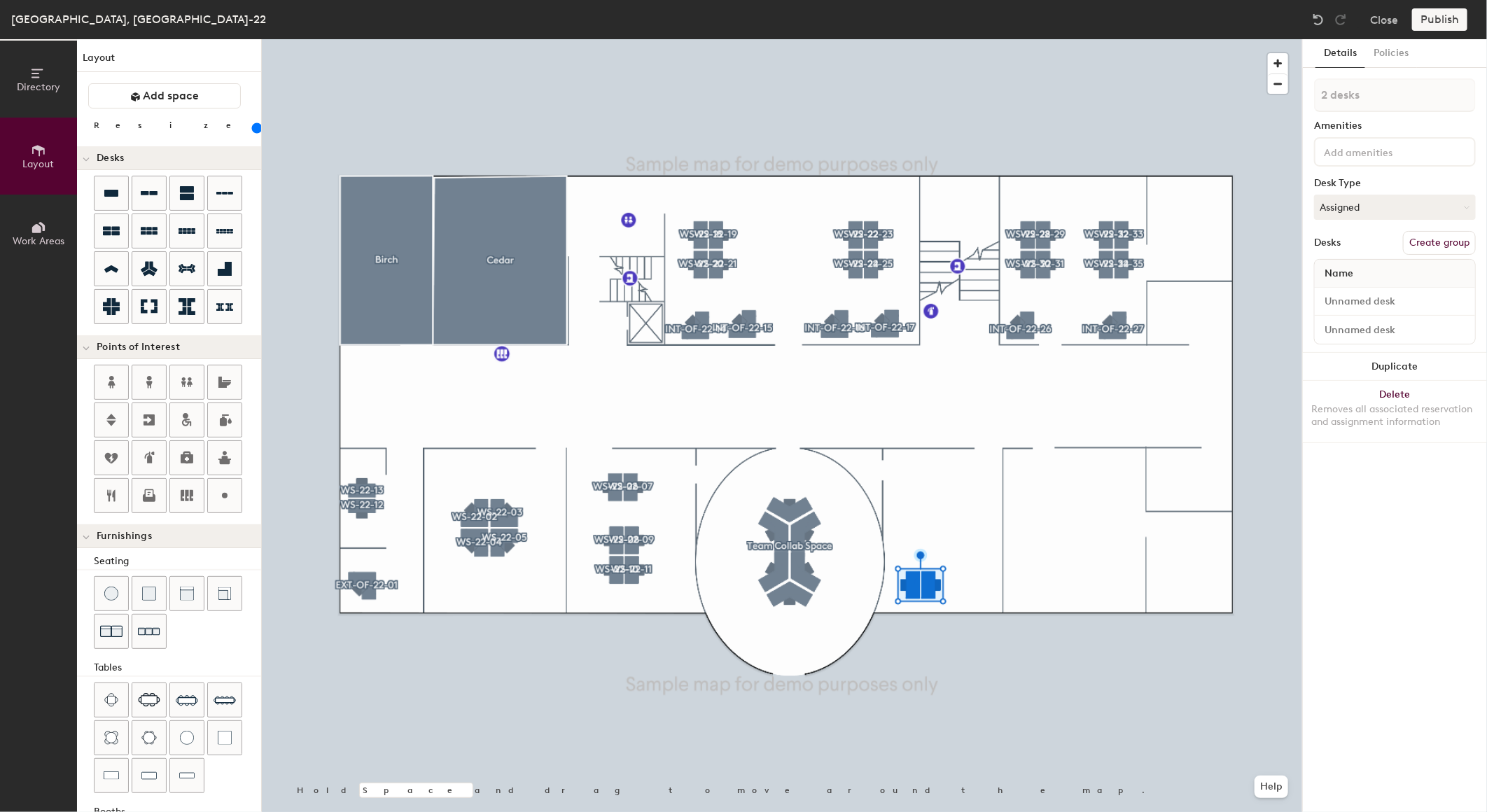
click at [1444, 234] on button "Create group" at bounding box center [1440, 242] width 73 height 24
click at [1217, 79] on div "Directory Layout Work Areas Layout Add space Resize Desks Points of Interest Fu…" at bounding box center [743, 426] width 1487 height 773
type input "Test Desks"
click at [1379, 554] on div "Details Policies Test Desks Amenities Desk Type Assigned Desks Ungroup Name Des…" at bounding box center [1395, 426] width 184 height 773
click at [1429, 16] on button "Publish" at bounding box center [1440, 20] width 55 height 23
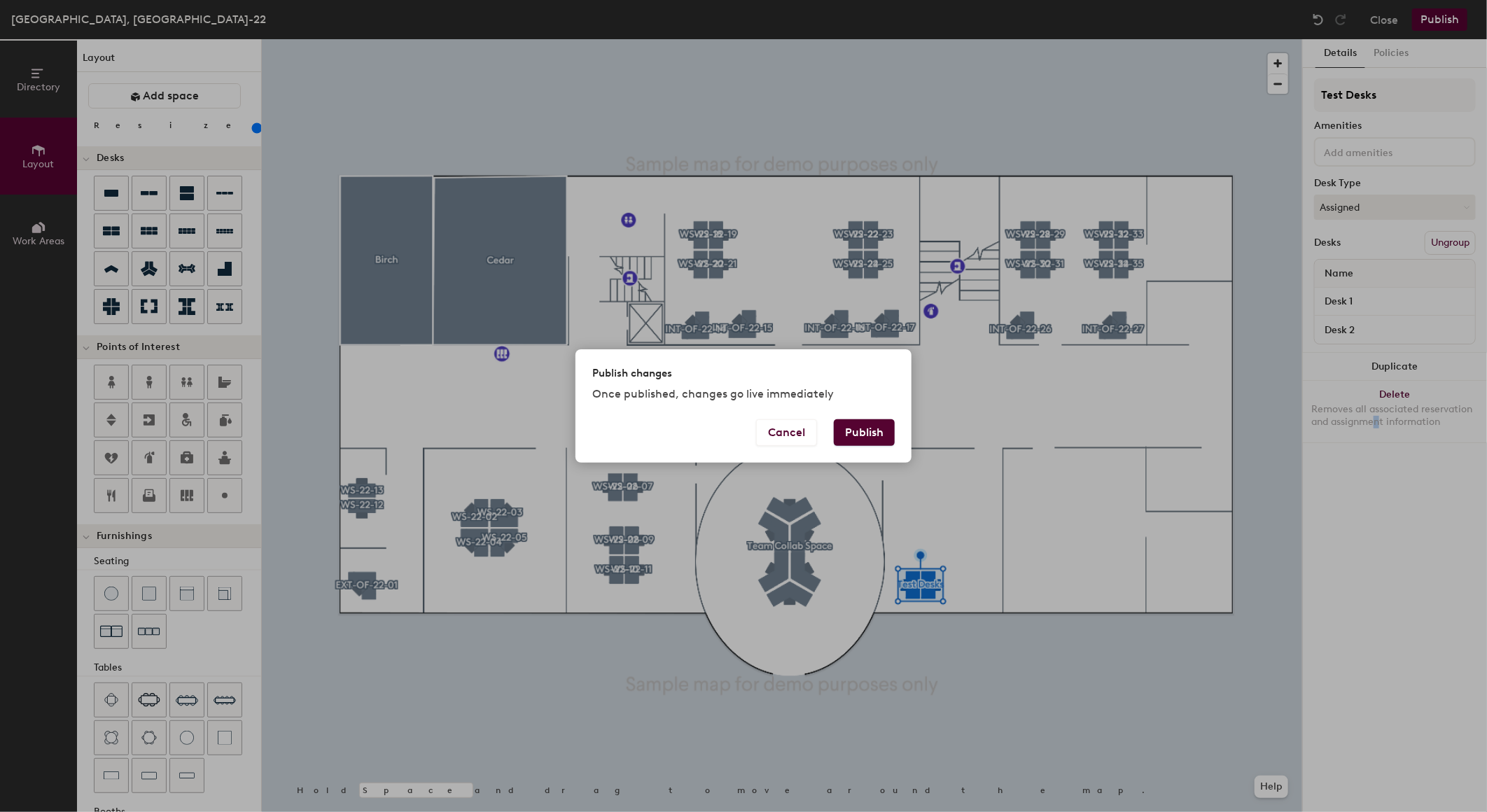
click at [853, 420] on button "Publish" at bounding box center [865, 432] width 61 height 27
type input "20"
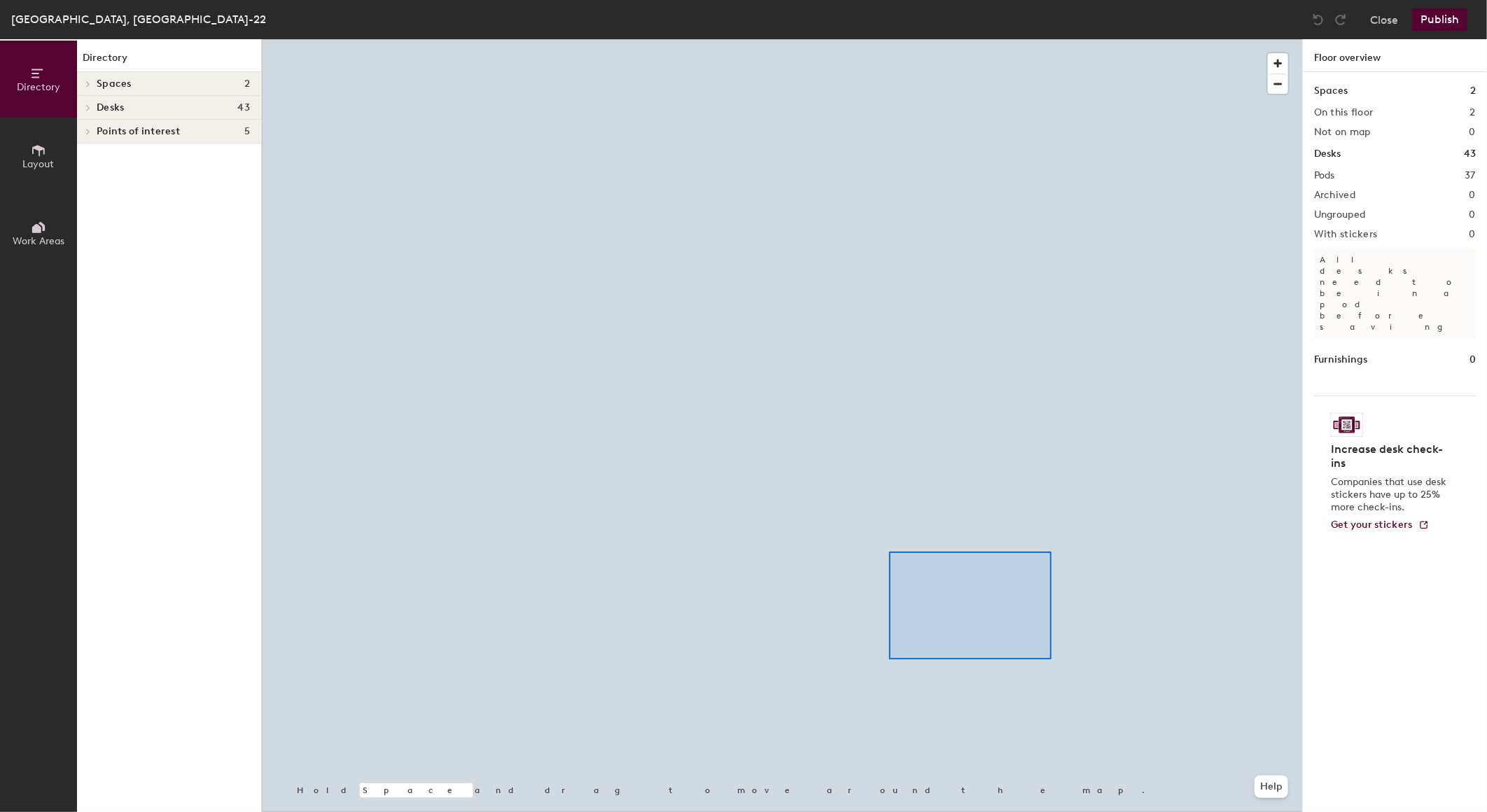
click at [880, 39] on div at bounding box center [782, 39] width 1040 height 0
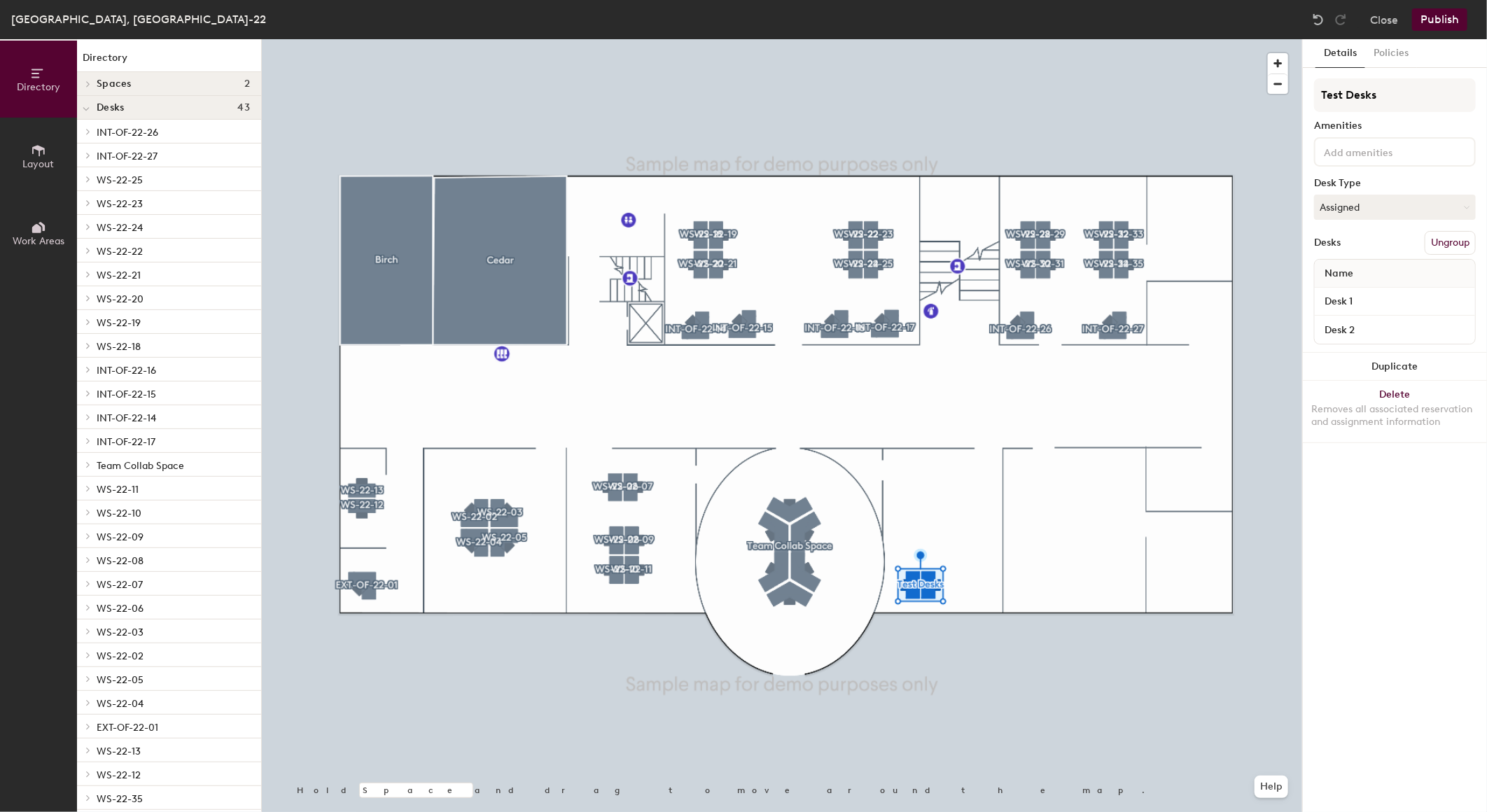
click at [1447, 242] on button "Ungroup" at bounding box center [1451, 242] width 51 height 24
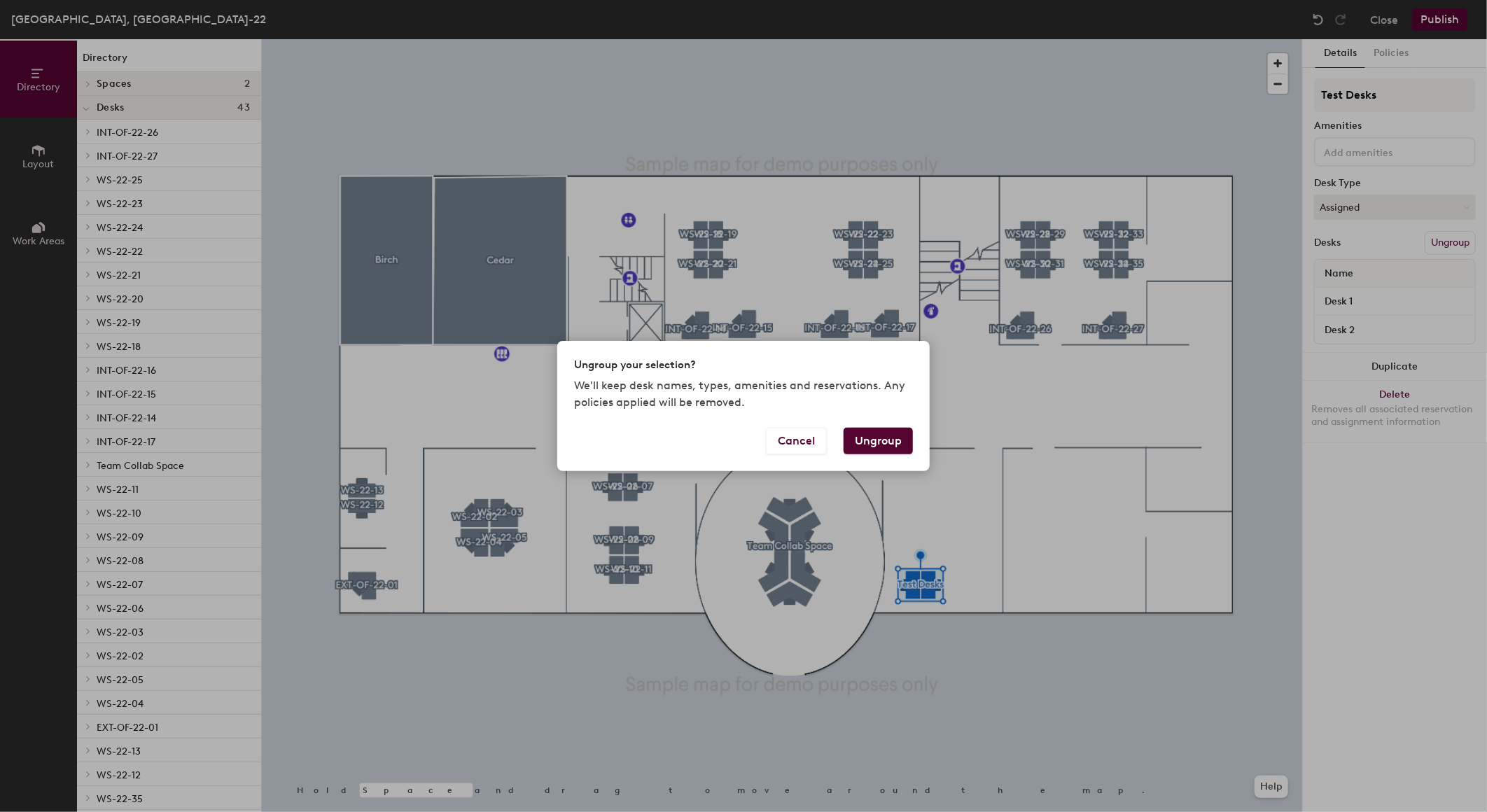
click at [873, 420] on div "Ungroup your selection? We'll keep desk names, types, amenities and reservation…" at bounding box center [744, 383] width 373 height 86
click at [869, 438] on button "Ungroup" at bounding box center [878, 441] width 69 height 27
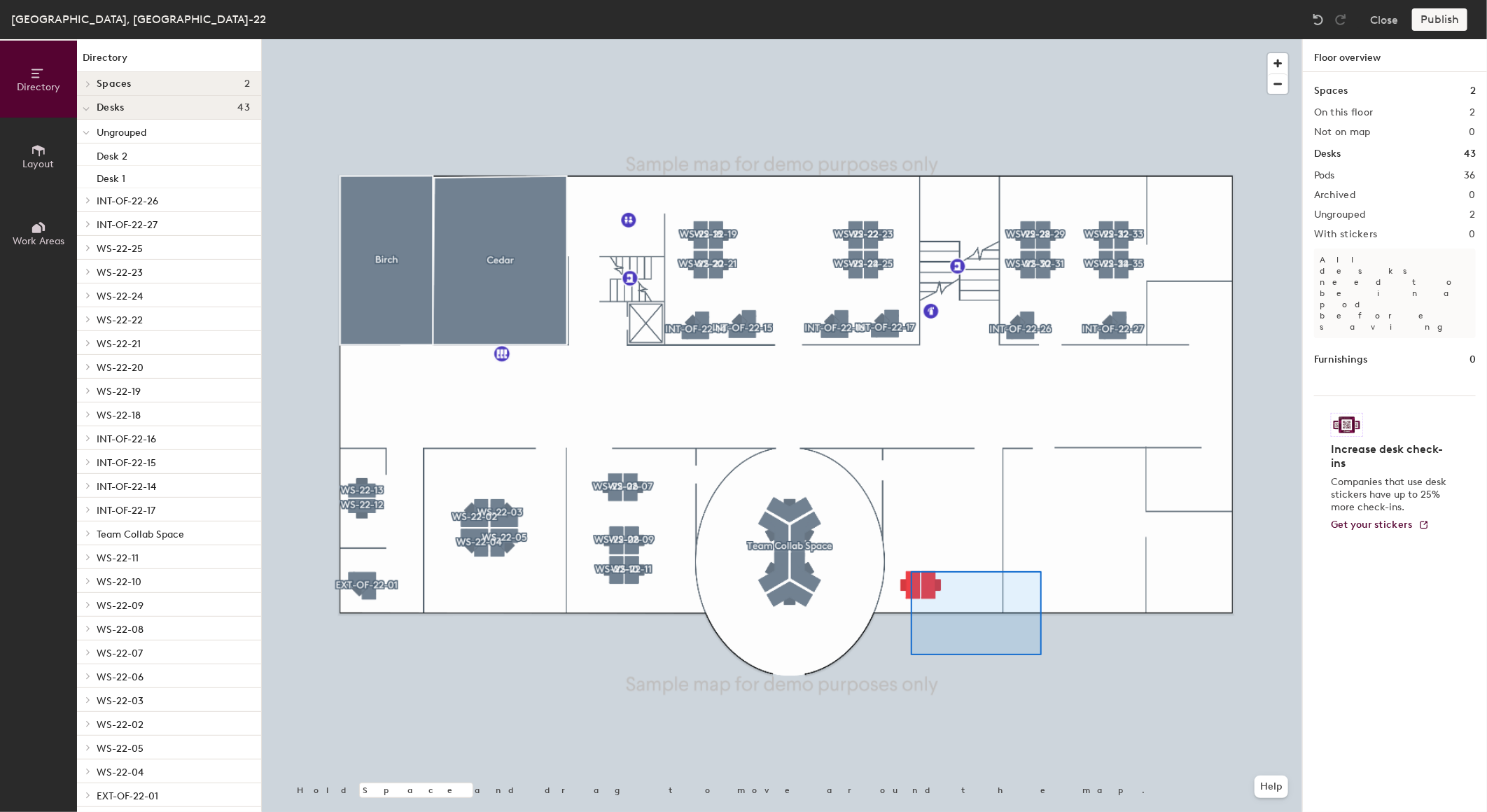
click at [892, 39] on div at bounding box center [782, 39] width 1040 height 0
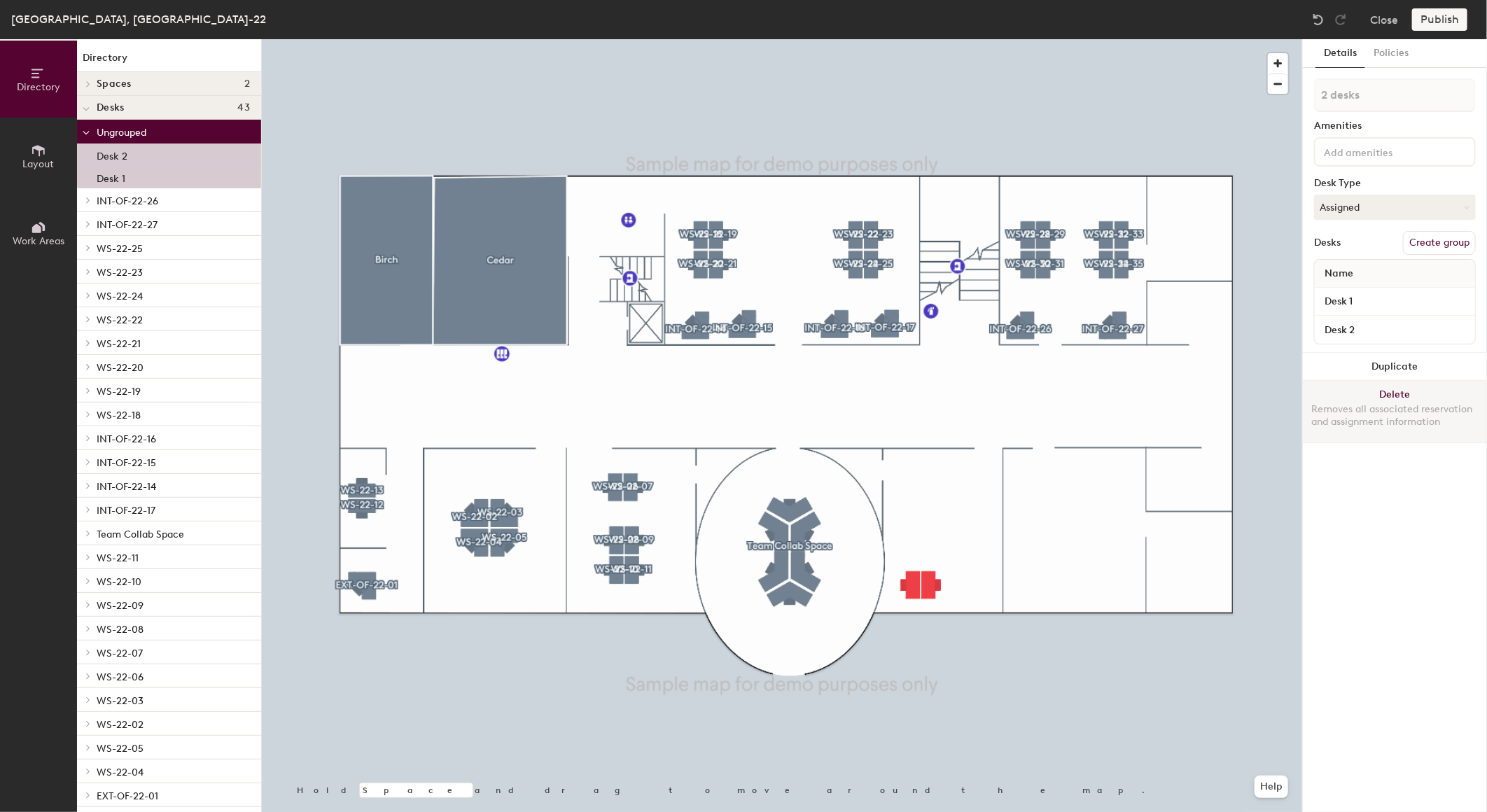
click at [1389, 392] on button "Delete Removes all associated reservation and assignment information" at bounding box center [1395, 411] width 184 height 62
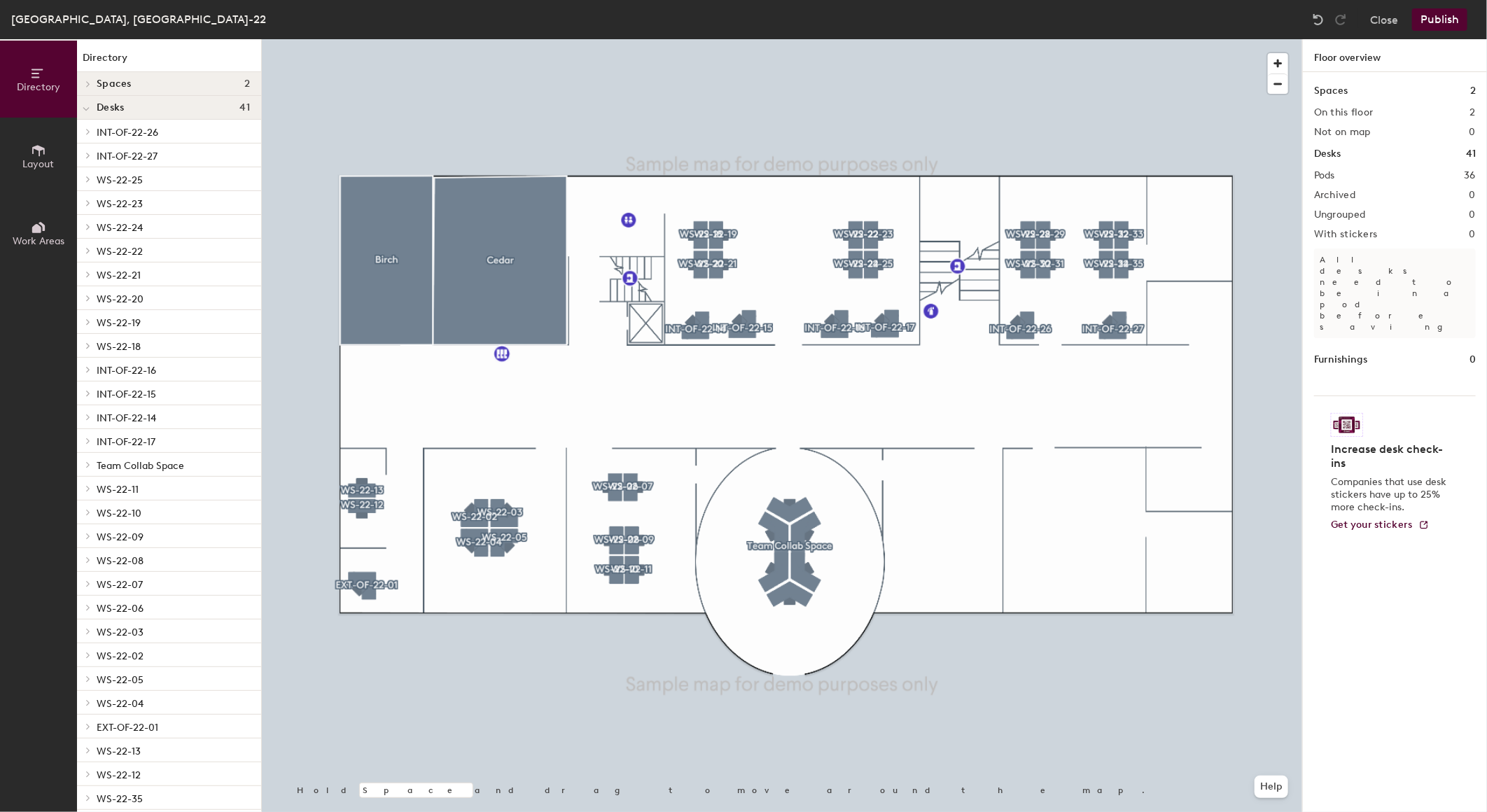
click at [1448, 15] on button "Publish" at bounding box center [1440, 20] width 55 height 23
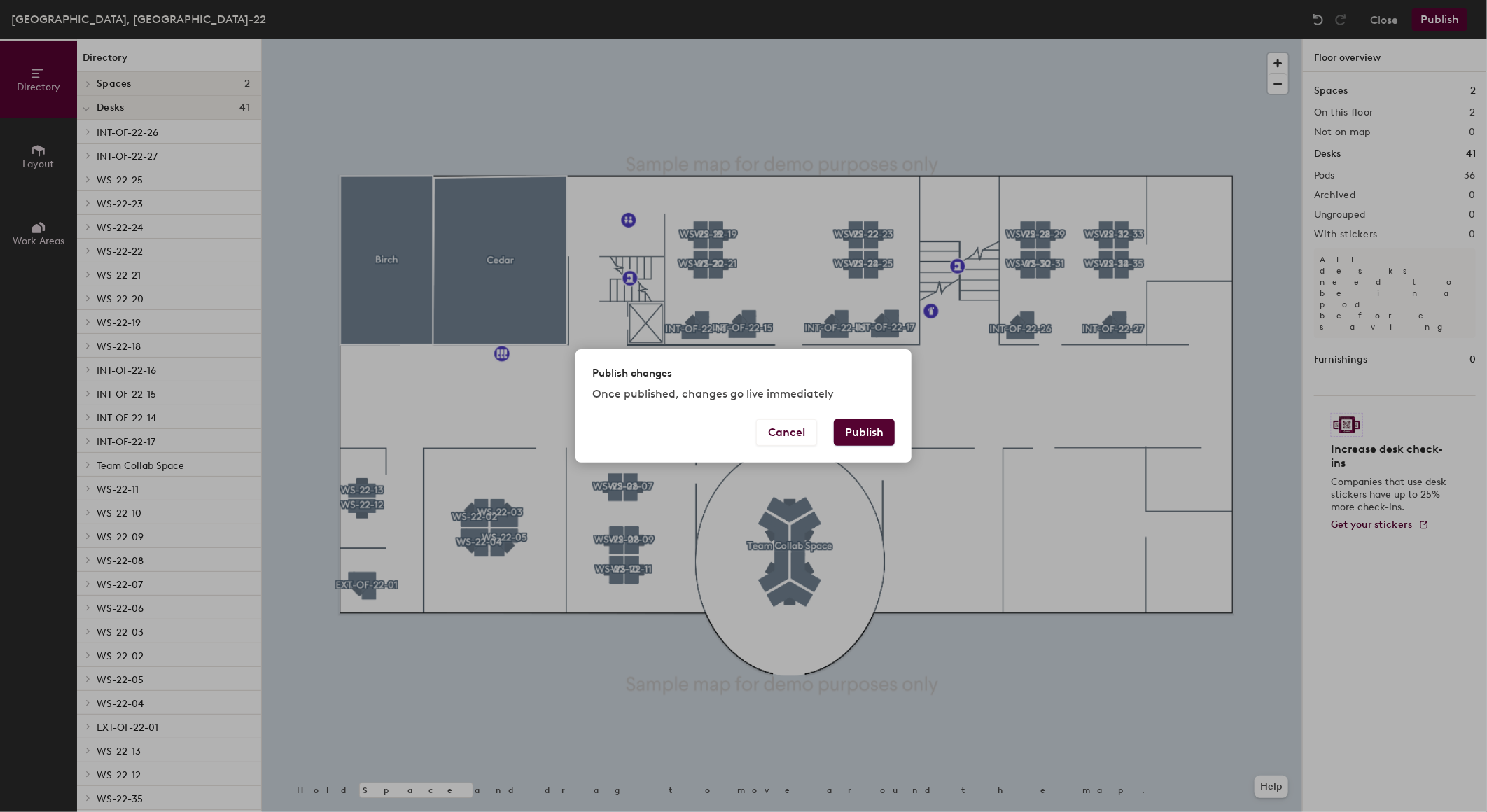
click at [850, 431] on button "Publish" at bounding box center [865, 432] width 61 height 27
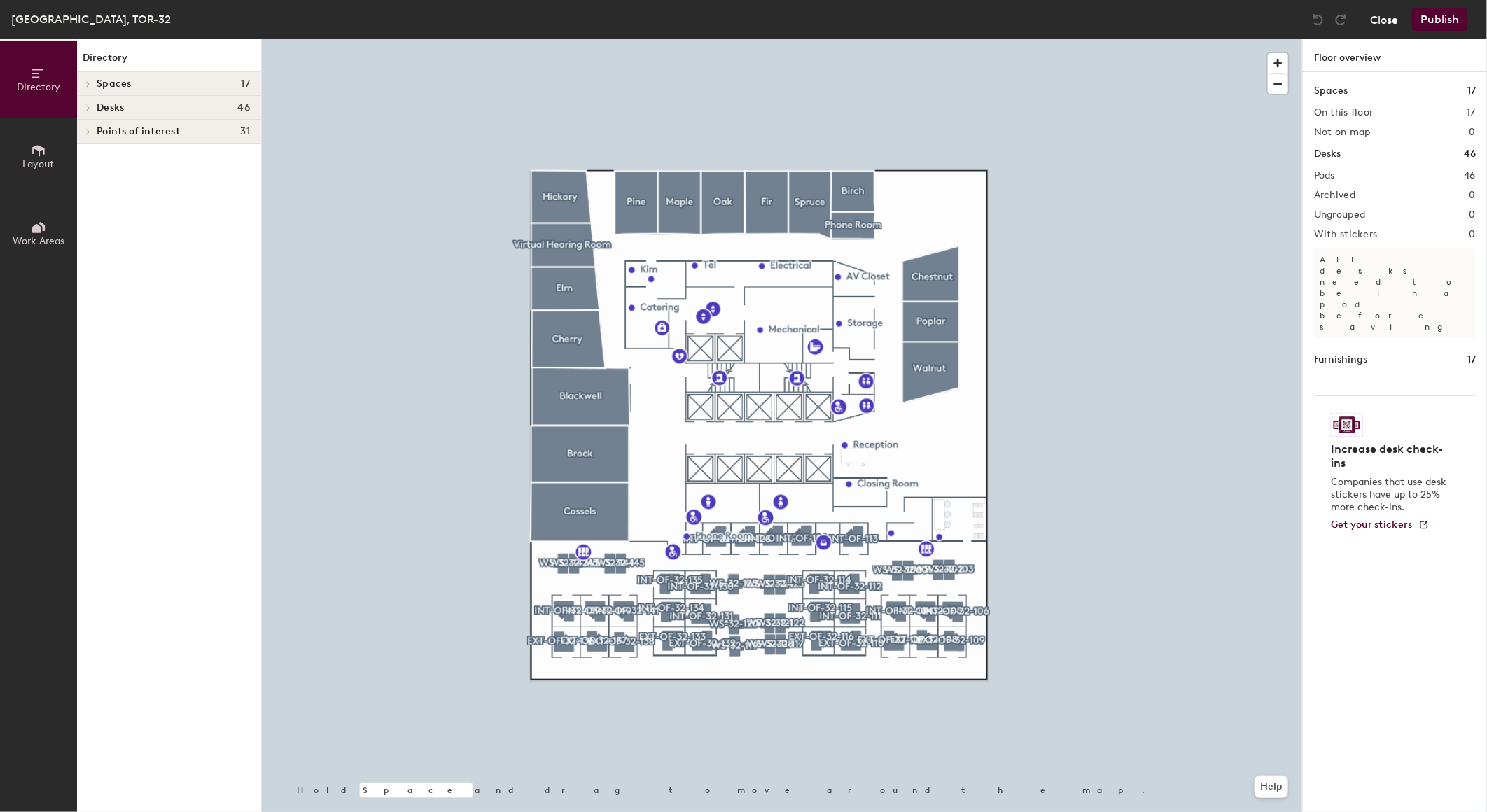
click at [1387, 23] on button "Close" at bounding box center [1384, 20] width 28 height 23
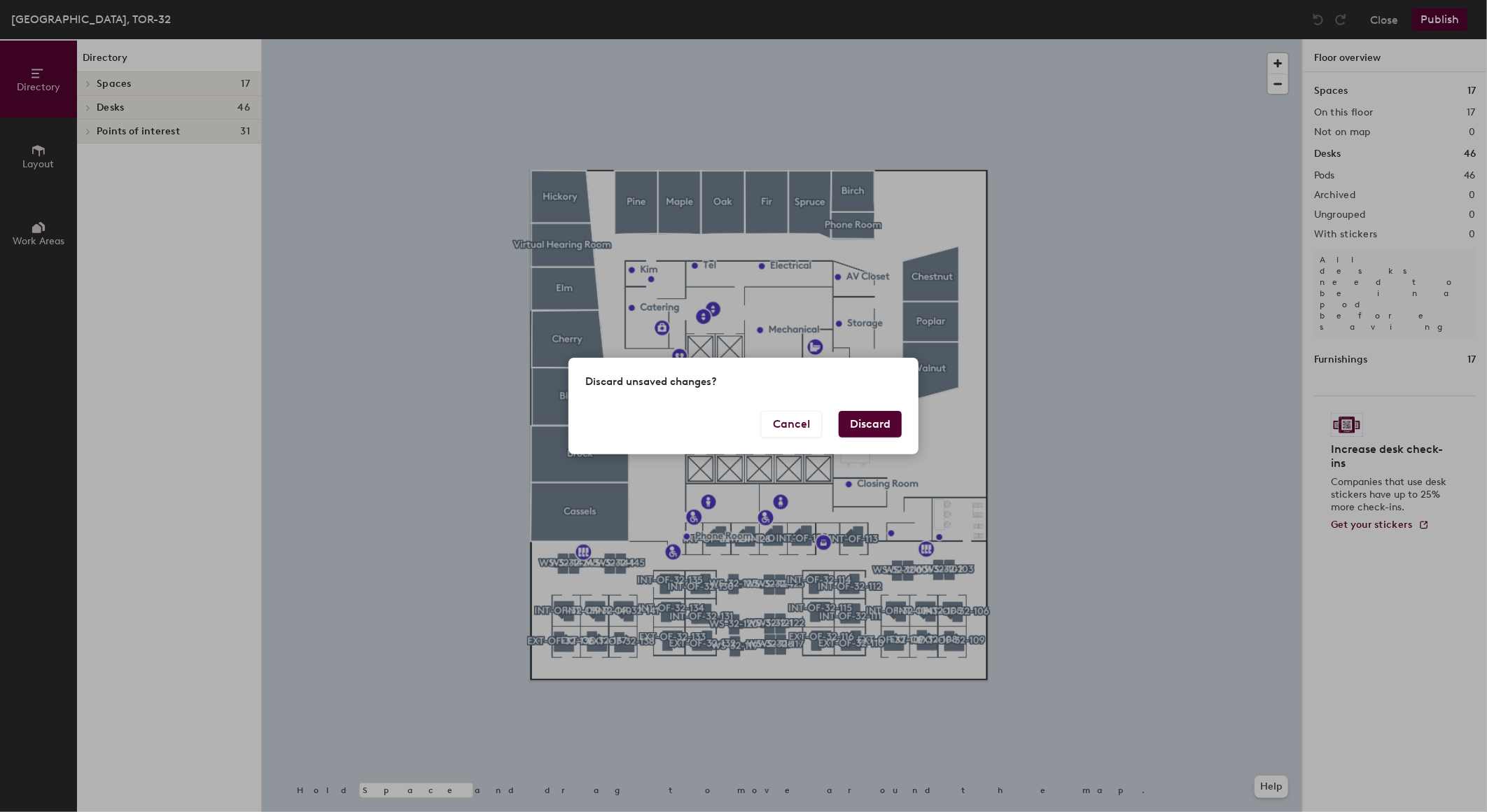
click at [893, 421] on button "Discard" at bounding box center [870, 424] width 63 height 27
